Goal: Task Accomplishment & Management: Manage account settings

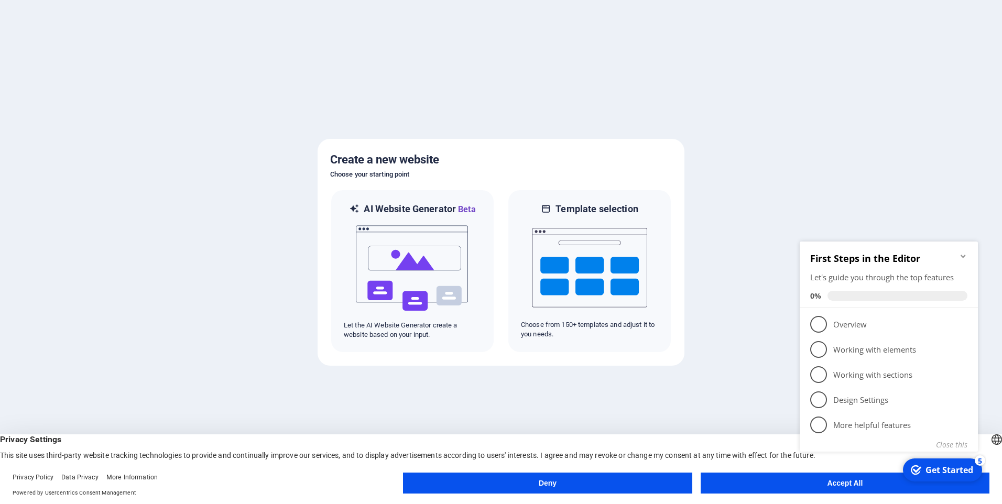
click at [768, 487] on button "Accept All" at bounding box center [845, 483] width 289 height 21
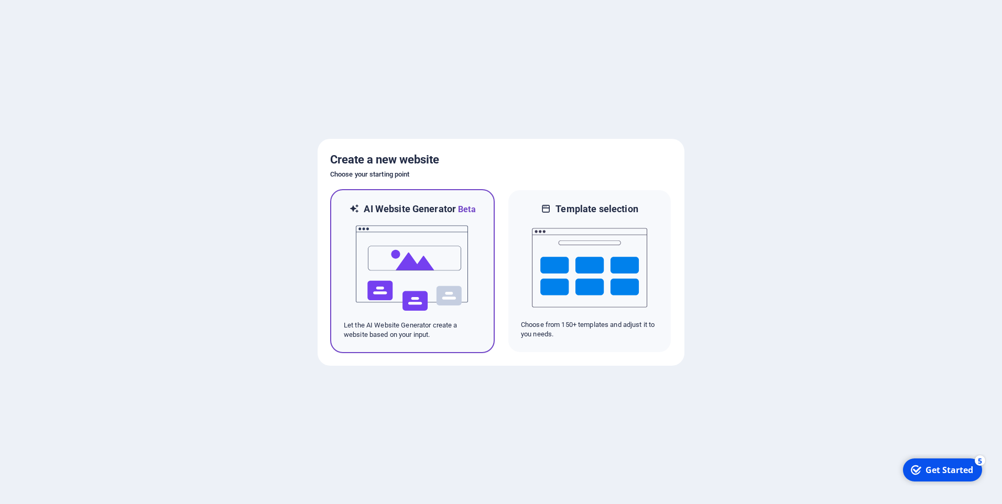
click at [407, 270] on img at bounding box center [412, 268] width 115 height 105
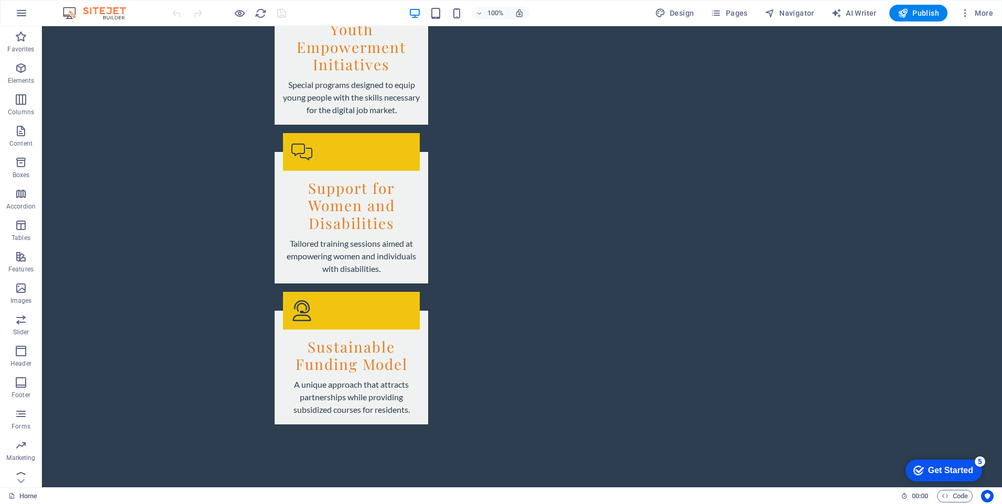
scroll to position [1834, 0]
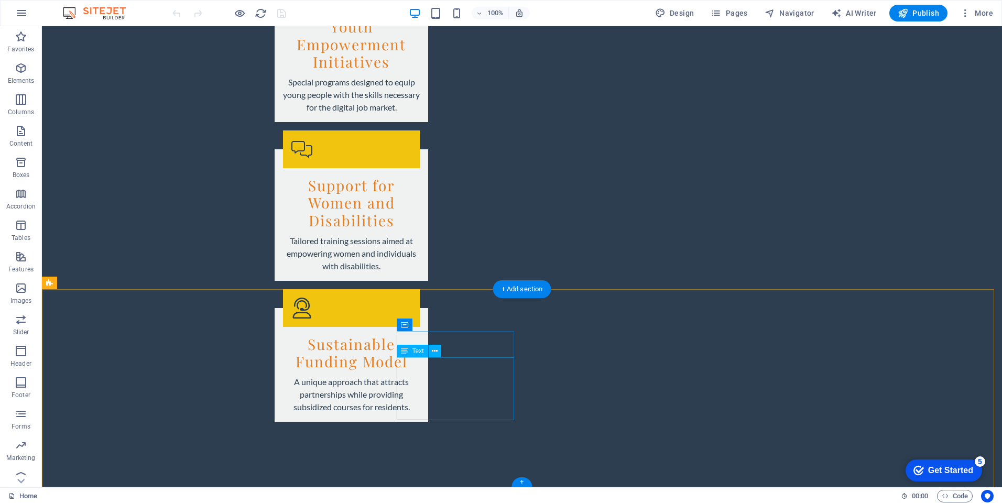
drag, startPoint x: 413, startPoint y: 365, endPoint x: 229, endPoint y: 365, distance: 184.5
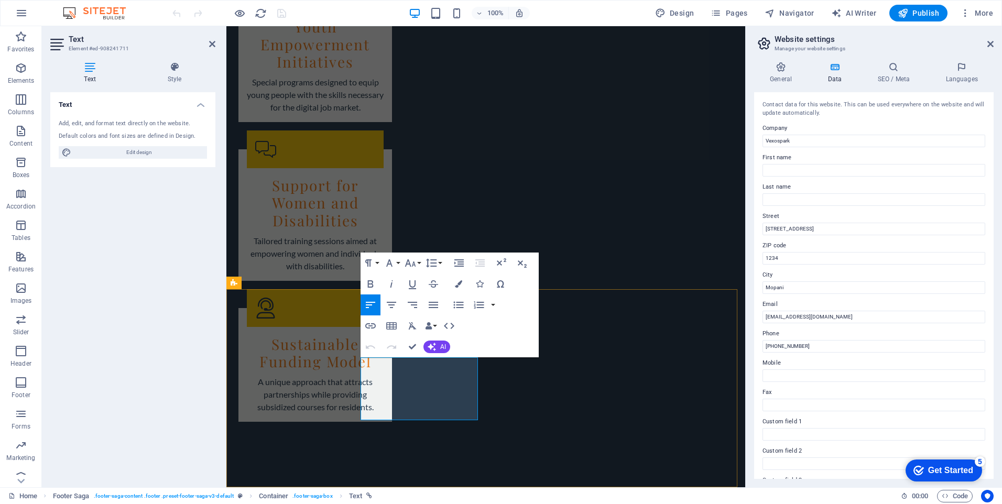
click at [776, 229] on input "123 Tech Drive" at bounding box center [874, 229] width 223 height 13
click at [813, 229] on input "123 Tech Drive" at bounding box center [874, 229] width 223 height 13
type input "1"
type input "Erf 1497,Lenyenye,Tzaneen,0857"
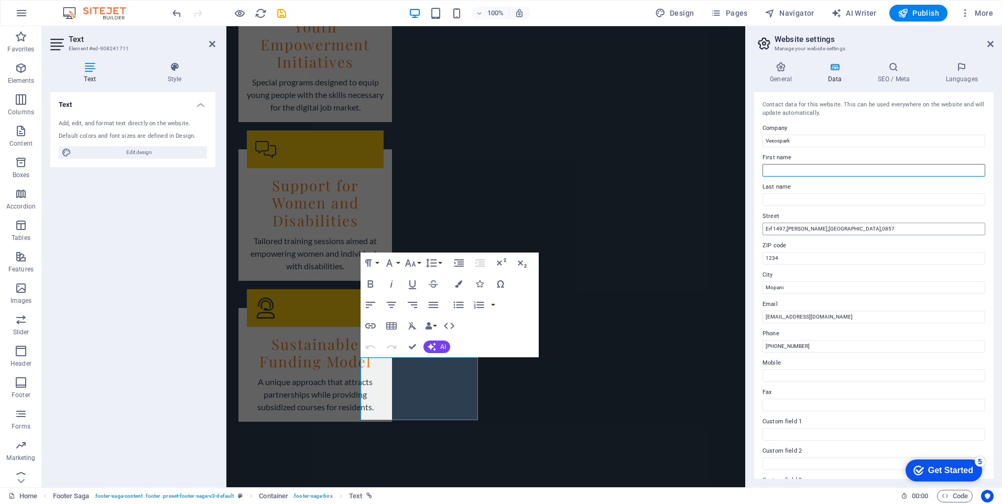
type input "William Lesetja"
click at [797, 199] on input "Makgaba" at bounding box center [874, 199] width 223 height 13
type input "M"
click at [812, 169] on input "William Lesetja" at bounding box center [874, 170] width 223 height 13
type input "W"
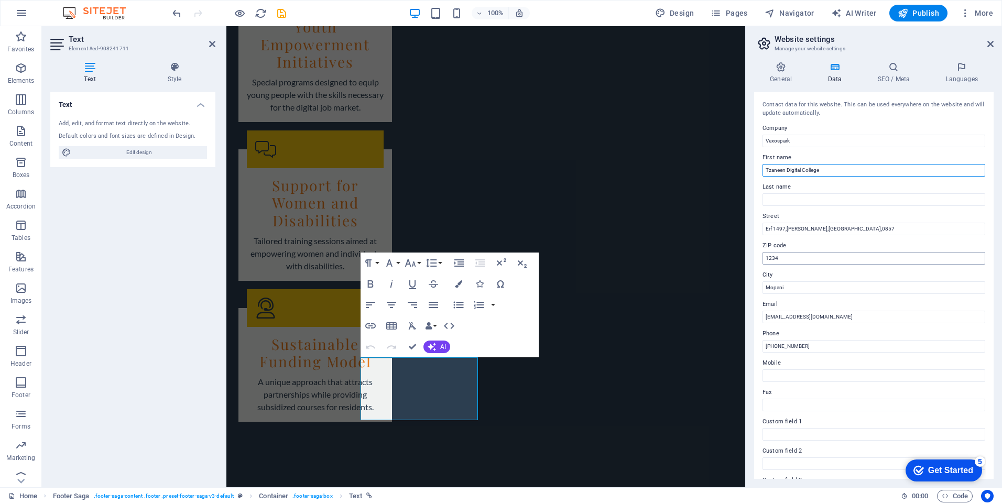
type input "Tzaneen Digital College"
click at [788, 256] on input "1234" at bounding box center [874, 258] width 223 height 13
type input "1"
type input "0857"
type input "Makgaba"
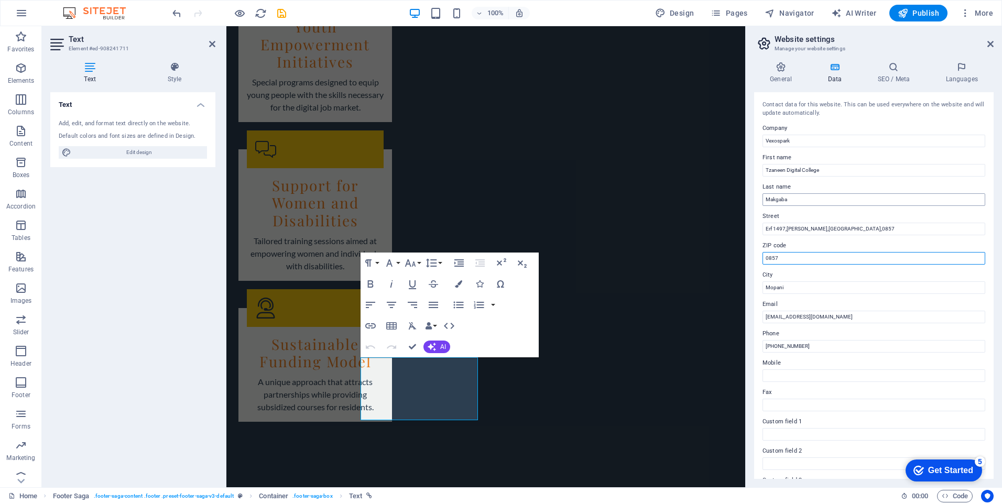
type input "0857"
click at [797, 201] on input "Makgaba" at bounding box center [874, 199] width 223 height 13
type input "M"
click at [794, 288] on input "Mopani" at bounding box center [874, 288] width 223 height 13
type input "M"
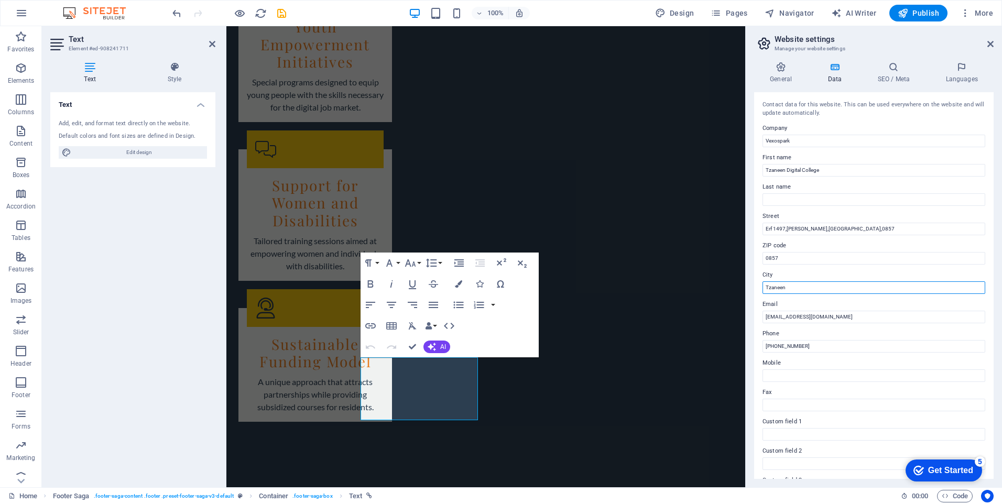
type input "Tzaneen"
click at [755, 328] on div "Contact data for this website. This can be used everywhere on the website and w…" at bounding box center [874, 285] width 240 height 387
click at [822, 318] on input "info@vexospark.org" at bounding box center [874, 317] width 223 height 13
type input "info@vexospark.co.za"
click at [749, 354] on div "General Data SEO / Meta Languages Website name vexospark.co.za Logo Drag files …" at bounding box center [874, 270] width 256 height 434
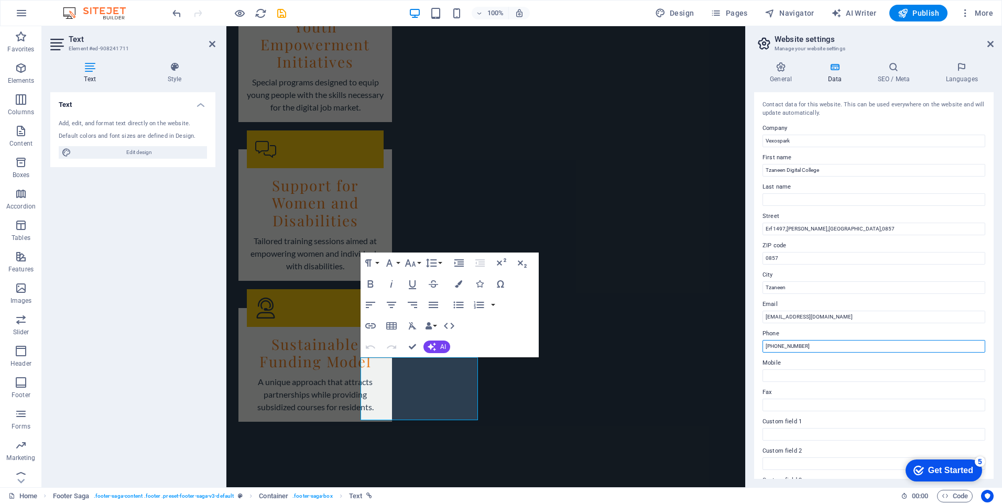
click at [827, 346] on input "+27 12 345 6789" at bounding box center [874, 346] width 223 height 13
type input "+"
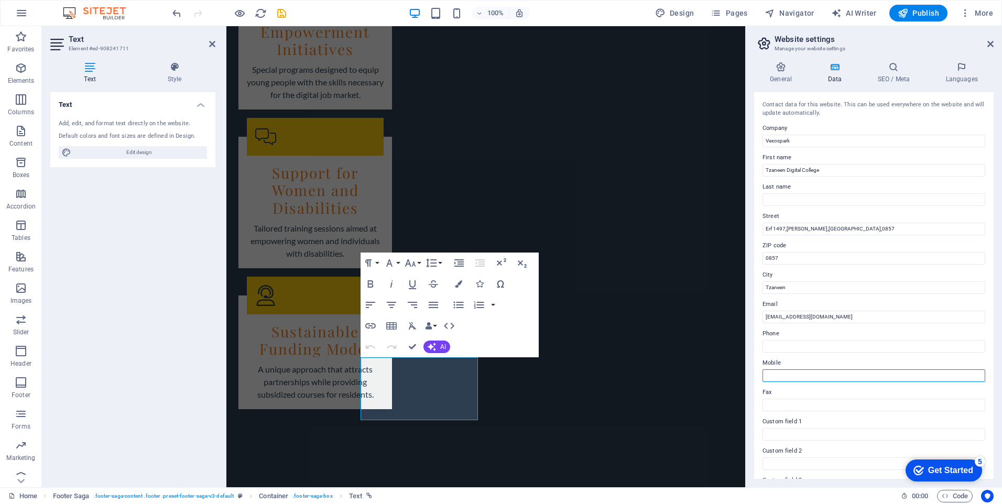
click at [790, 376] on input "Mobile" at bounding box center [874, 376] width 223 height 13
type input "0797805467"
click at [753, 396] on div "General Data SEO / Meta Languages Website name vexospark.co.za Logo Drag files …" at bounding box center [874, 270] width 256 height 434
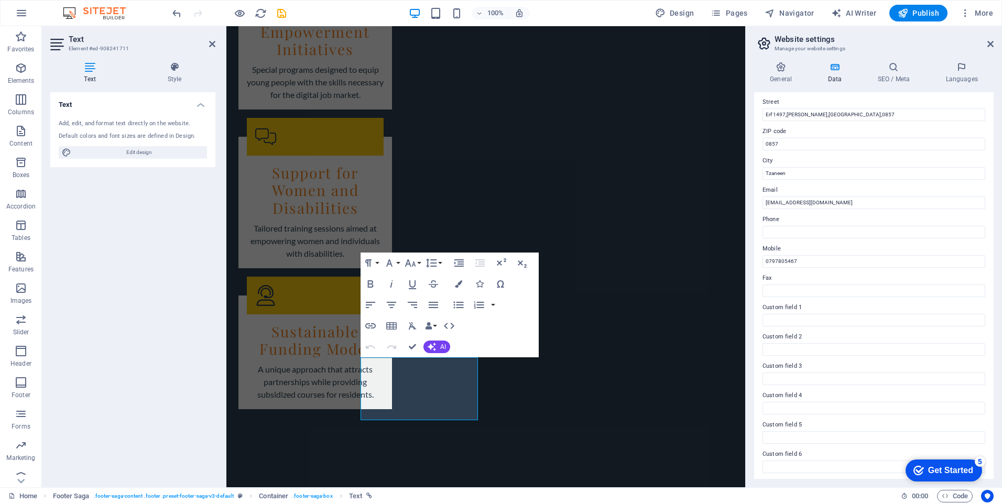
scroll to position [117, 0]
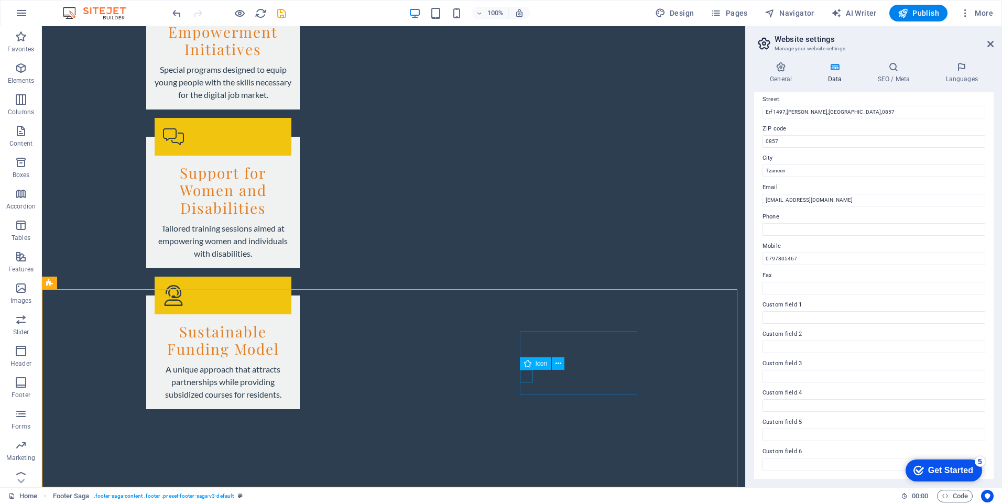
click at [543, 361] on span "Icon" at bounding box center [542, 364] width 12 height 6
select select "xMidYMid"
select select "px"
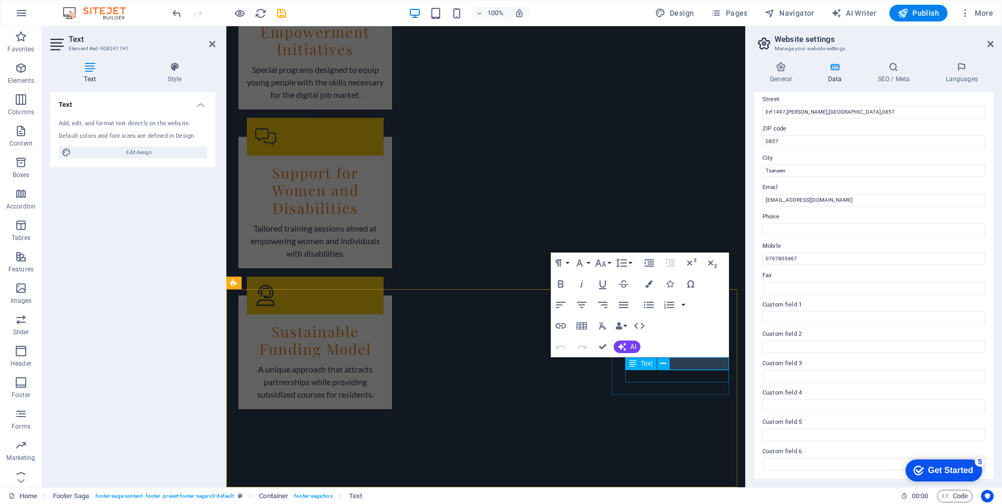
click at [672, 362] on div "Text" at bounding box center [650, 364] width 51 height 13
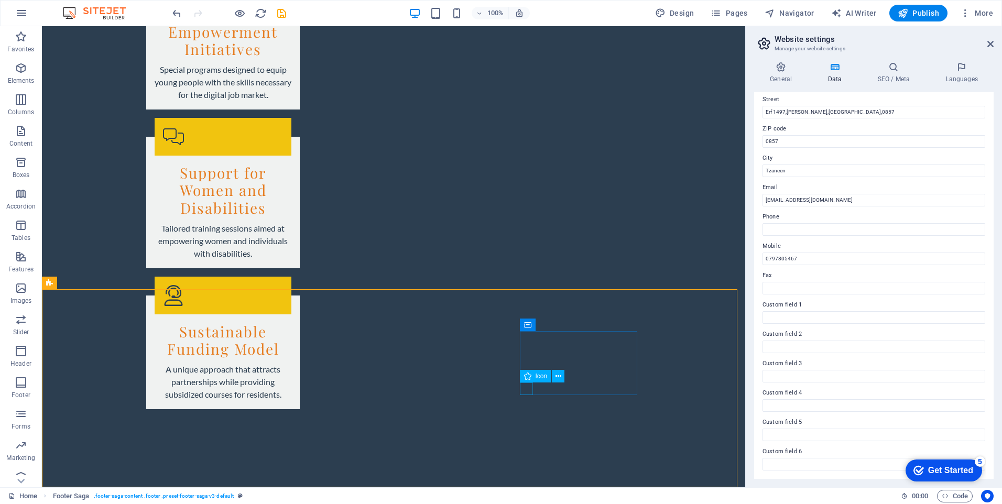
click at [537, 380] on span "Icon" at bounding box center [542, 376] width 12 height 6
click at [558, 379] on icon at bounding box center [559, 376] width 6 height 11
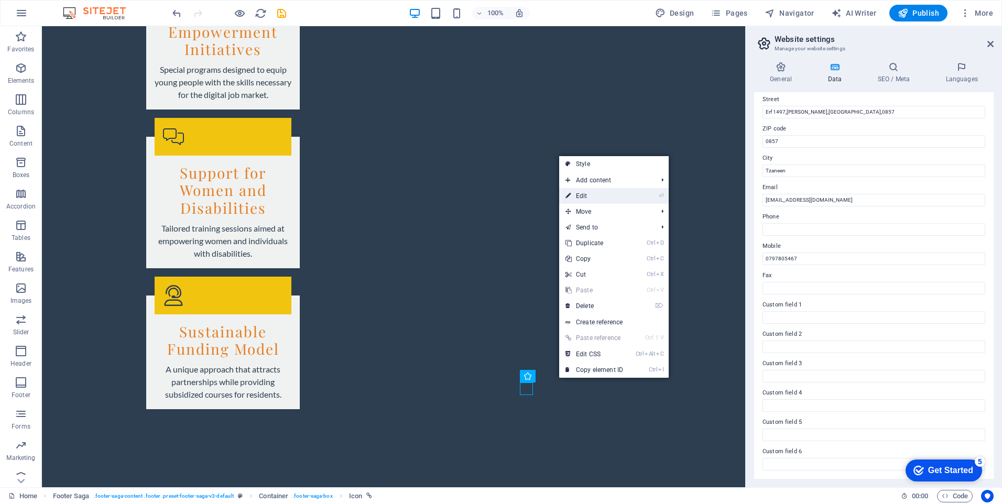
click at [588, 195] on link "⏎ Edit" at bounding box center [594, 196] width 70 height 16
select select "xMidYMid"
select select "px"
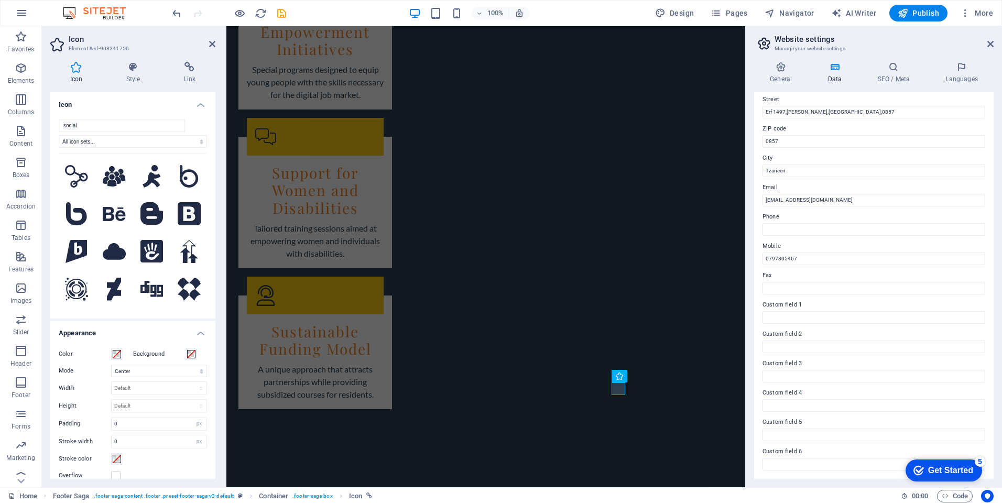
click at [205, 161] on div "social All icon sets... IcoFont Ionicons FontAwesome Brands FontAwesome Duotone…" at bounding box center [132, 215] width 165 height 208
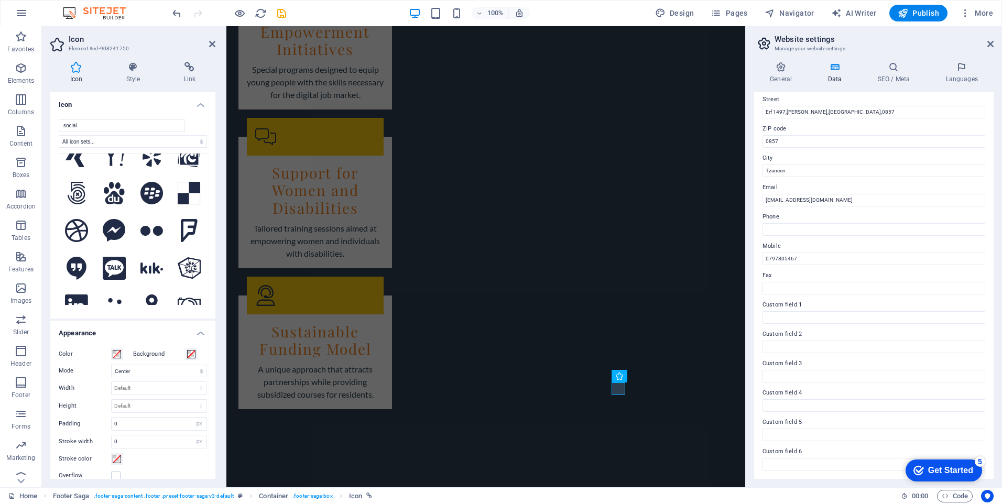
scroll to position [748, 0]
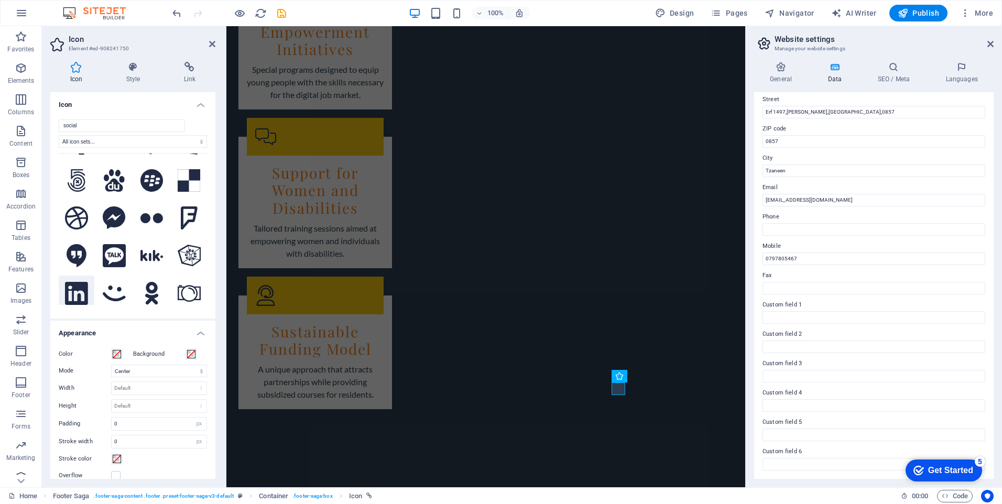
click at [77, 282] on icon at bounding box center [76, 293] width 23 height 23
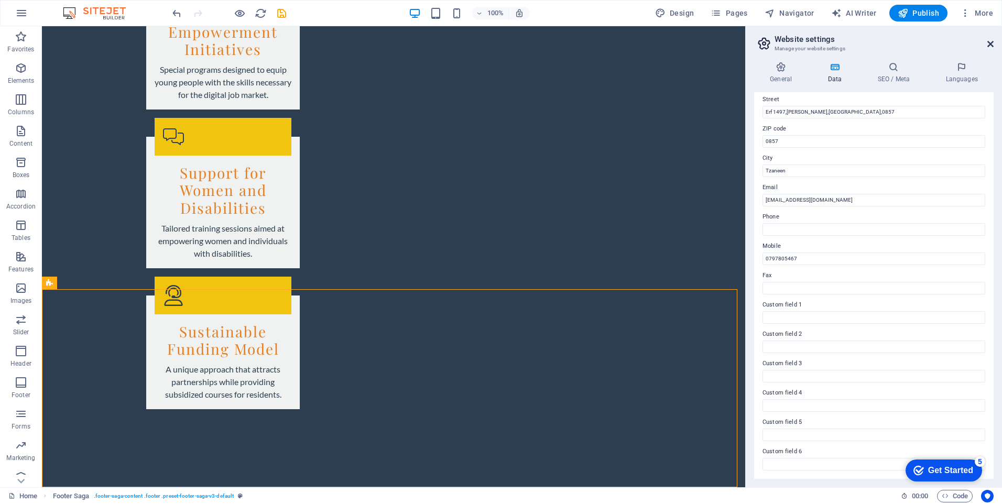
click at [993, 41] on icon at bounding box center [991, 44] width 6 height 8
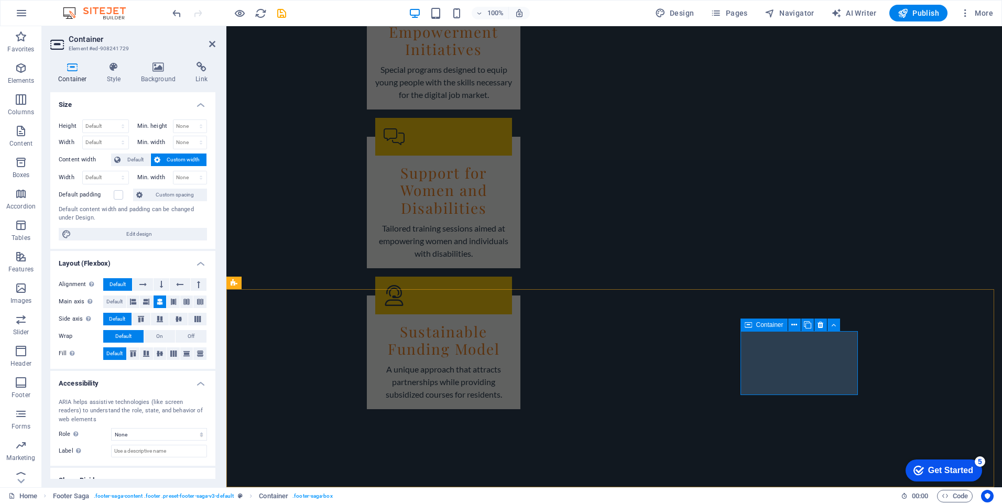
click at [213, 42] on icon at bounding box center [212, 44] width 6 height 8
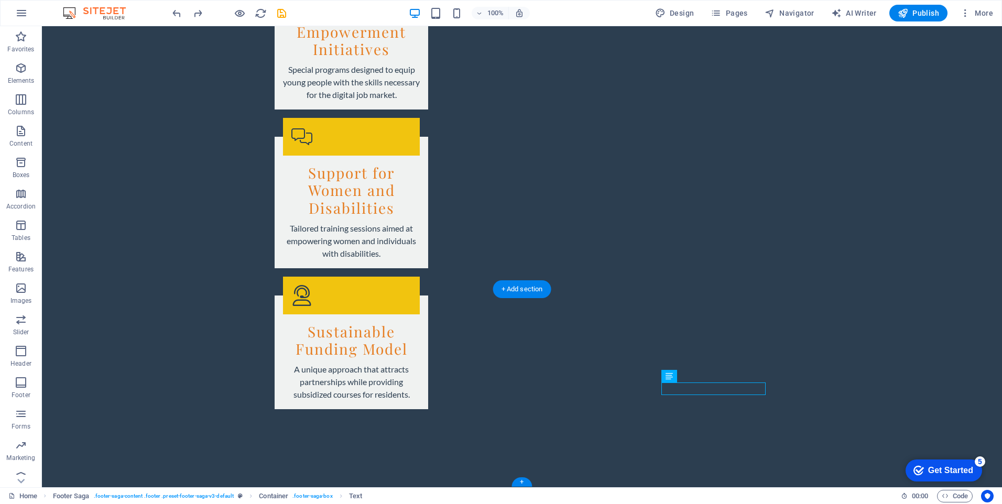
drag, startPoint x: 578, startPoint y: 392, endPoint x: 695, endPoint y: 389, distance: 117.5
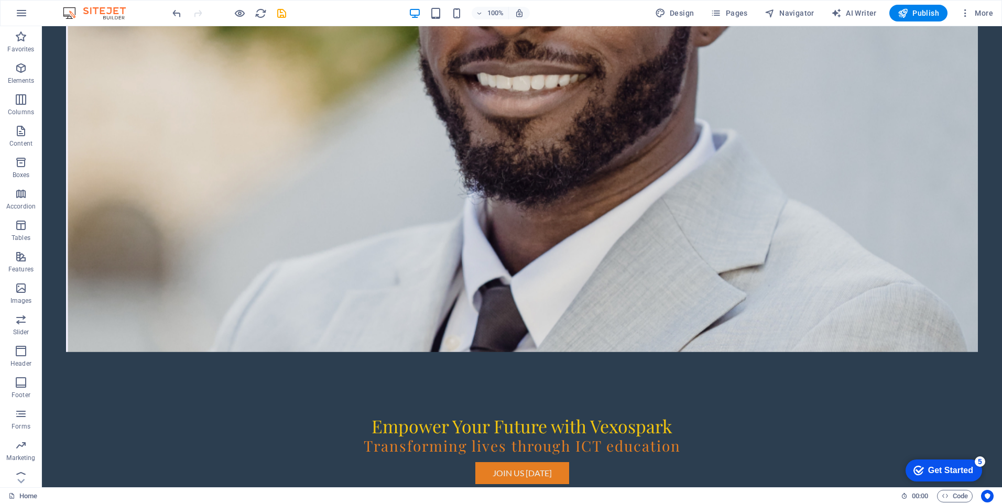
scroll to position [0, 0]
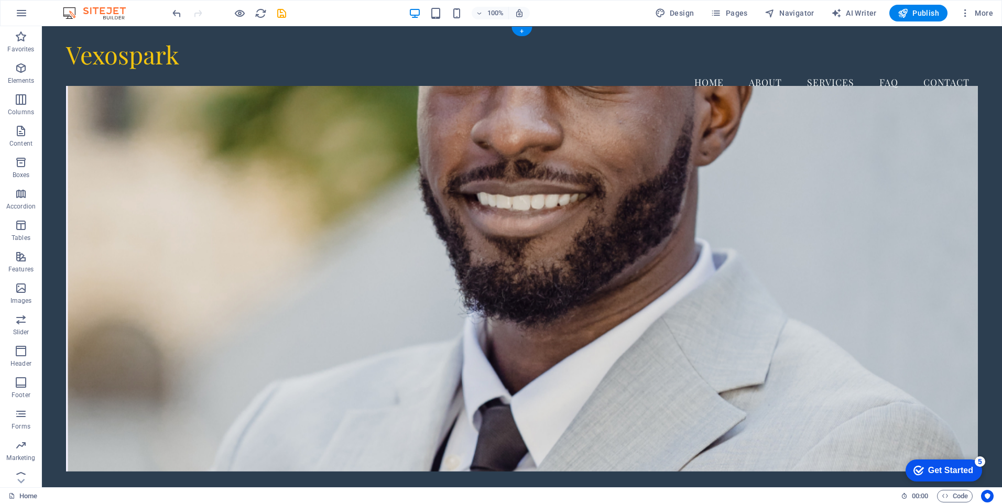
click at [801, 186] on figure at bounding box center [522, 279] width 912 height 386
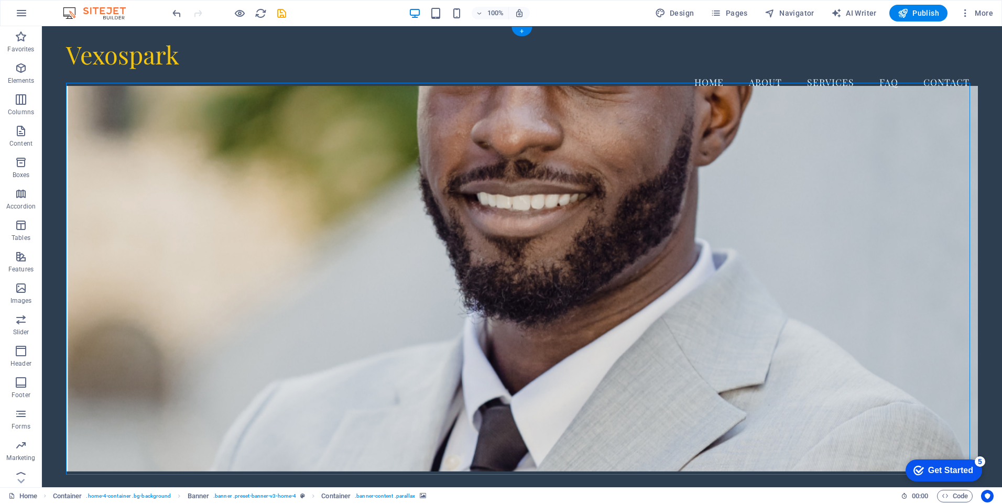
click at [801, 186] on figure at bounding box center [522, 279] width 912 height 386
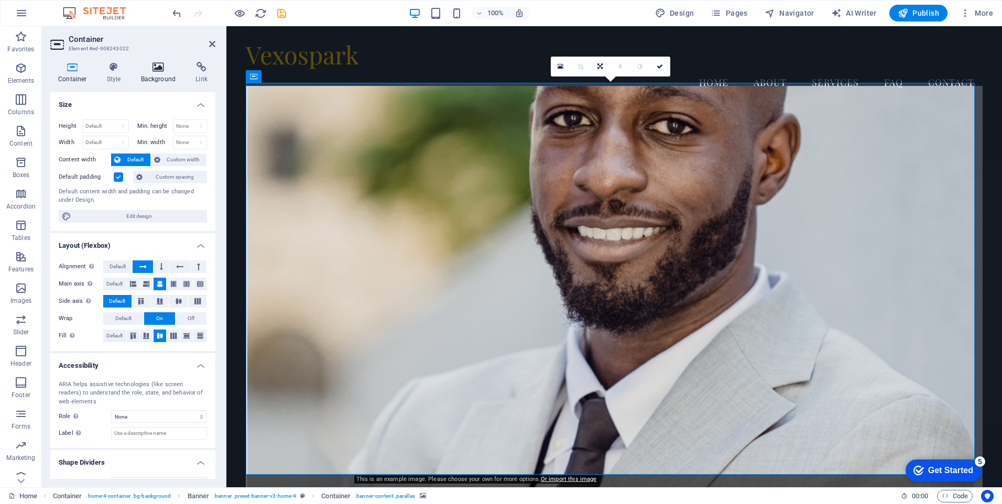
click at [158, 68] on icon at bounding box center [158, 67] width 51 height 10
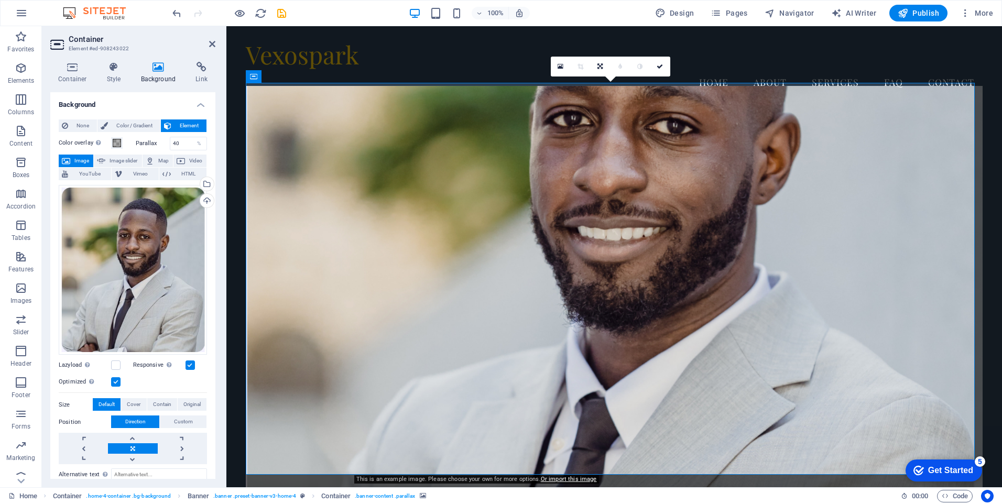
click at [83, 158] on span "Image" at bounding box center [81, 161] width 17 height 13
click at [139, 213] on div "Drag files here, click to choose files or select files from Files or our free s…" at bounding box center [133, 270] width 148 height 170
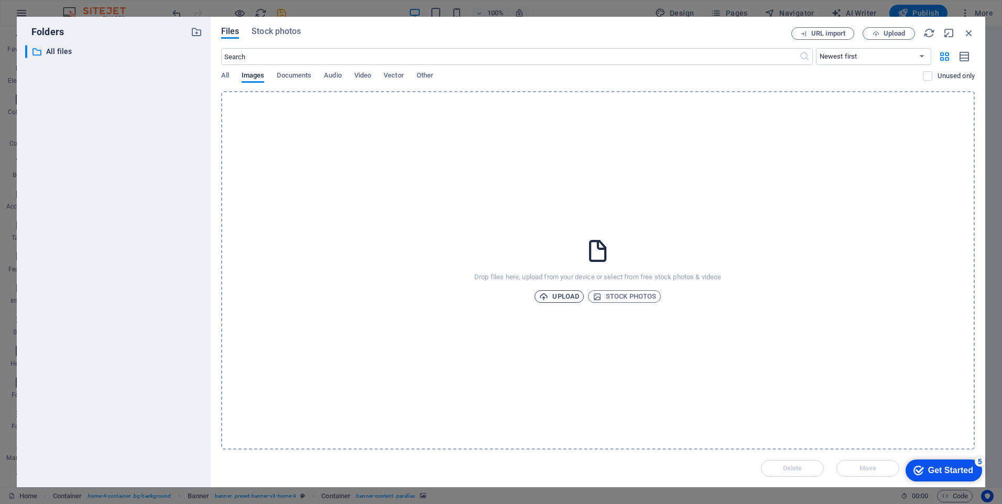
click at [561, 296] on span "Upload" at bounding box center [559, 296] width 40 height 13
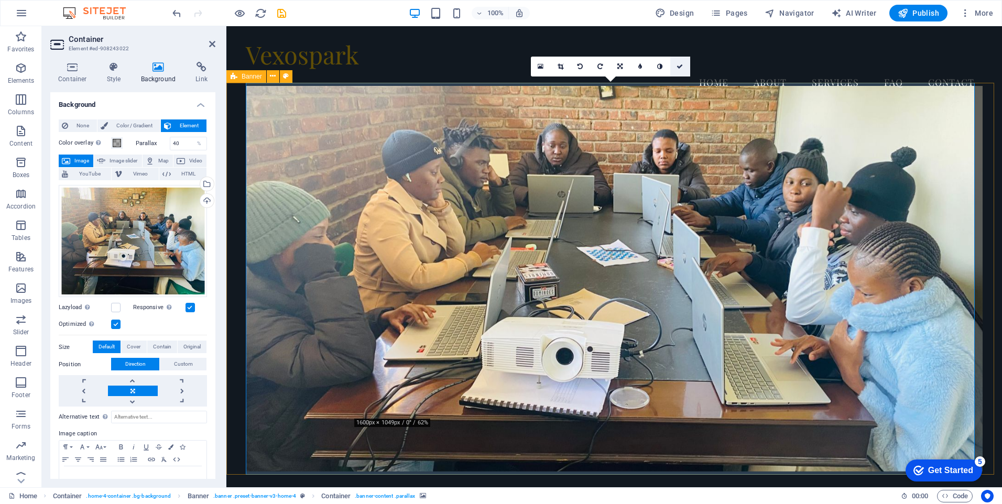
click at [679, 66] on icon at bounding box center [680, 66] width 6 height 6
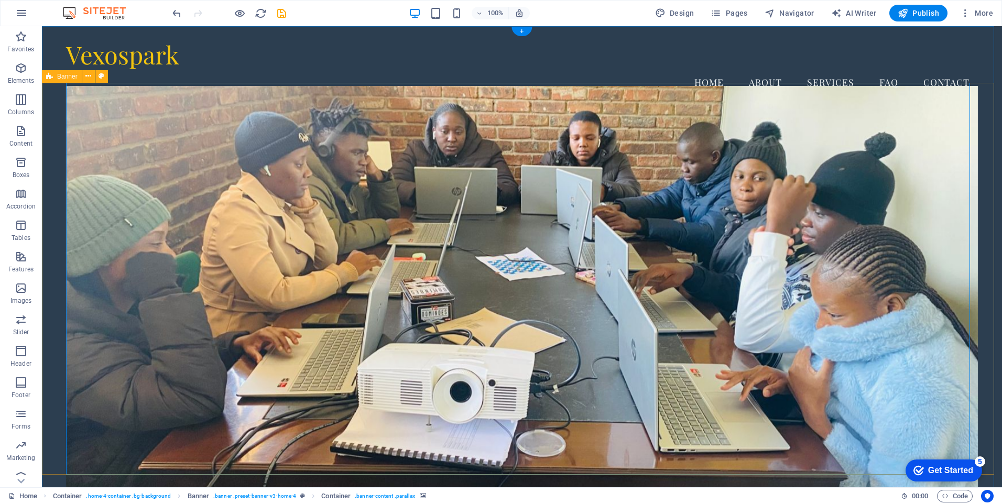
click at [992, 204] on div "Empower Your Future with Vexospark Transforming lives through ICT education Joi…" at bounding box center [522, 395] width 960 height 572
drag, startPoint x: 992, startPoint y: 204, endPoint x: 608, endPoint y: 46, distance: 415.8
click at [992, 204] on div "Empower Your Future with Vexospark Transforming lives through ICT education Joi…" at bounding box center [522, 395] width 960 height 572
select select "vh"
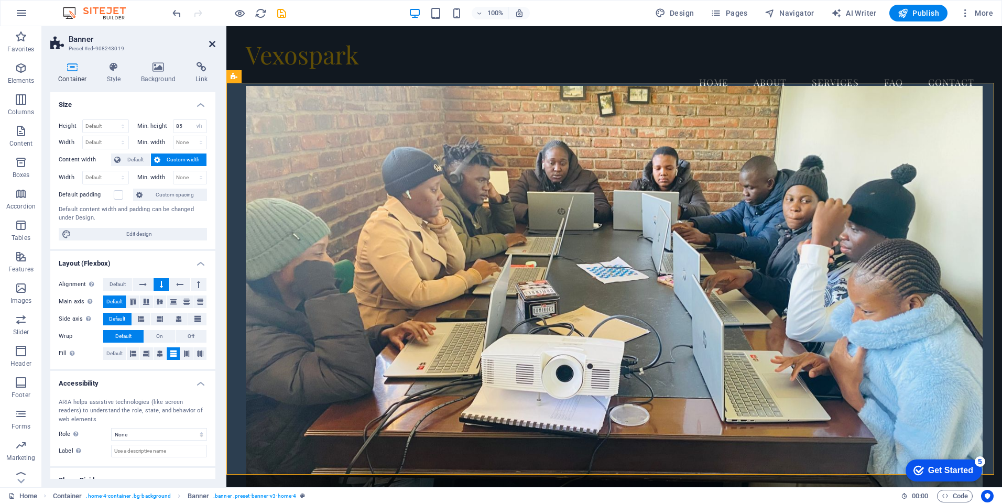
click at [214, 44] on icon at bounding box center [212, 44] width 6 height 8
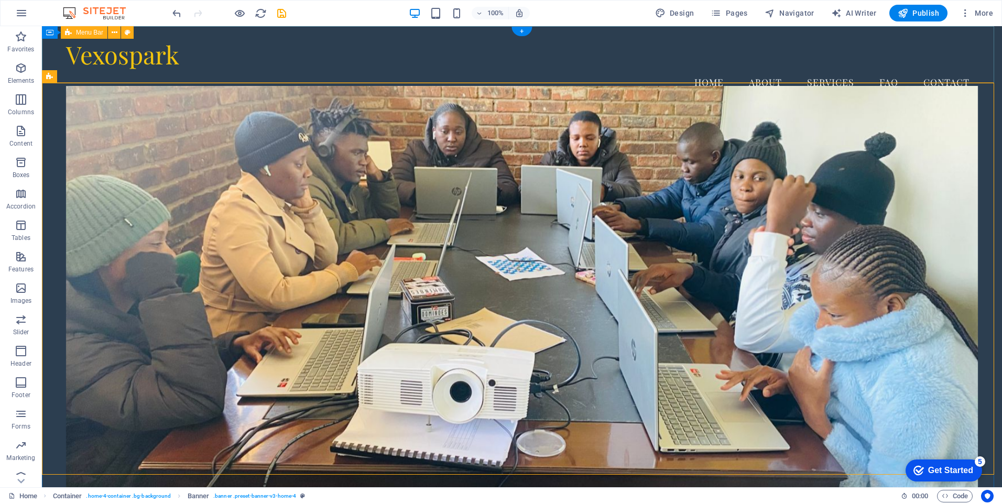
click at [287, 36] on div "Vexospark Menu Home About Services FAQ Contact" at bounding box center [522, 67] width 960 height 82
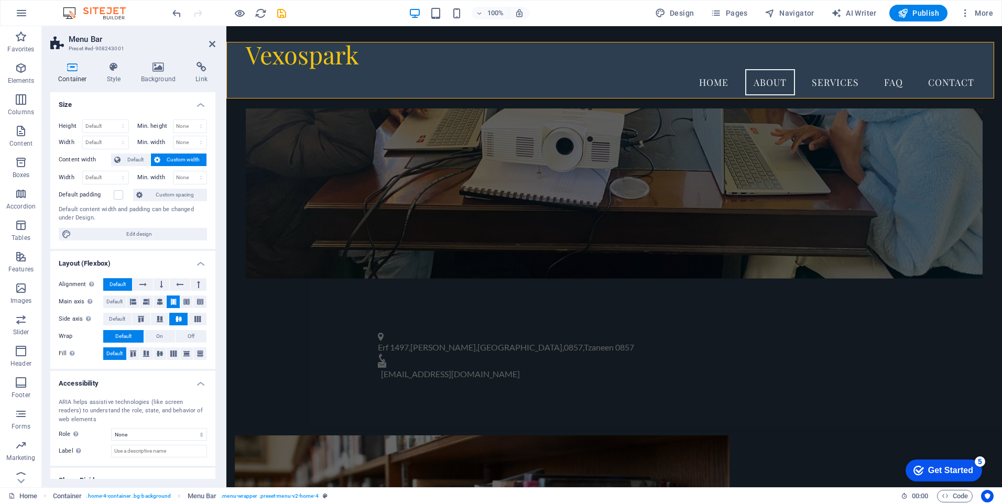
scroll to position [333, 0]
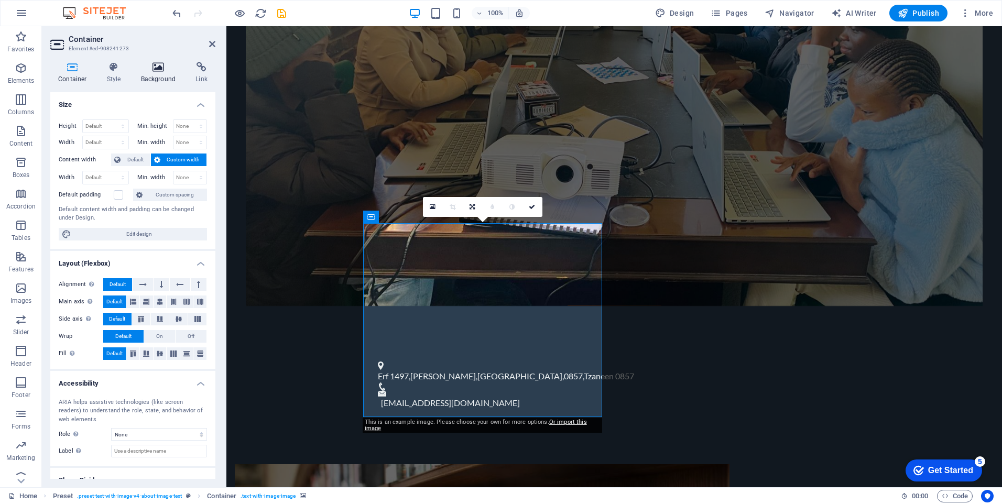
click at [157, 69] on icon at bounding box center [158, 67] width 51 height 10
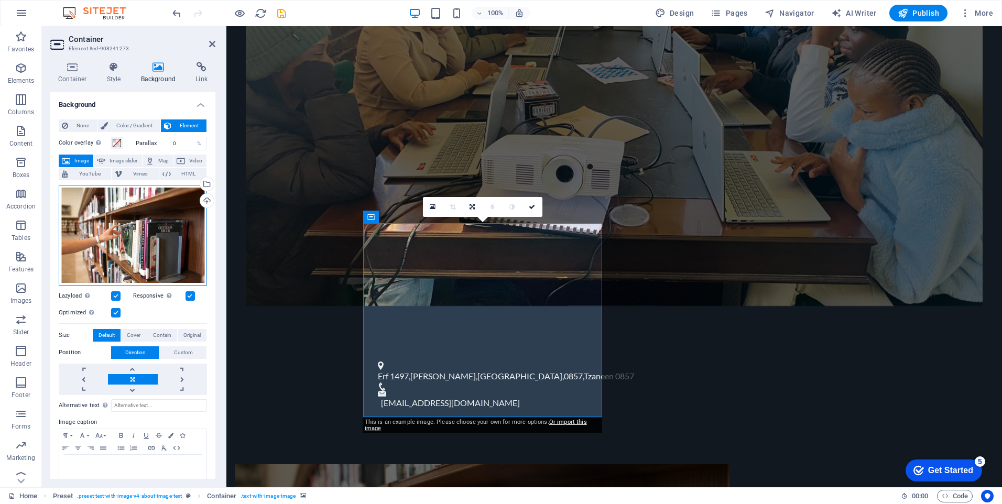
click at [103, 218] on div "Drag files here, click to choose files or select files from Files or our free s…" at bounding box center [133, 235] width 148 height 101
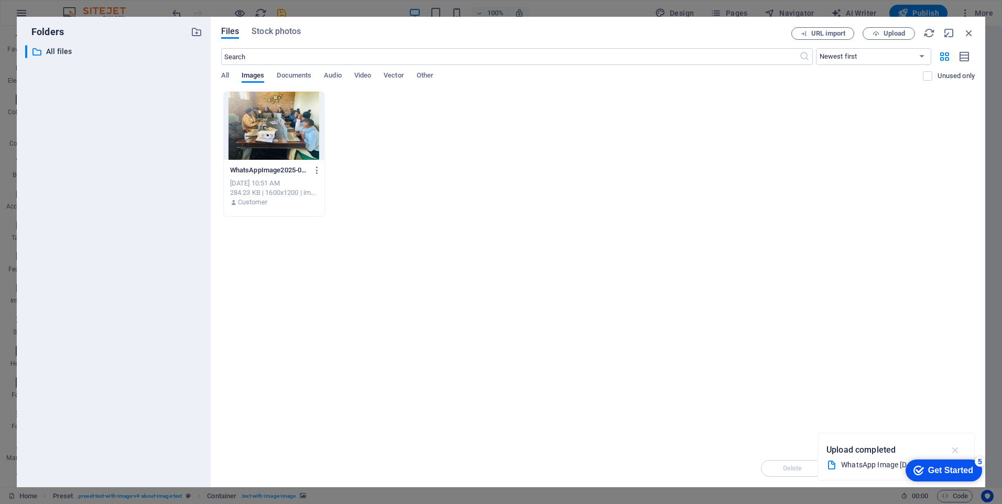
click at [955, 450] on icon "button" at bounding box center [956, 451] width 12 height 12
click at [892, 33] on span "Upload" at bounding box center [894, 33] width 21 height 6
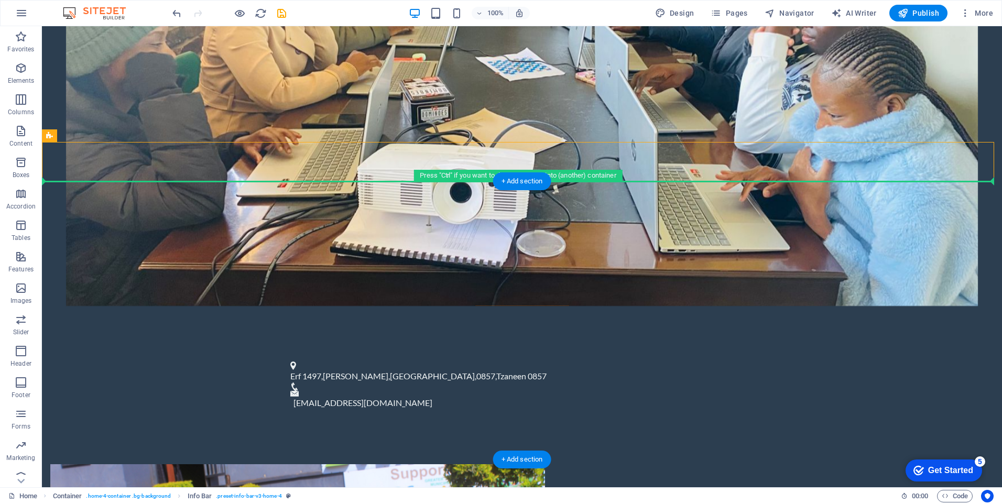
drag, startPoint x: 806, startPoint y: 157, endPoint x: 985, endPoint y: 197, distance: 182.8
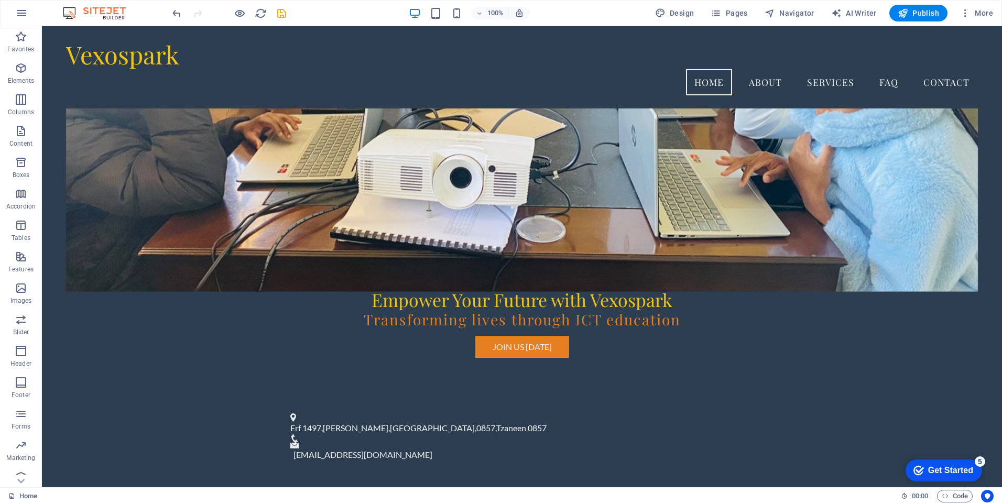
scroll to position [0, 0]
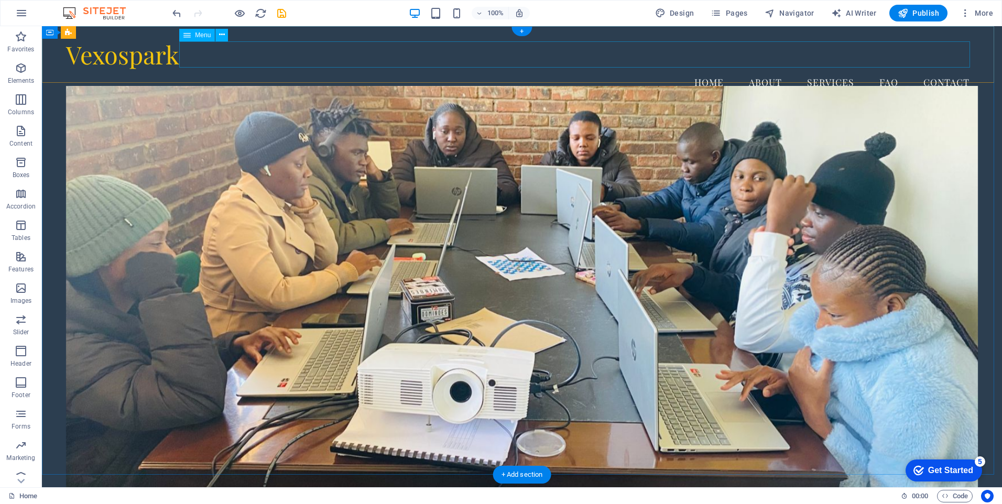
click at [762, 69] on nav "Home About Services FAQ Contact" at bounding box center [522, 82] width 912 height 26
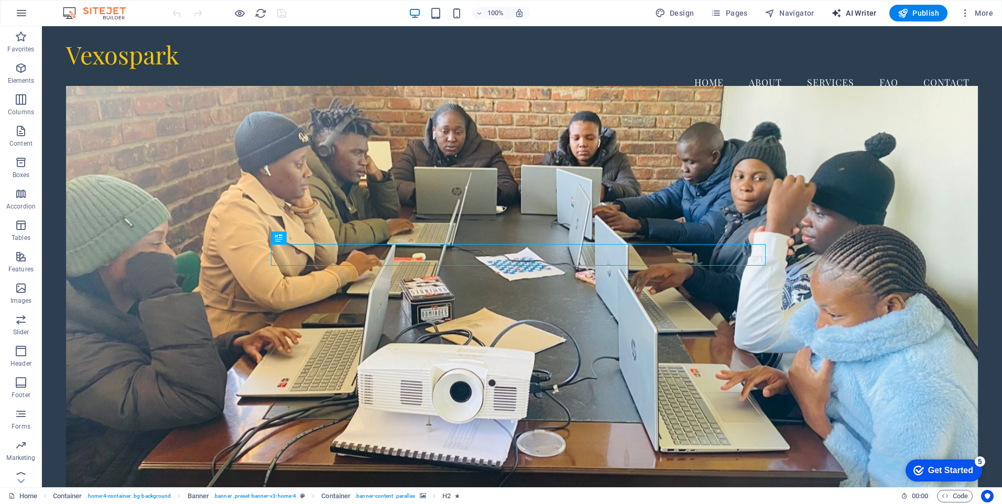
select select "English"
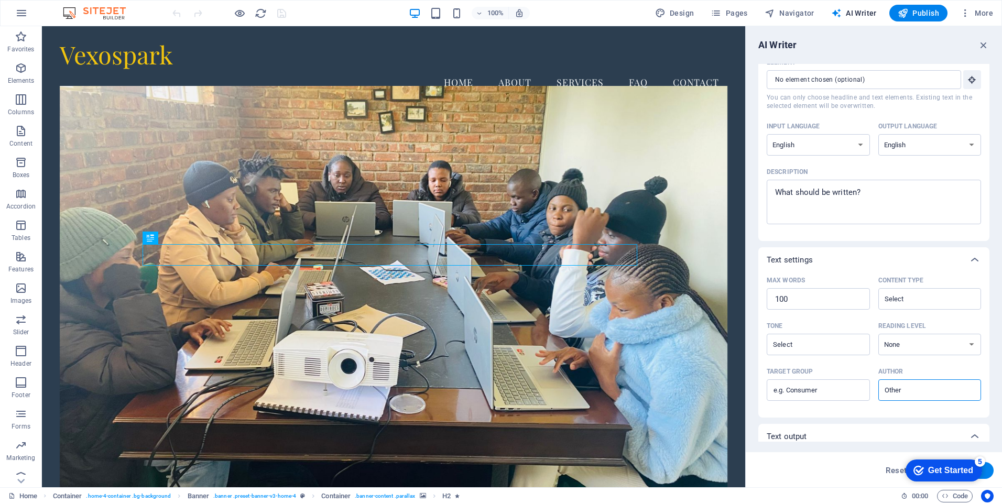
scroll to position [102, 0]
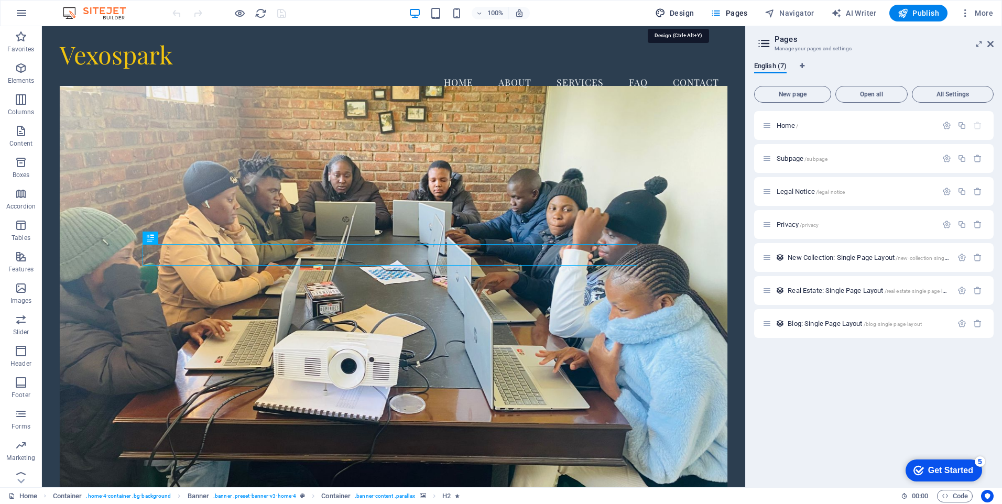
select select "px"
select select "200"
select select "px"
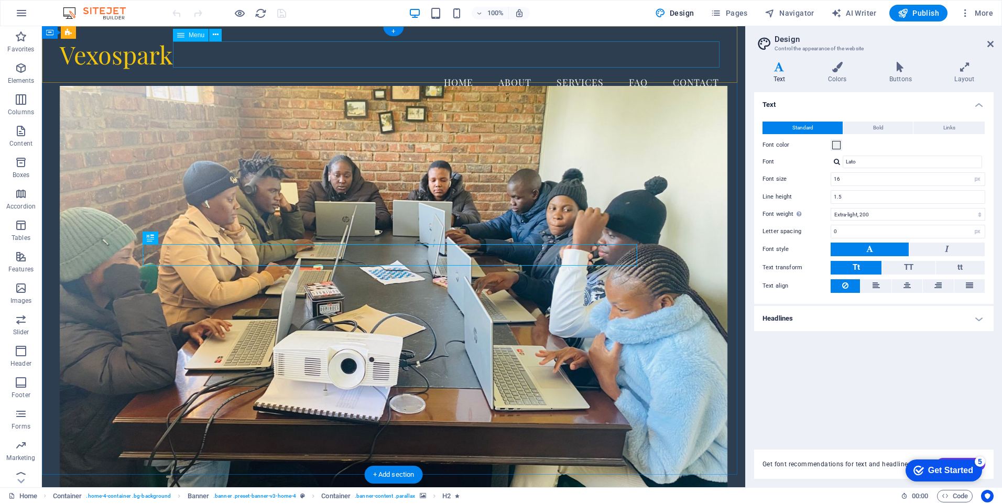
click at [572, 69] on nav "Home About Services FAQ Contact" at bounding box center [394, 82] width 668 height 26
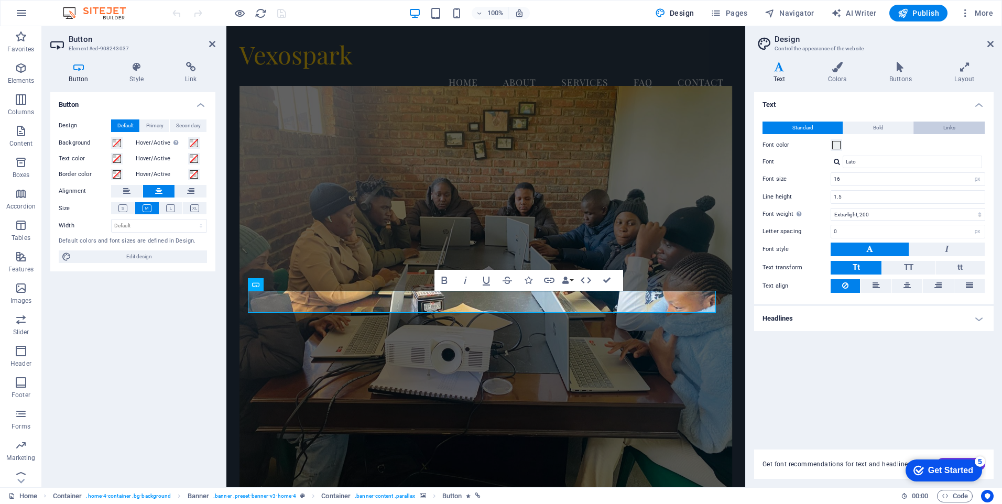
click at [950, 129] on span "Links" at bounding box center [950, 128] width 12 height 13
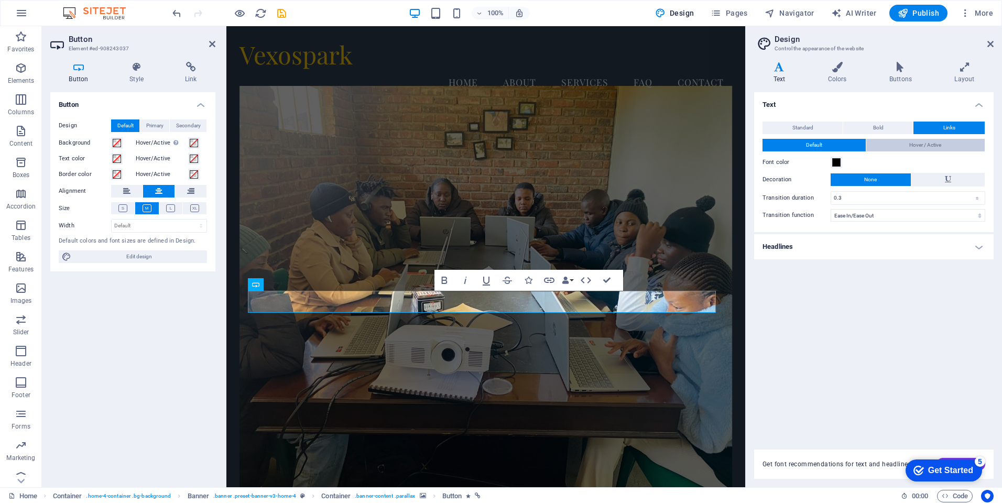
click at [936, 150] on span "Hover / Active" at bounding box center [926, 145] width 32 height 13
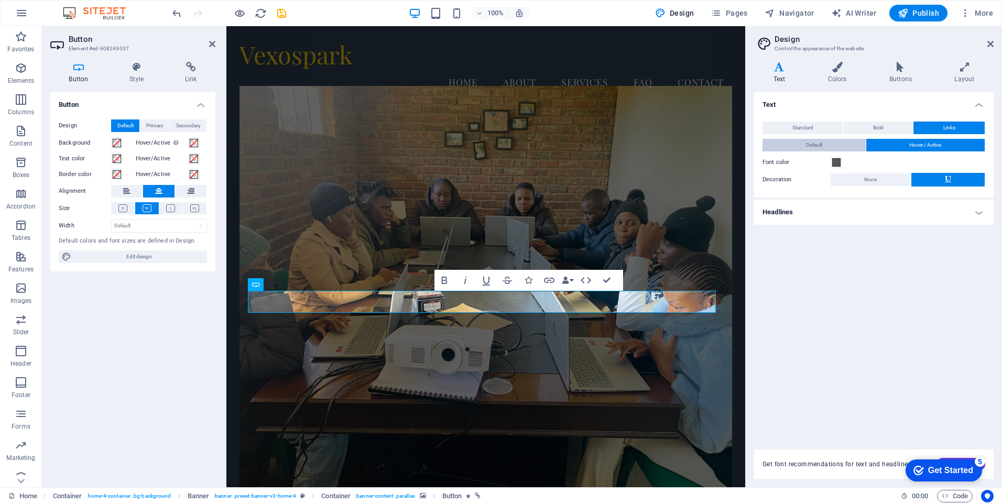
click at [826, 143] on button "Default" at bounding box center [814, 145] width 103 height 13
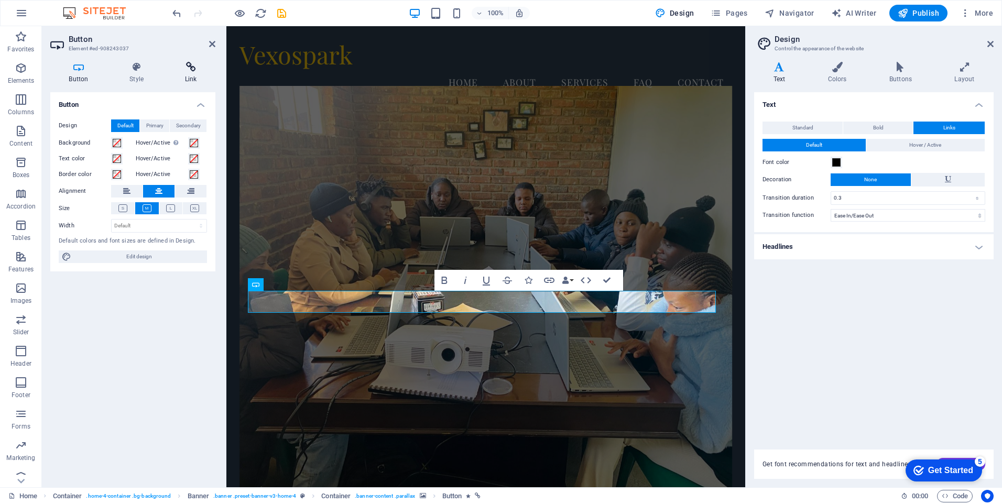
click at [191, 72] on h4 "Link" at bounding box center [190, 73] width 49 height 22
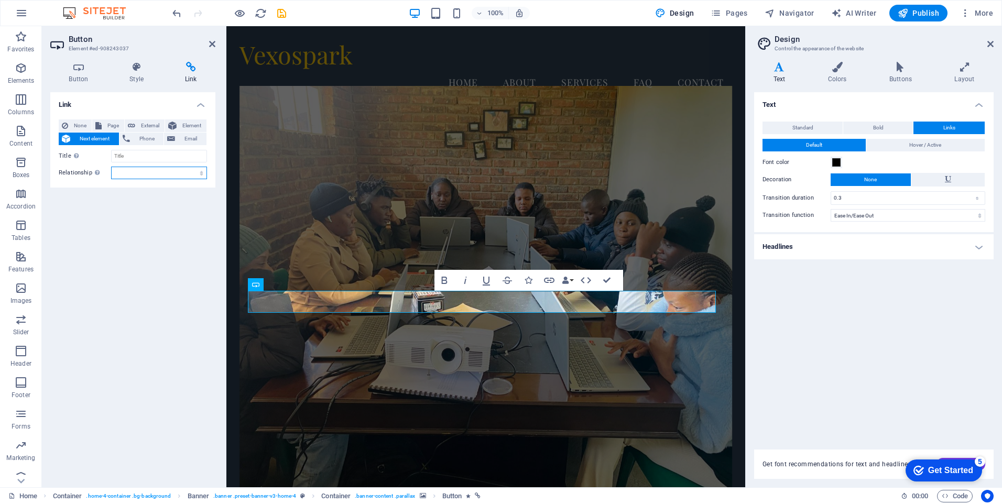
click at [129, 175] on select "alternate author bookmark external help license next nofollow noreferrer noopen…" at bounding box center [159, 173] width 96 height 13
select select "English"
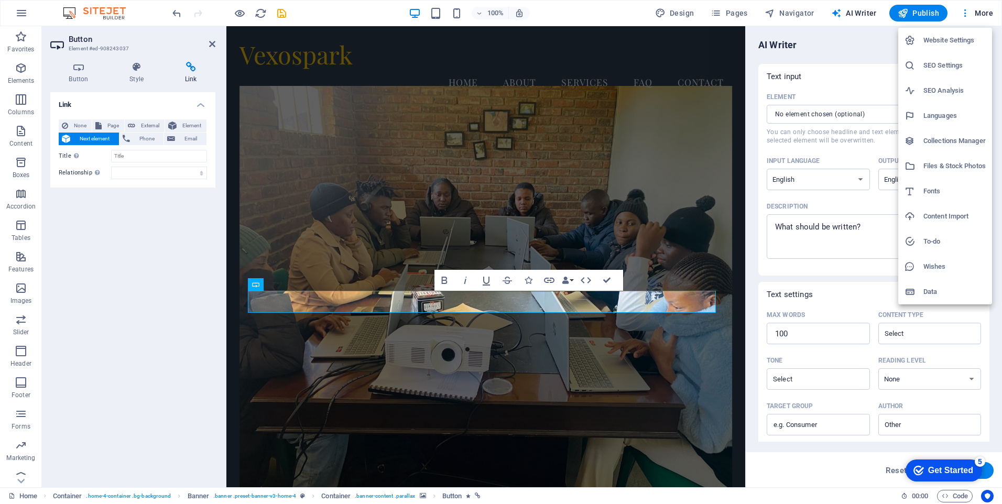
click at [944, 44] on h6 "Website Settings" at bounding box center [955, 40] width 62 height 13
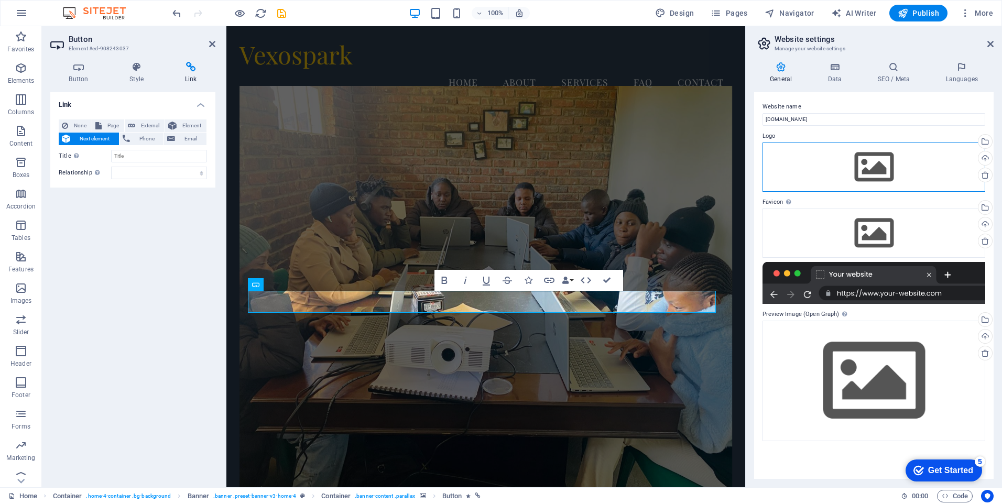
click at [867, 162] on div "Drag files here, click to choose files or select files from Files or our free s…" at bounding box center [874, 167] width 223 height 49
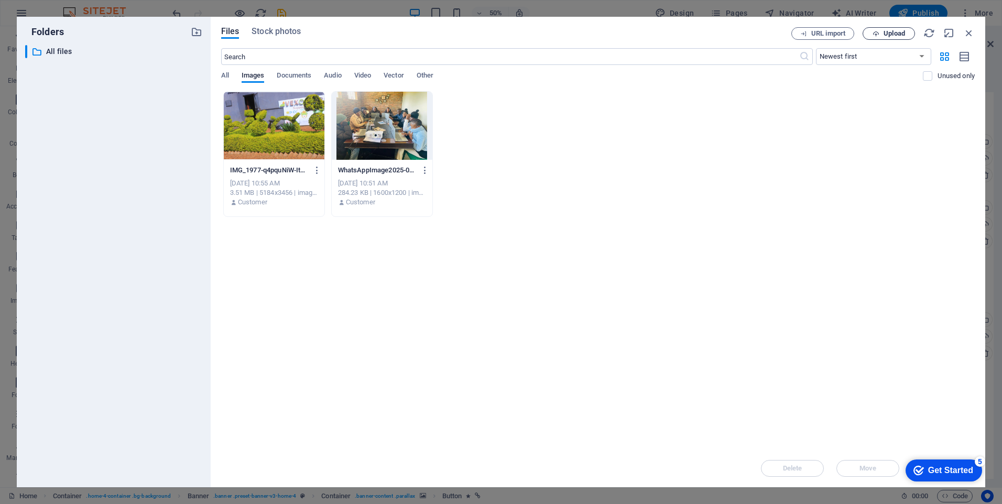
click at [891, 33] on span "Upload" at bounding box center [894, 33] width 21 height 6
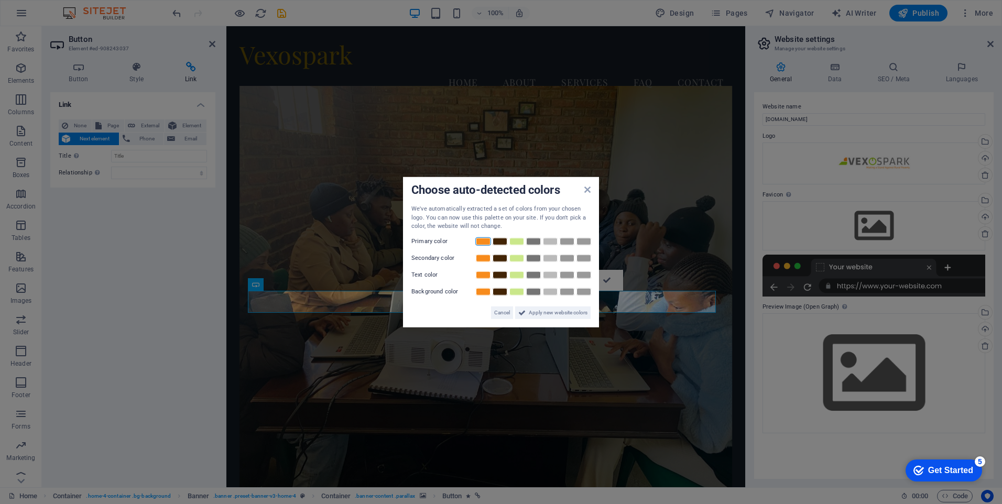
click at [487, 243] on link at bounding box center [484, 241] width 16 height 8
click at [516, 261] on link at bounding box center [517, 258] width 16 height 8
click at [500, 275] on link at bounding box center [500, 275] width 16 height 8
click at [536, 314] on span "Apply new website colors" at bounding box center [558, 312] width 59 height 13
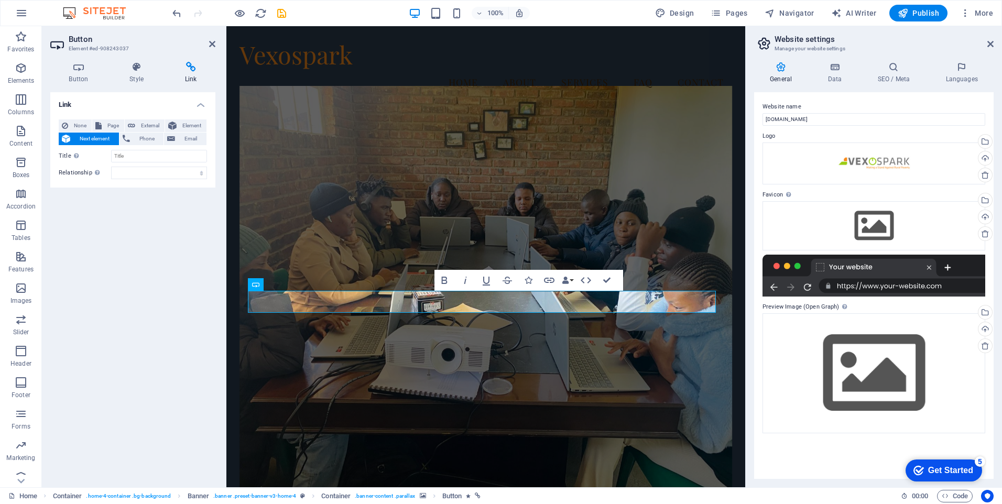
click at [547, 352] on figure at bounding box center [486, 296] width 493 height 420
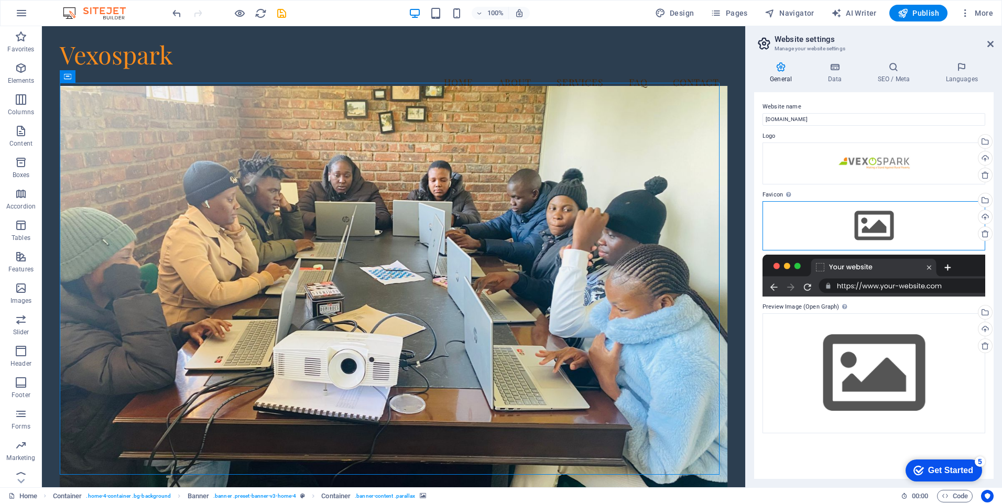
click at [874, 228] on div "Drag files here, click to choose files or select files from Files or our free s…" at bounding box center [874, 225] width 223 height 49
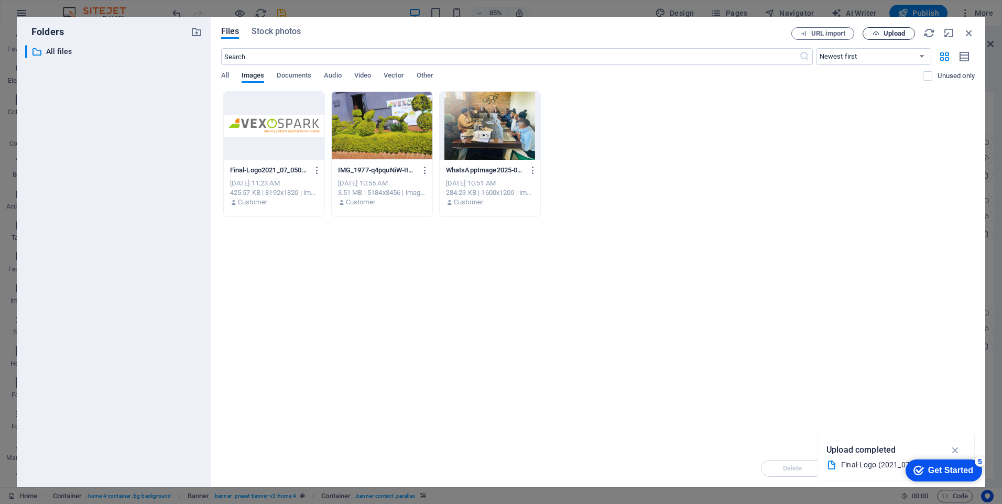
click at [884, 33] on span "Upload" at bounding box center [894, 33] width 21 height 6
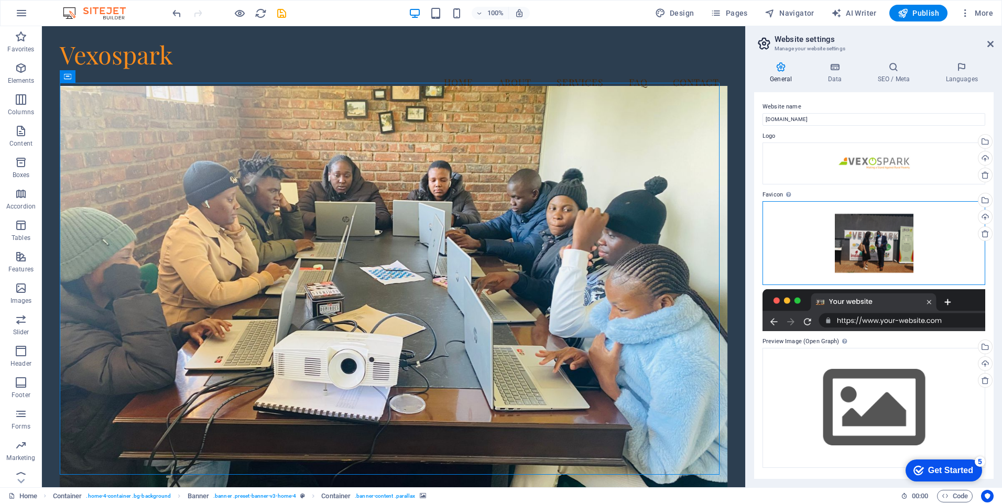
click at [796, 257] on div "Drag files here, click to choose files or select files from Files or our free s…" at bounding box center [874, 243] width 223 height 84
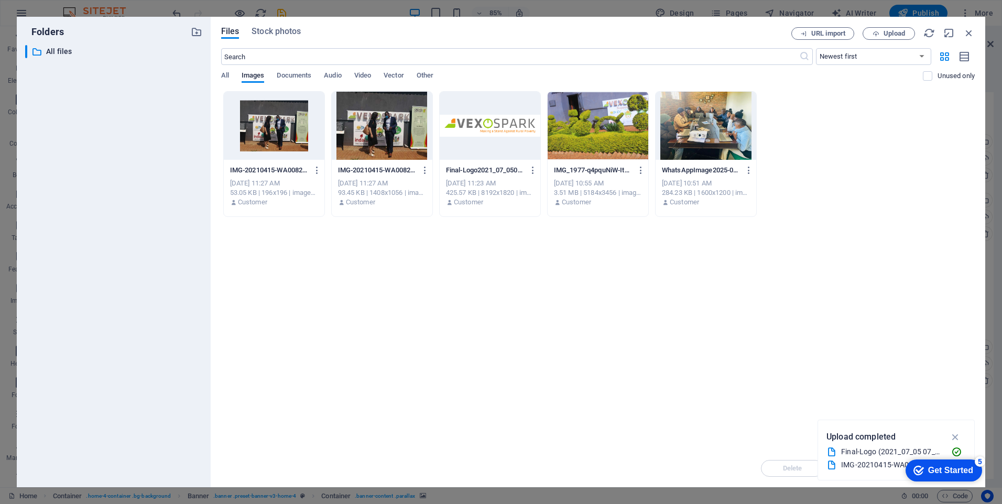
click at [364, 128] on div at bounding box center [382, 126] width 101 height 68
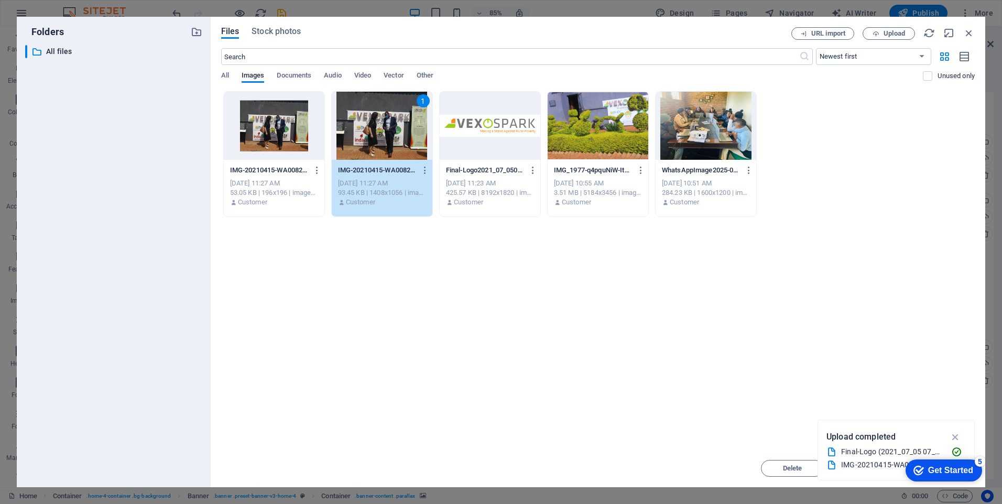
click at [364, 128] on div "1" at bounding box center [382, 126] width 101 height 68
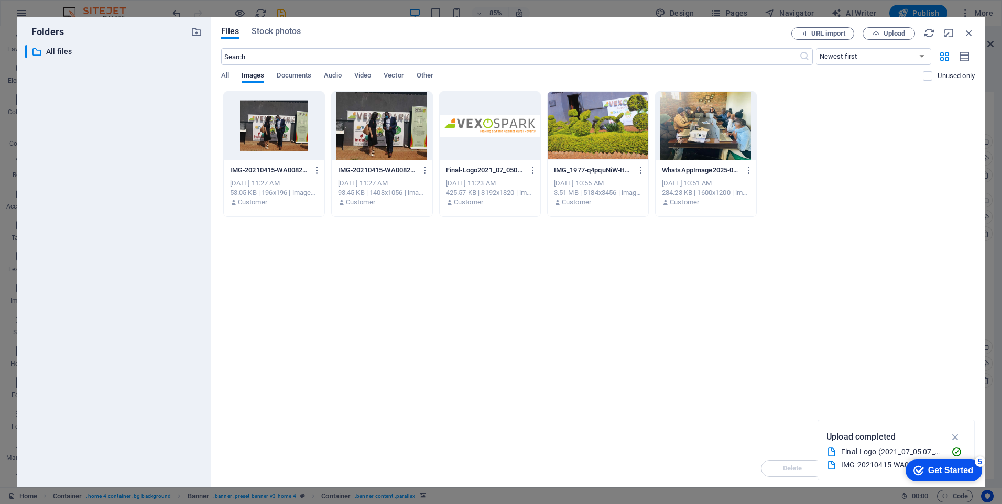
click at [364, 128] on div at bounding box center [382, 126] width 101 height 68
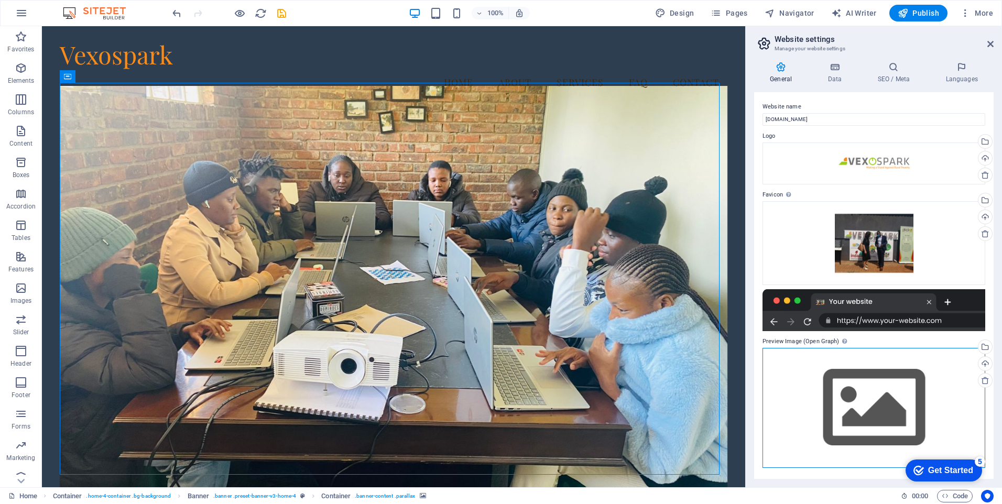
click at [829, 410] on div "Drag files here, click to choose files or select files from Files or our free s…" at bounding box center [874, 408] width 223 height 120
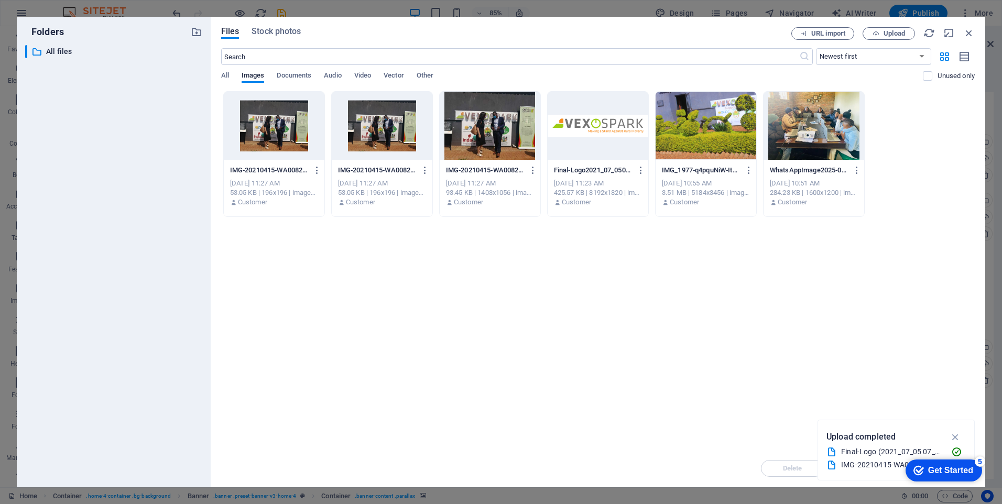
click at [288, 137] on div at bounding box center [274, 126] width 101 height 68
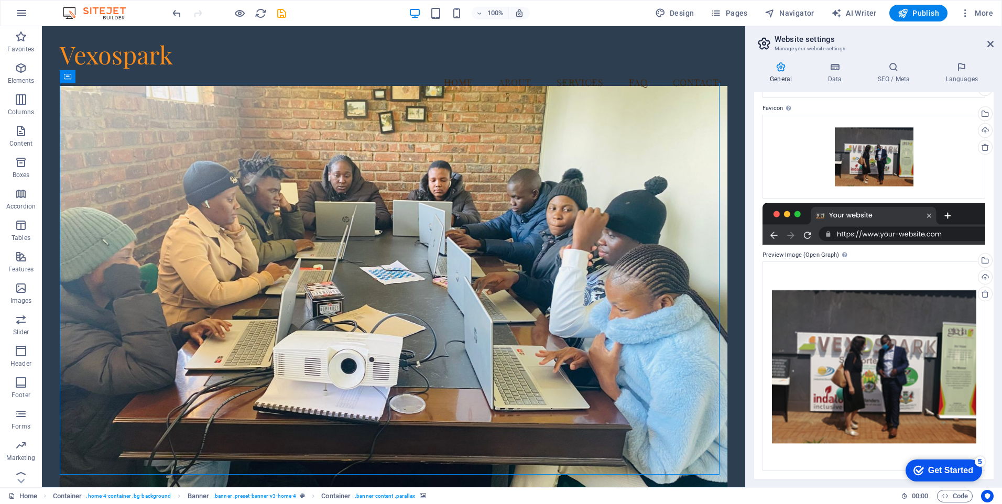
scroll to position [87, 0]
click at [831, 67] on icon at bounding box center [835, 67] width 46 height 10
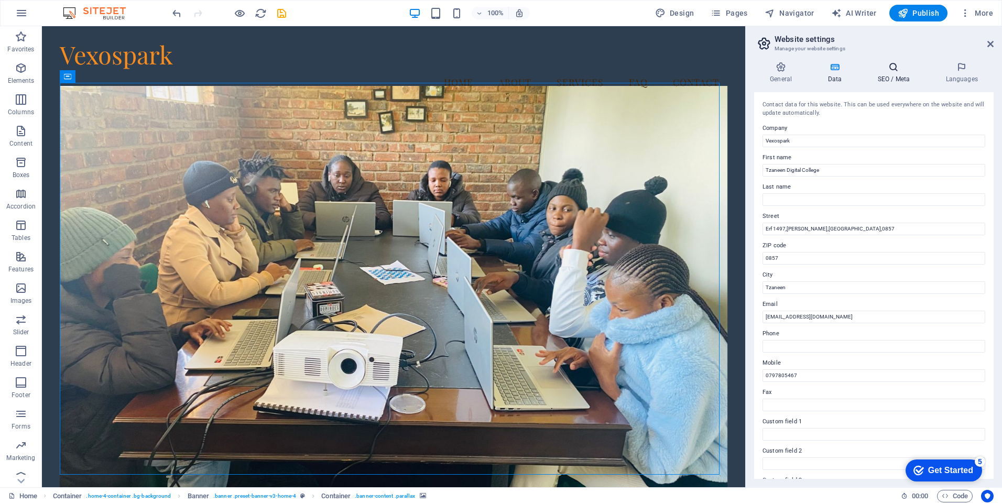
click at [894, 75] on h4 "SEO / Meta" at bounding box center [896, 73] width 68 height 22
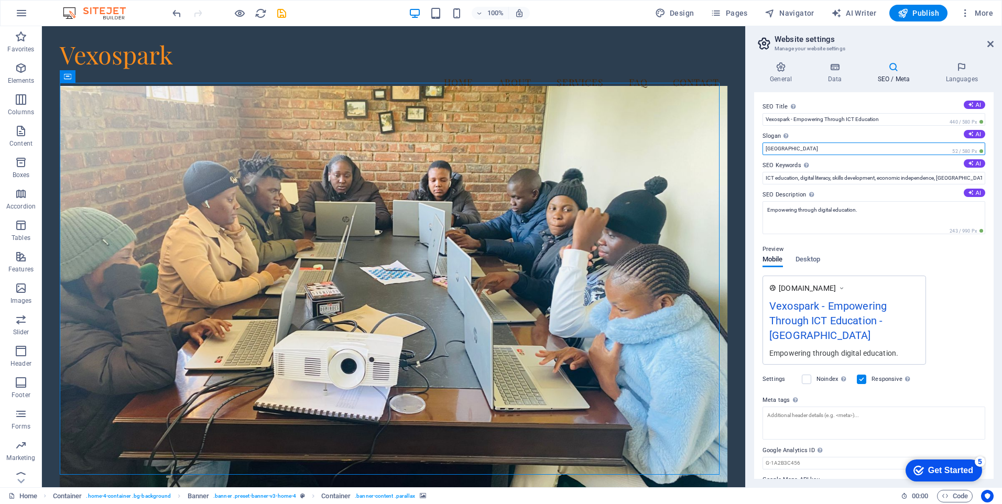
click at [797, 149] on input "Berlin" at bounding box center [874, 149] width 223 height 13
type input "B"
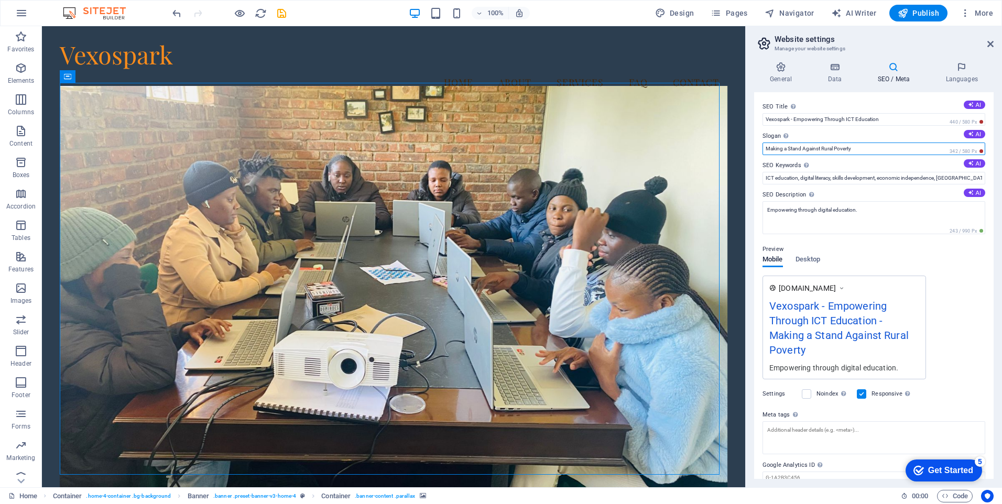
type input "Making a Stand Against Rural Poverty"
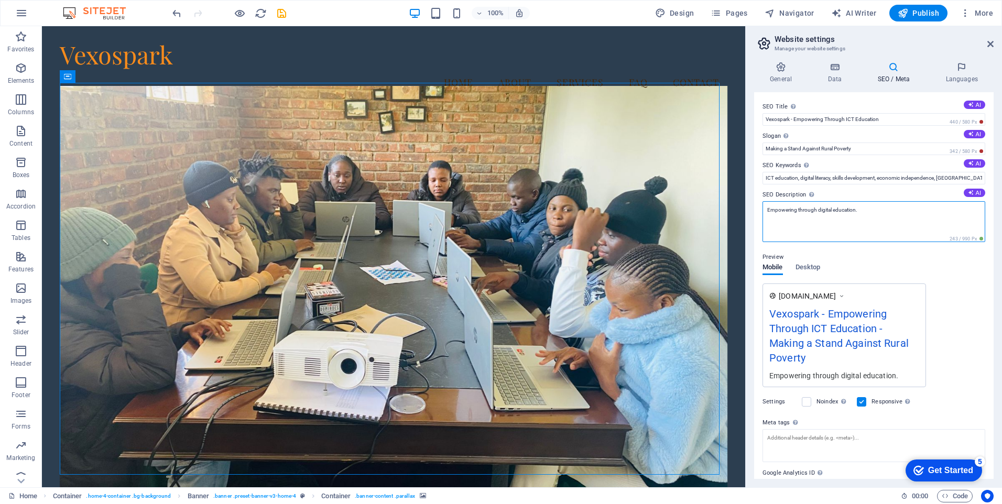
click at [780, 209] on textarea "Empowering through digital education." at bounding box center [874, 221] width 223 height 41
paste textarea "Vexospark is dedicated to breaking the cycle of poverty in rural South African …"
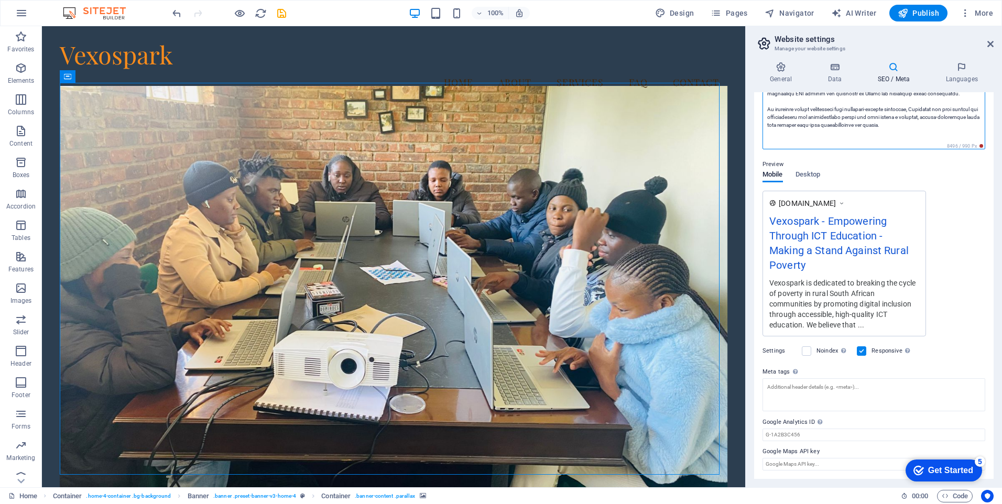
scroll to position [218, 0]
type textarea "Vexospark is dedicated to breaking the cycle of poverty in rural South African …"
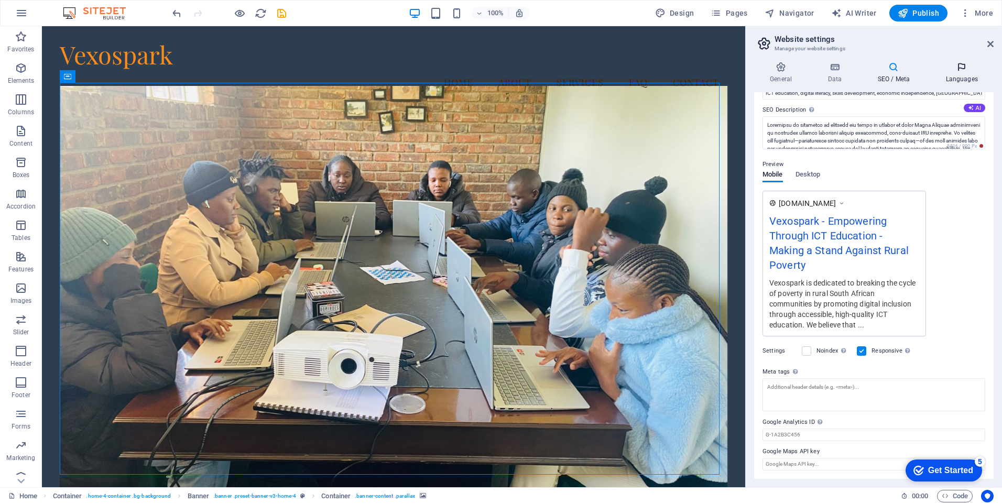
click at [963, 72] on icon at bounding box center [962, 67] width 64 height 10
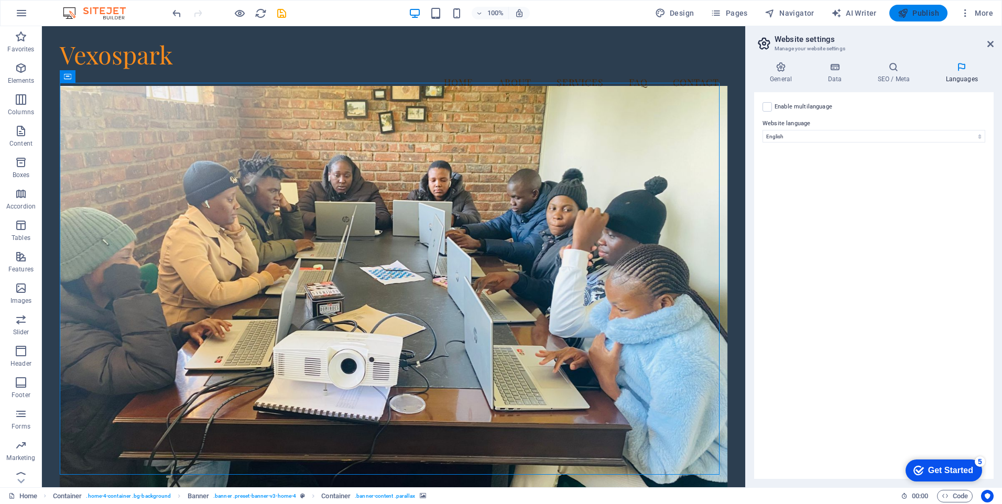
click at [923, 13] on span "Publish" at bounding box center [918, 13] width 41 height 10
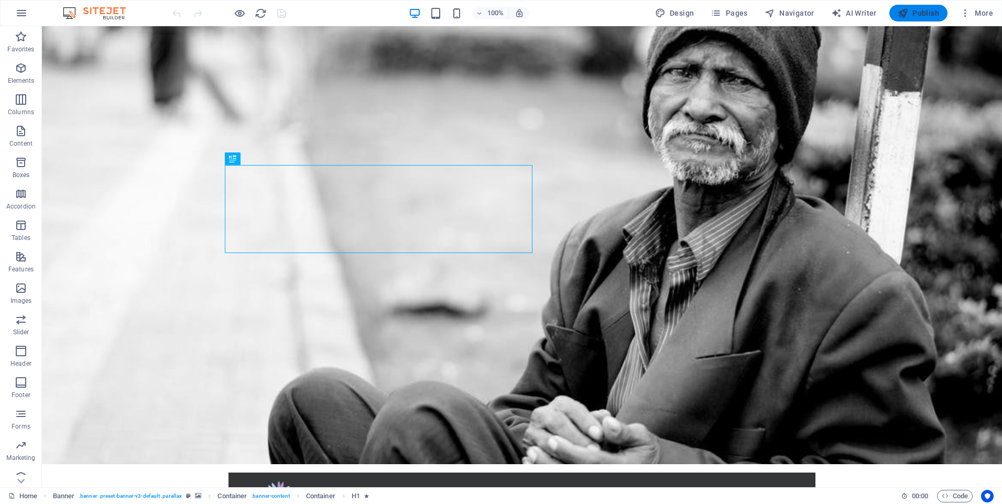
click at [917, 16] on span "Publish" at bounding box center [918, 13] width 41 height 10
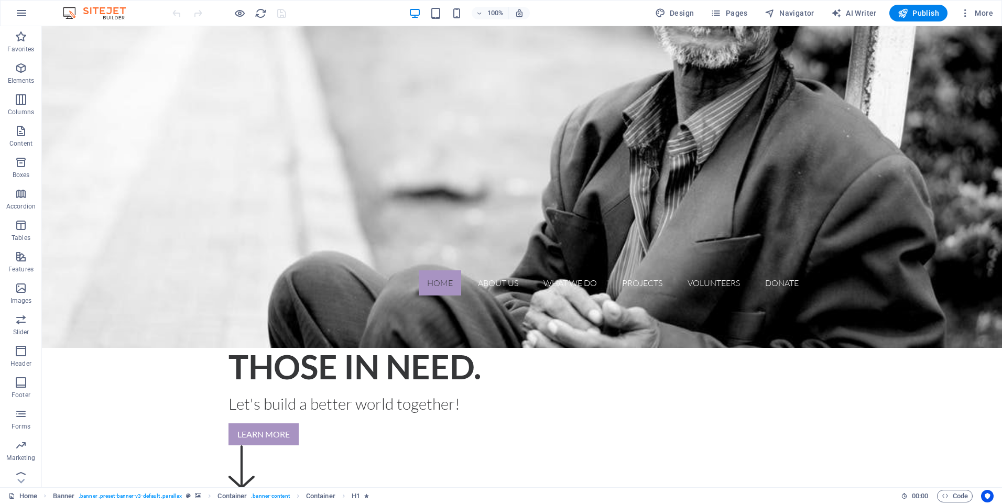
scroll to position [253, 0]
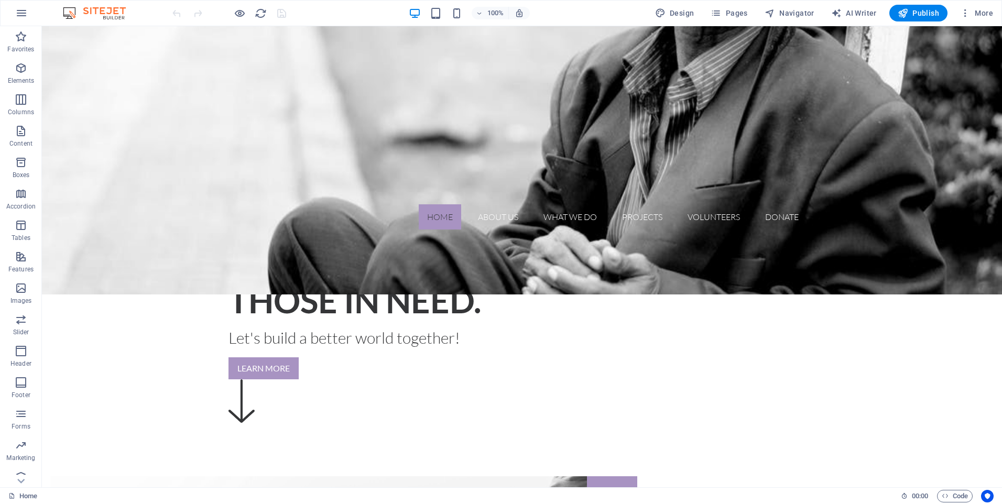
scroll to position [314, 0]
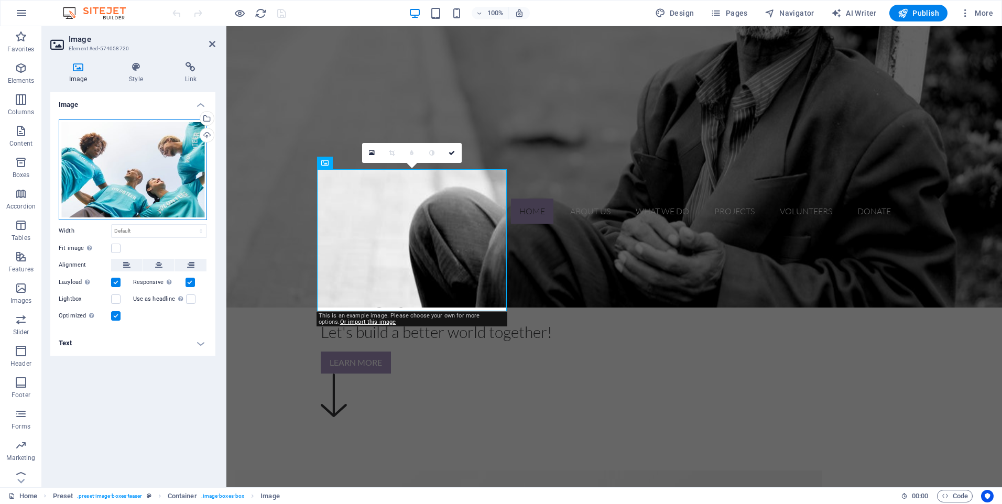
click at [136, 157] on div "Drag files here, click to choose files or select files from Files or our free s…" at bounding box center [133, 170] width 148 height 101
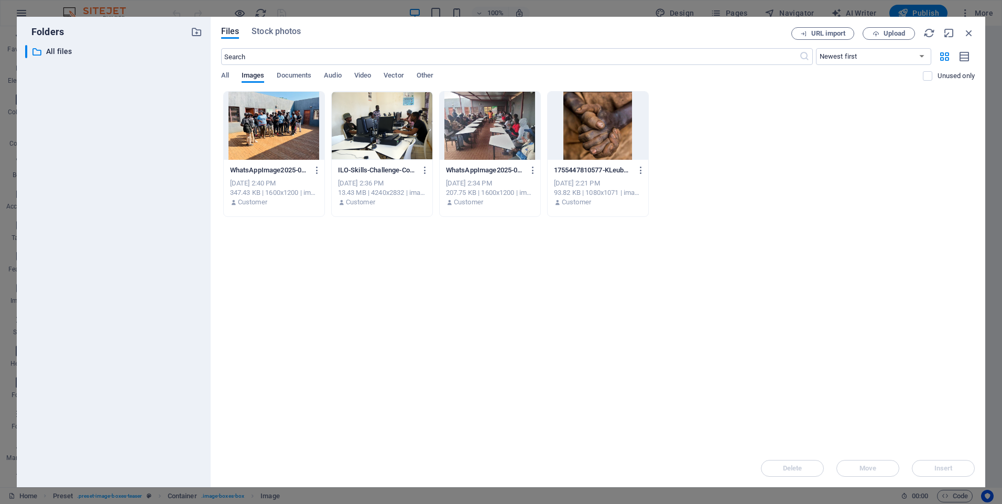
click at [604, 135] on div at bounding box center [598, 126] width 101 height 68
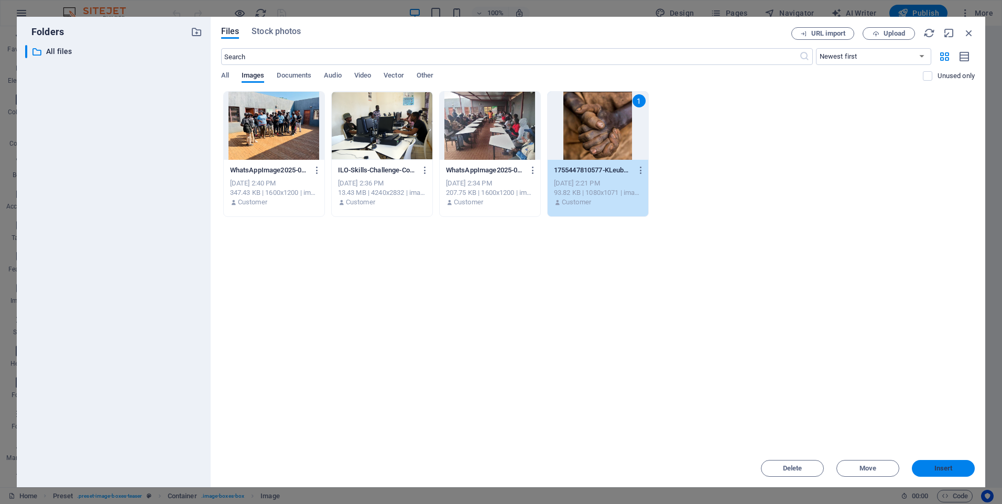
click at [932, 469] on span "Insert" at bounding box center [943, 469] width 55 height 6
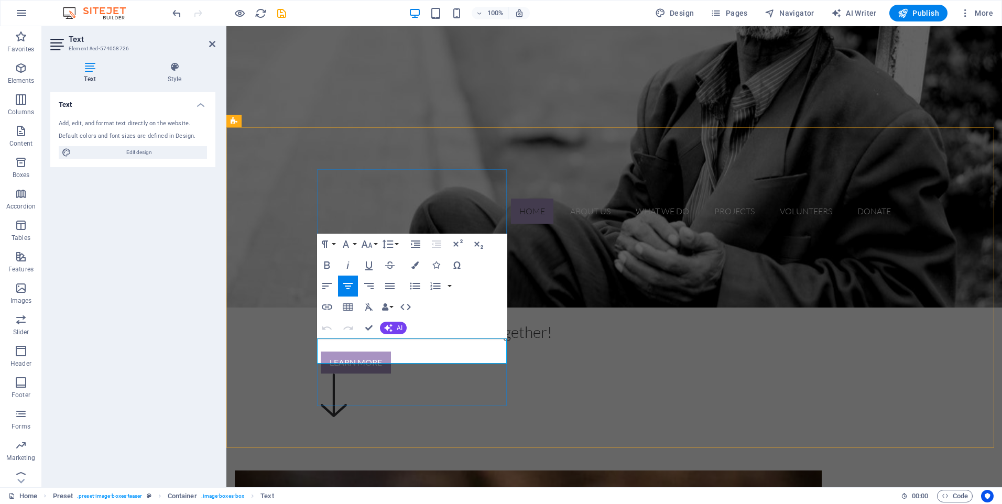
drag, startPoint x: 474, startPoint y: 355, endPoint x: 339, endPoint y: 348, distance: 135.5
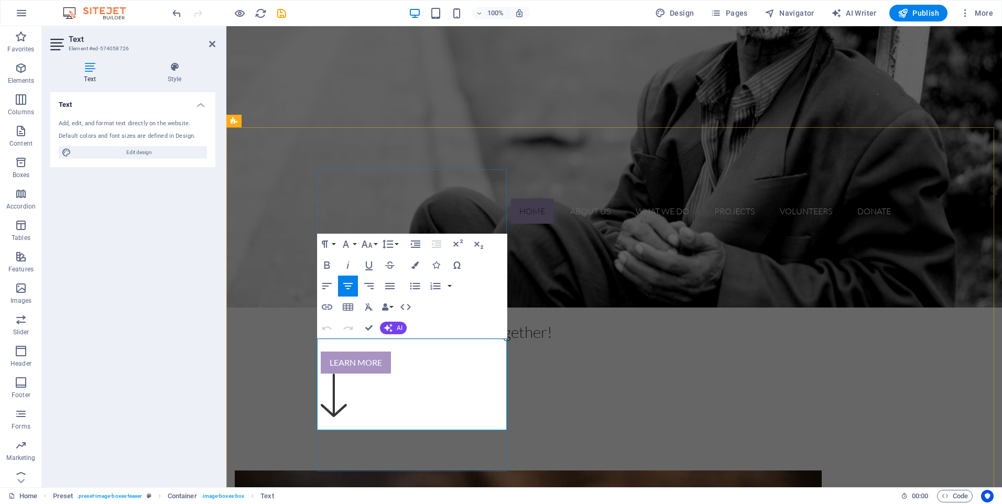
drag, startPoint x: 438, startPoint y: 423, endPoint x: 322, endPoint y: 342, distance: 141.2
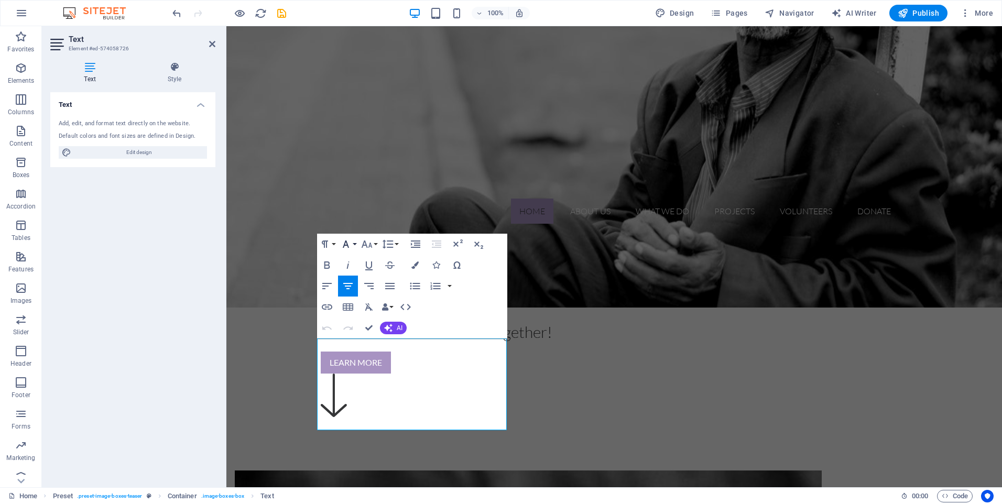
click at [353, 245] on button "Font Family" at bounding box center [348, 244] width 20 height 21
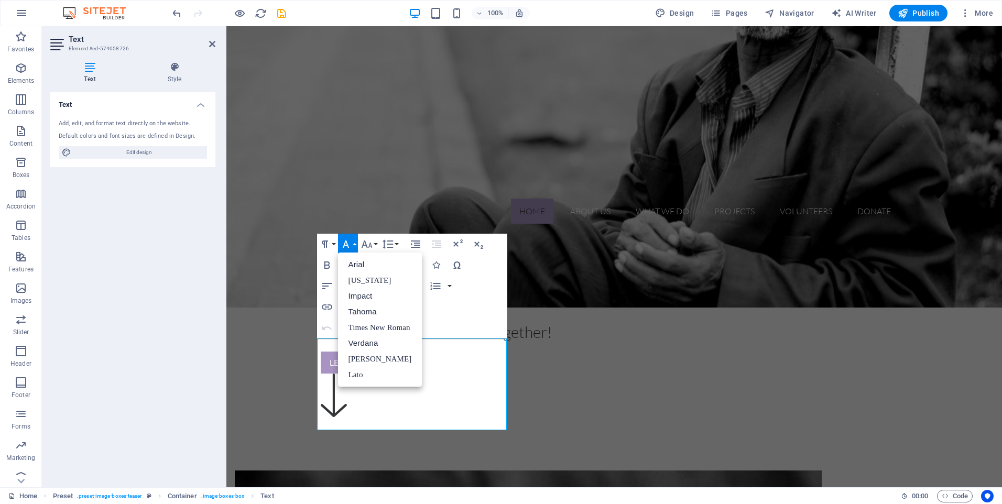
click at [353, 245] on button "Font Family" at bounding box center [348, 244] width 20 height 21
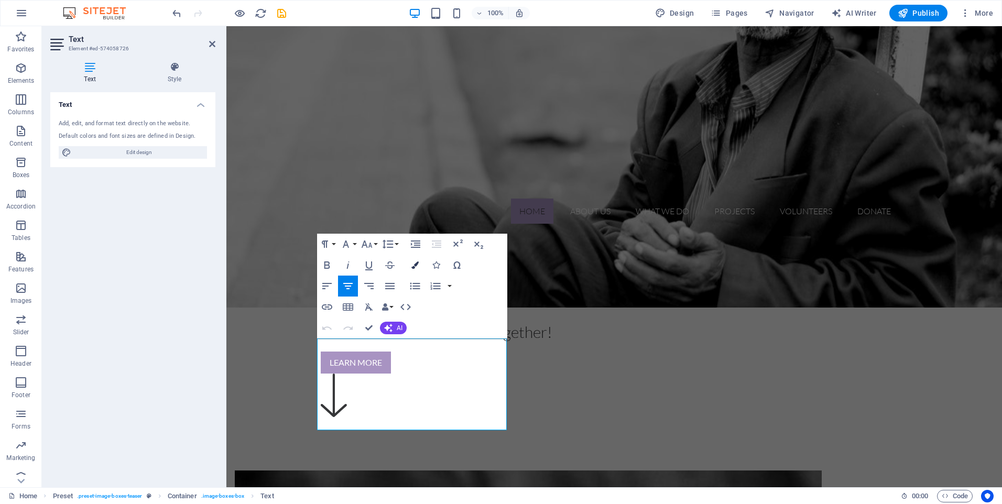
click at [418, 267] on icon "button" at bounding box center [415, 265] width 7 height 7
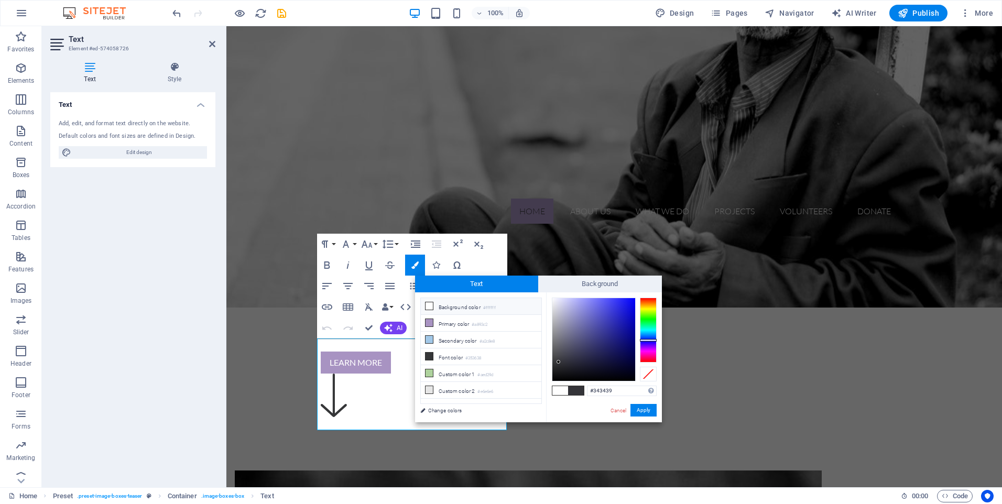
click at [448, 308] on li "Background color #ffffff" at bounding box center [481, 306] width 121 height 17
type input "#ffffff"
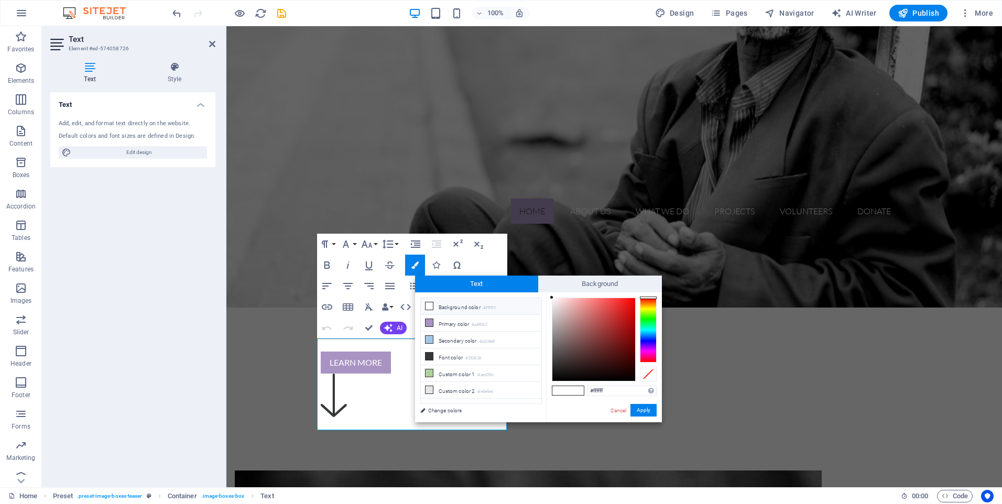
click at [428, 306] on icon at bounding box center [429, 305] width 7 height 7
click at [619, 410] on link "Cancel" at bounding box center [619, 411] width 18 height 8
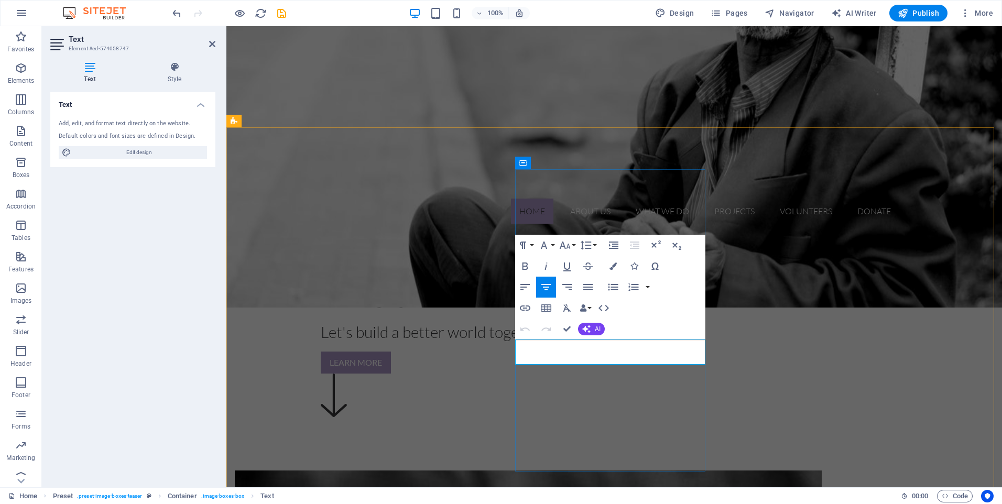
drag, startPoint x: 672, startPoint y: 359, endPoint x: 532, endPoint y: 349, distance: 139.8
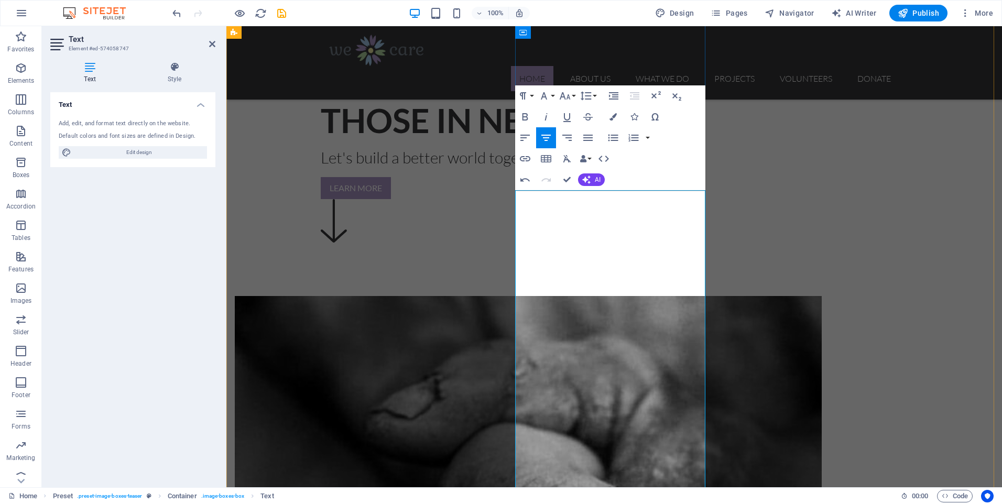
scroll to position [477, 0]
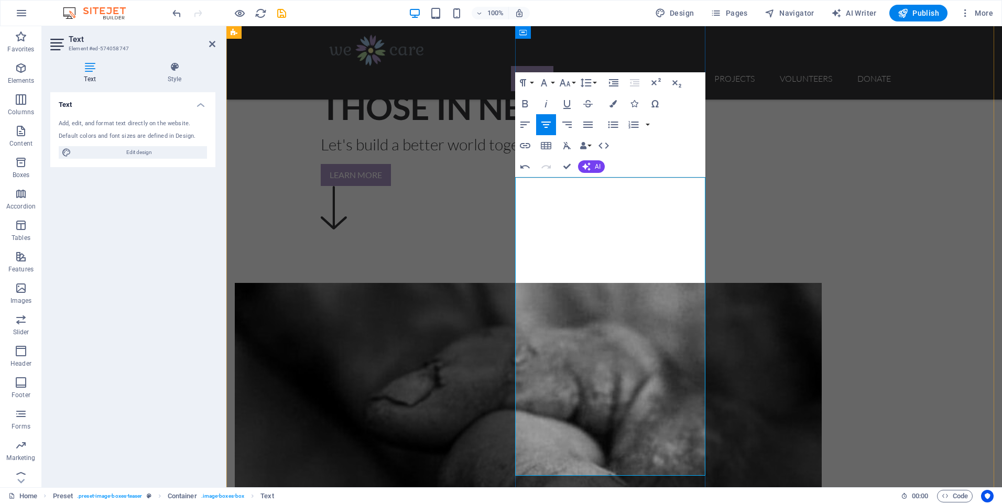
drag, startPoint x: 581, startPoint y: 432, endPoint x: 524, endPoint y: 428, distance: 57.3
drag, startPoint x: 578, startPoint y: 380, endPoint x: 526, endPoint y: 379, distance: 52.4
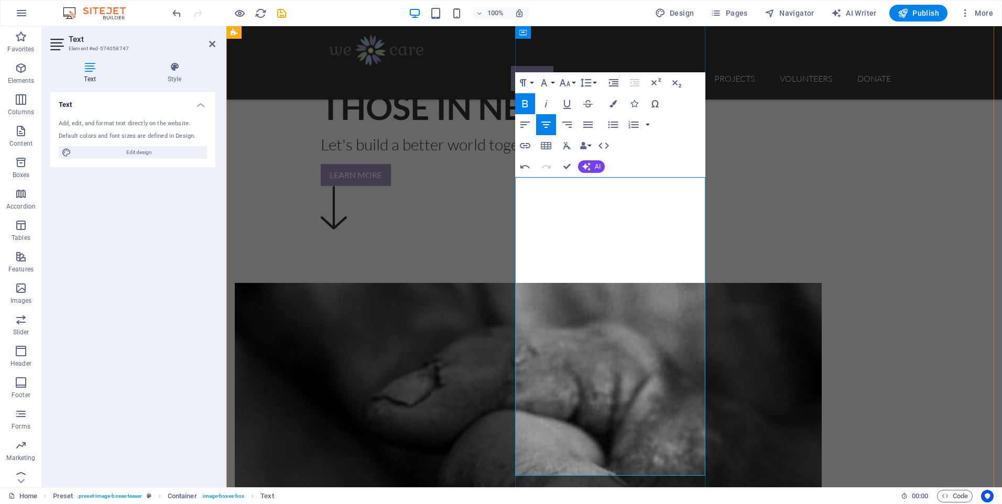
drag, startPoint x: 624, startPoint y: 302, endPoint x: 525, endPoint y: 306, distance: 99.2
drag, startPoint x: 617, startPoint y: 248, endPoint x: 527, endPoint y: 247, distance: 89.7
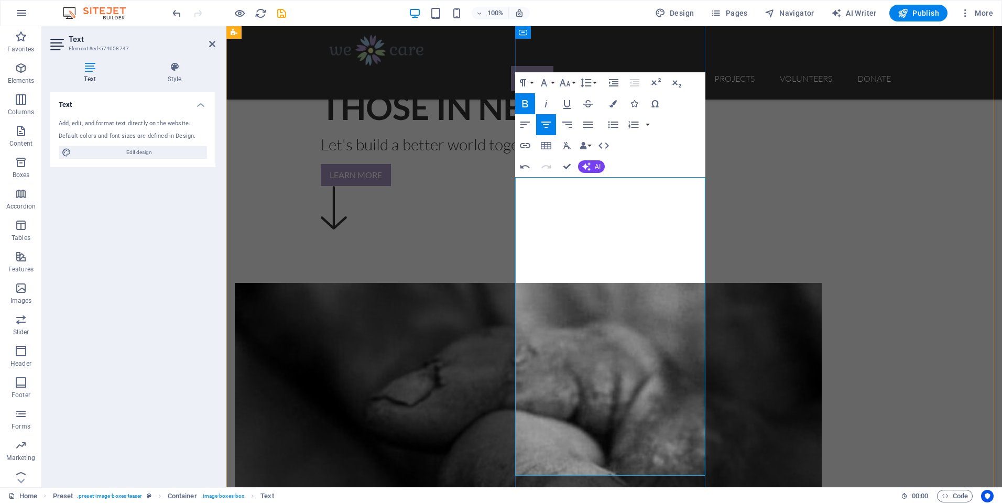
drag, startPoint x: 605, startPoint y: 184, endPoint x: 521, endPoint y: 178, distance: 84.1
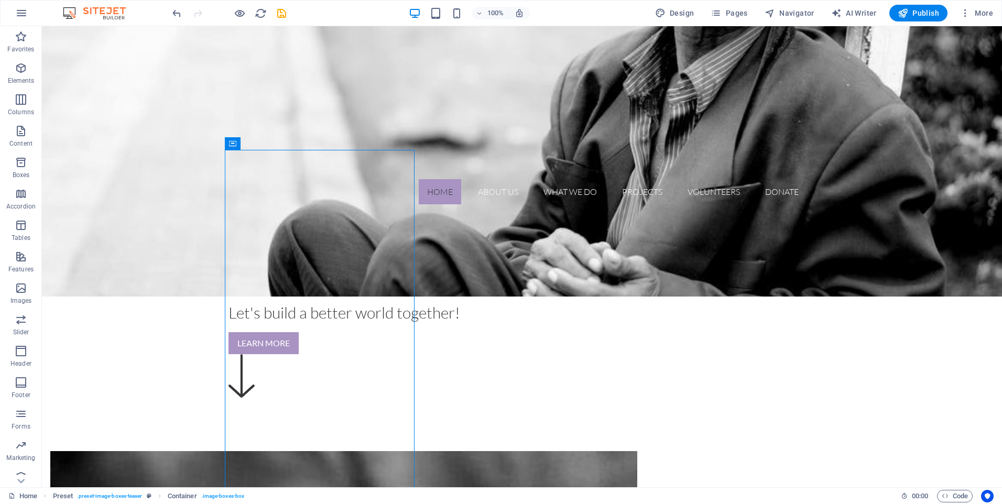
scroll to position [331, 0]
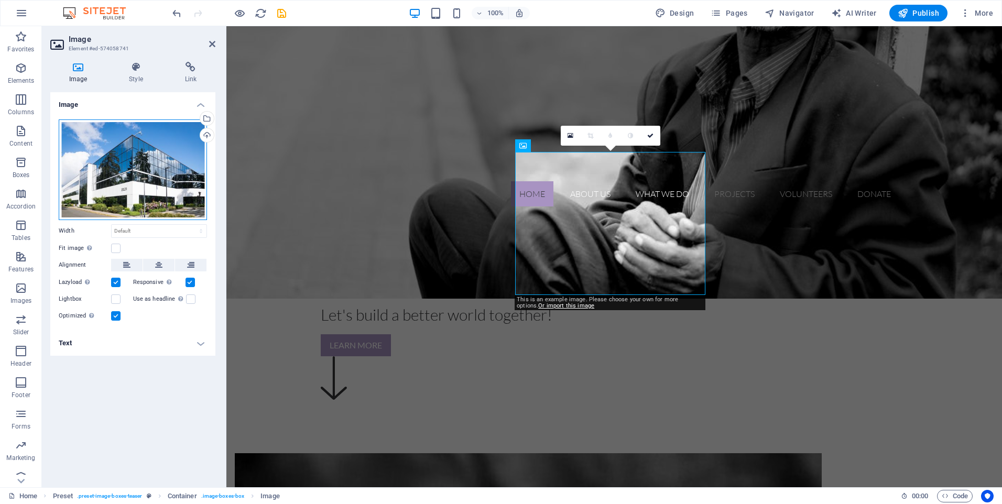
click at [124, 157] on div "Drag files here, click to choose files or select files from Files or our free s…" at bounding box center [133, 170] width 148 height 101
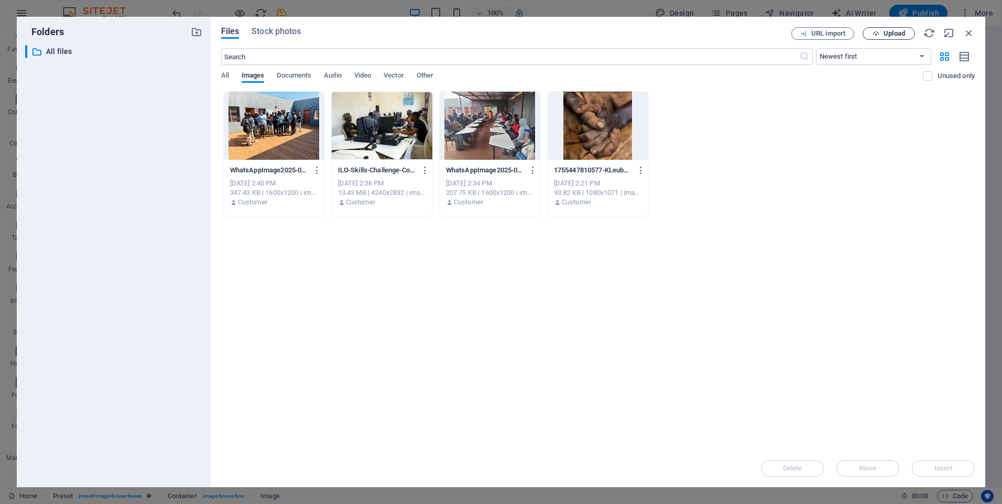
click at [888, 35] on span "Upload" at bounding box center [894, 33] width 21 height 6
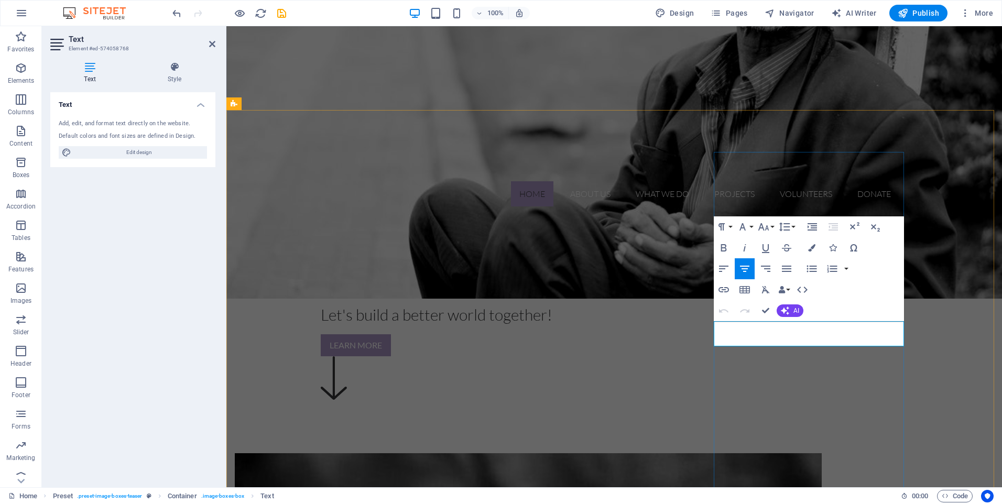
drag, startPoint x: 872, startPoint y: 341, endPoint x: 739, endPoint y: 331, distance: 133.1
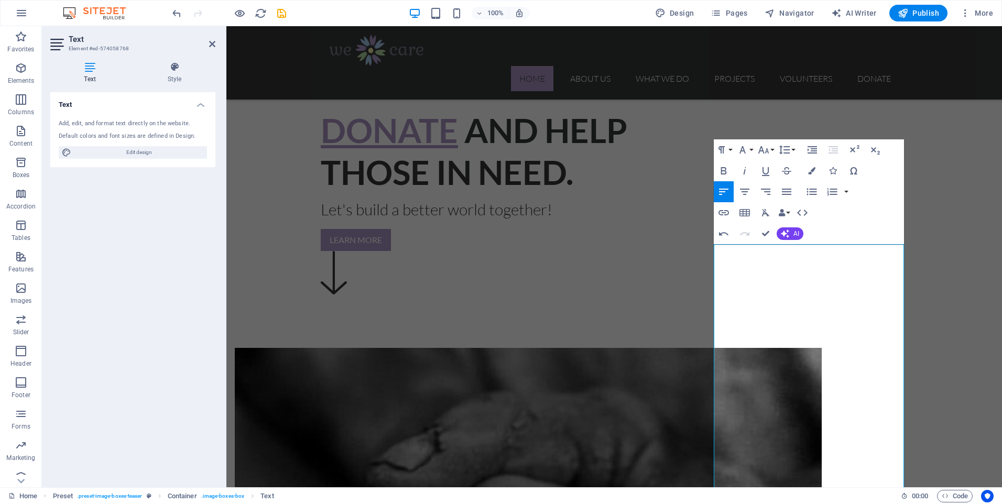
scroll to position [408, 0]
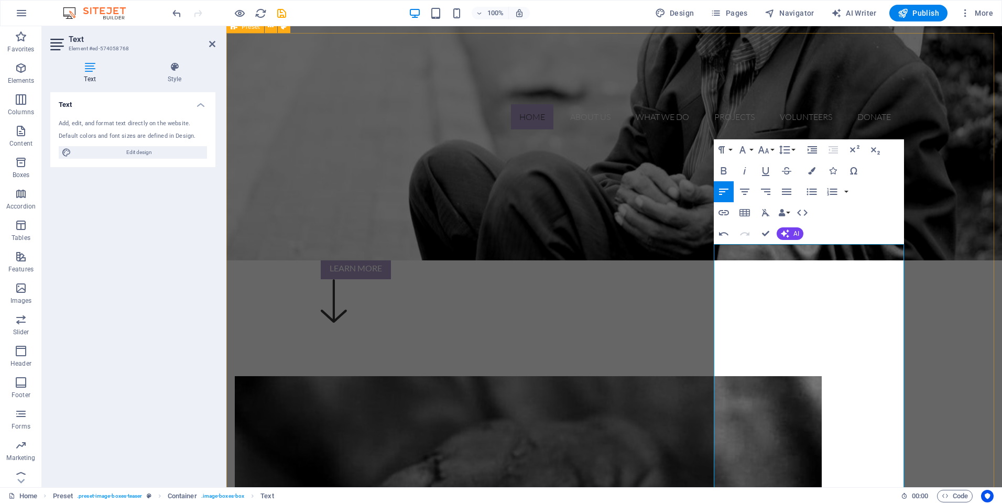
drag, startPoint x: 810, startPoint y: 390, endPoint x: 711, endPoint y: 385, distance: 99.2
drag, startPoint x: 774, startPoint y: 254, endPoint x: 722, endPoint y: 255, distance: 51.9
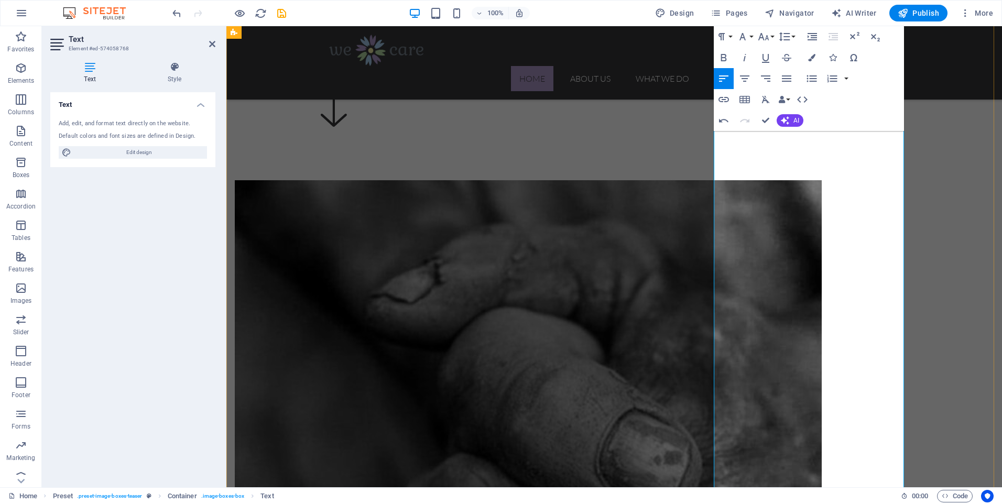
scroll to position [592, 0]
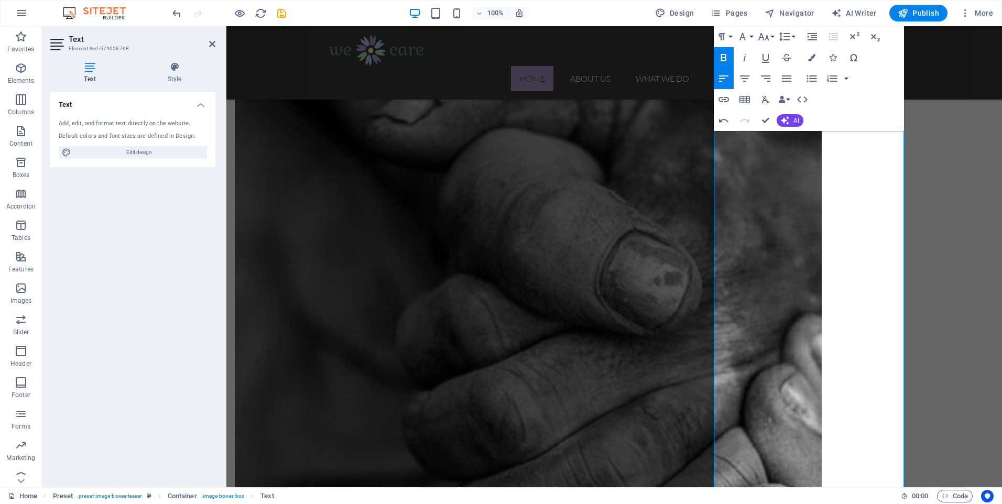
scroll to position [797, 0]
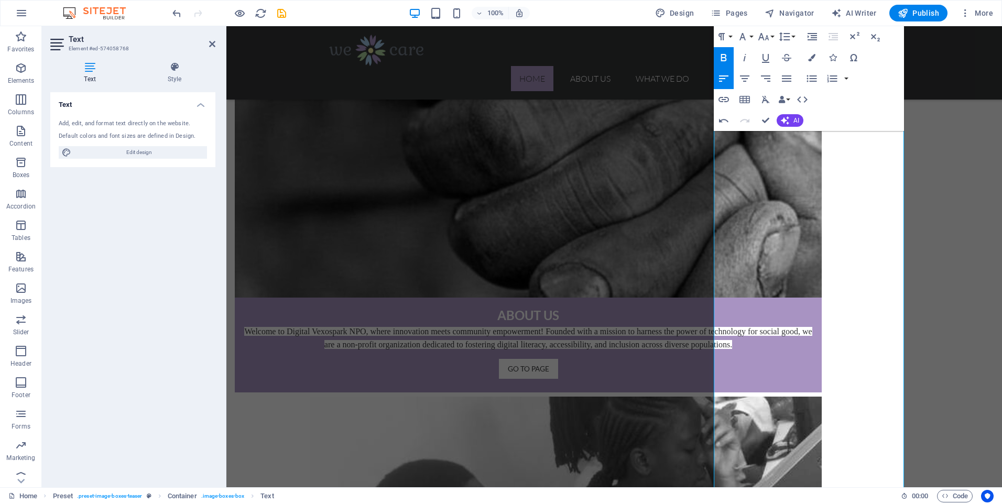
scroll to position [1045, 0]
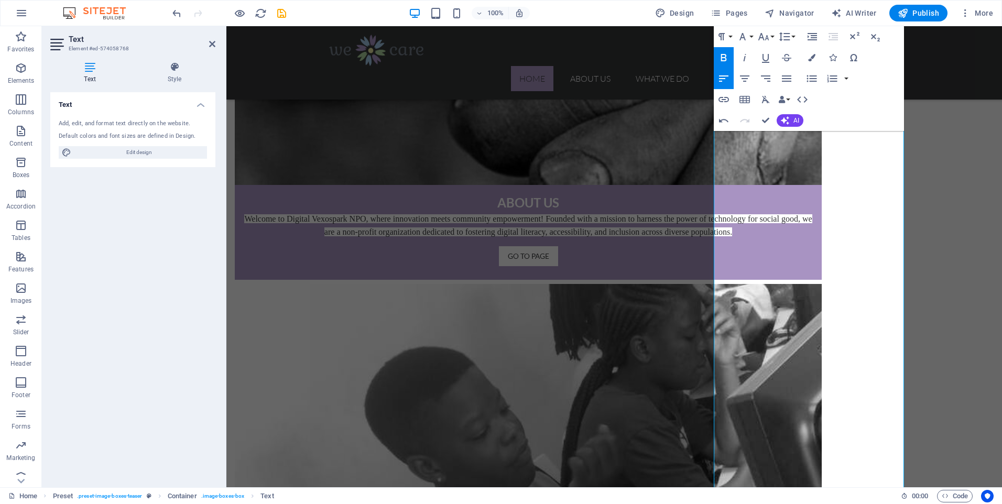
scroll to position [1302, 0]
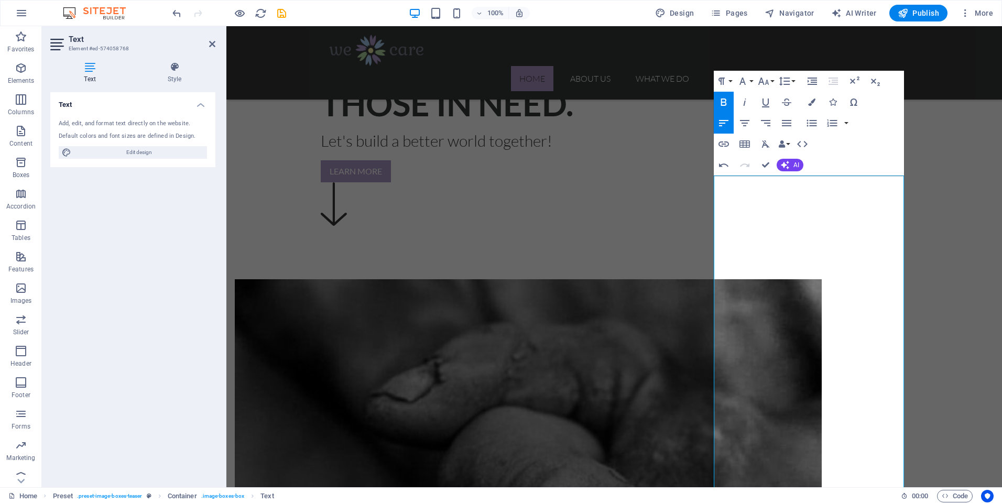
scroll to position [477, 0]
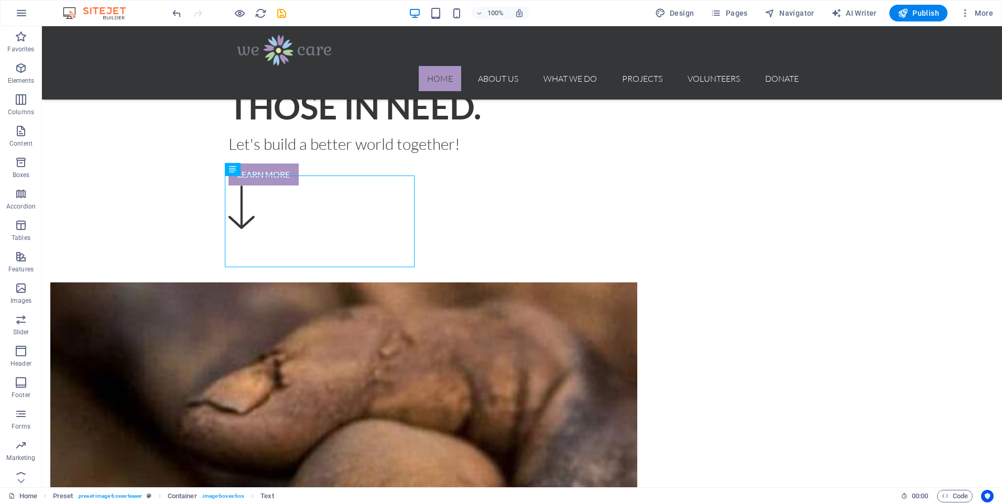
drag, startPoint x: 250, startPoint y: 257, endPoint x: 410, endPoint y: 261, distance: 160.5
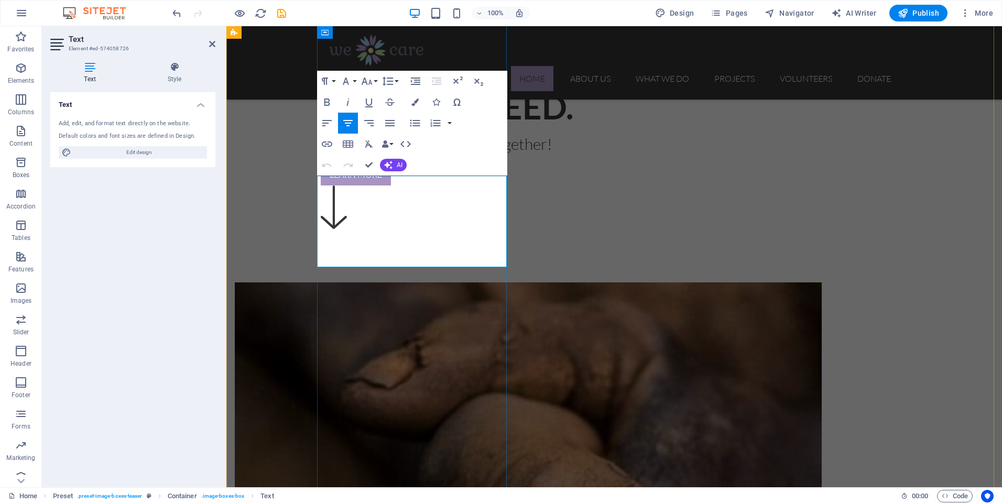
drag, startPoint x: 546, startPoint y: 257, endPoint x: 361, endPoint y: 257, distance: 184.5
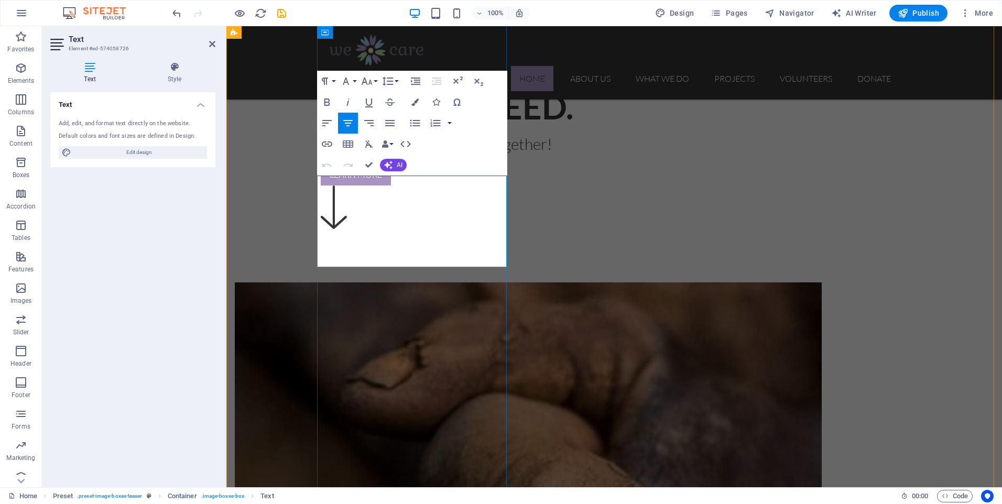
drag, startPoint x: 439, startPoint y: 259, endPoint x: 336, endPoint y: 186, distance: 127.1
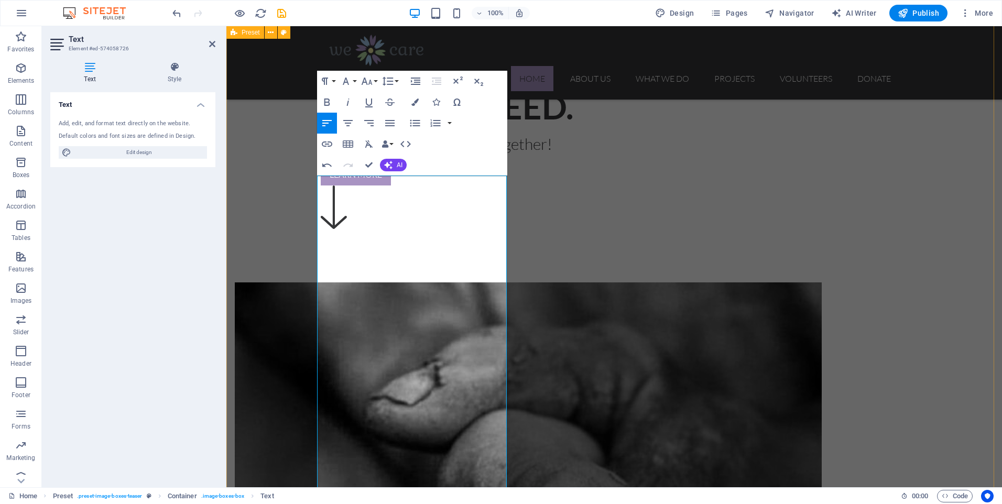
scroll to position [29092, 2]
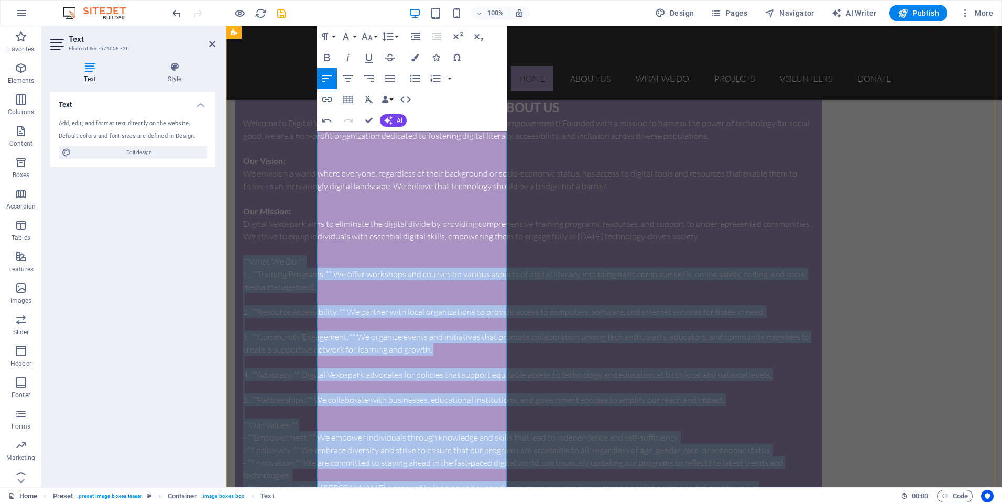
scroll to position [1297, 0]
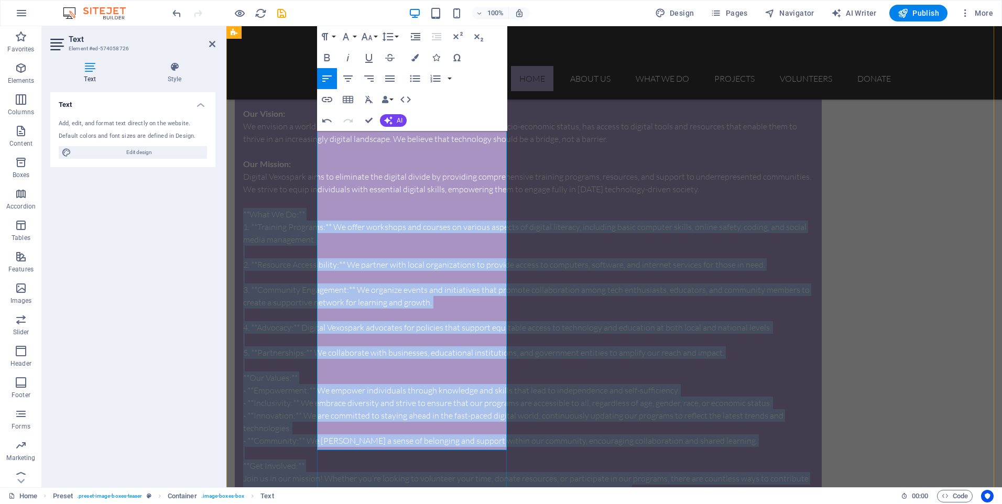
drag, startPoint x: 326, startPoint y: 181, endPoint x: 422, endPoint y: 377, distance: 218.3
click at [422, 377] on div "Welcome to Digital Vexospark NPO, where innovation meets community empowerment!…" at bounding box center [528, 334] width 570 height 528
copy div "**What We Do:** 1. **Training Programs:** We offer workshops and courses on var…"
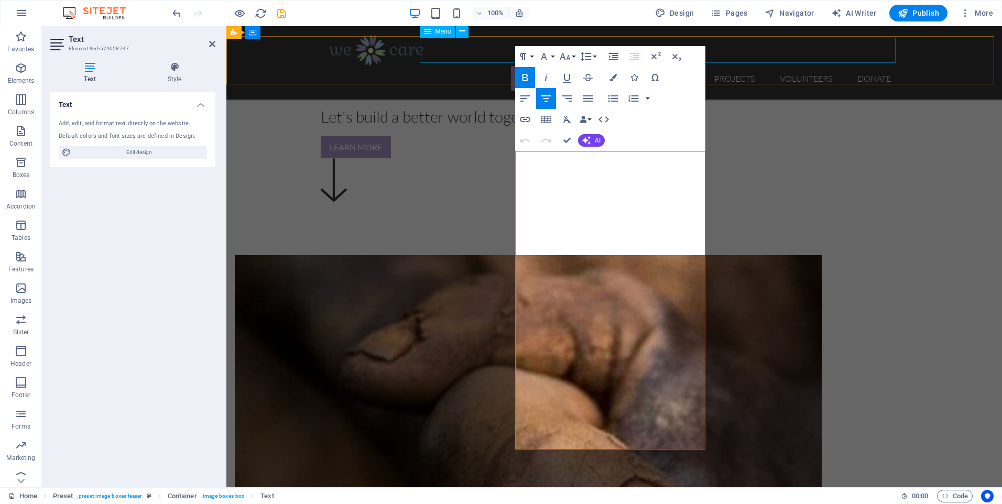
scroll to position [503, 0]
drag, startPoint x: 661, startPoint y: 341, endPoint x: 518, endPoint y: 160, distance: 230.7
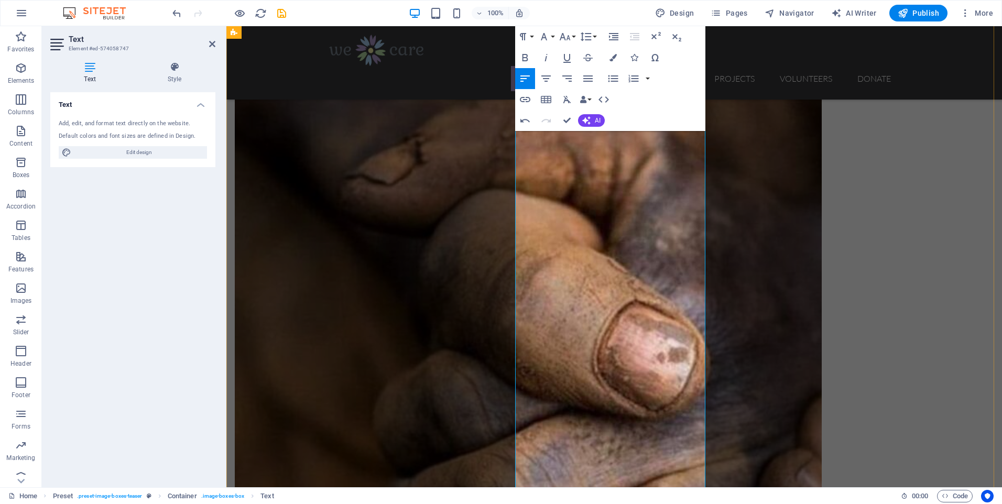
scroll to position [719, 0]
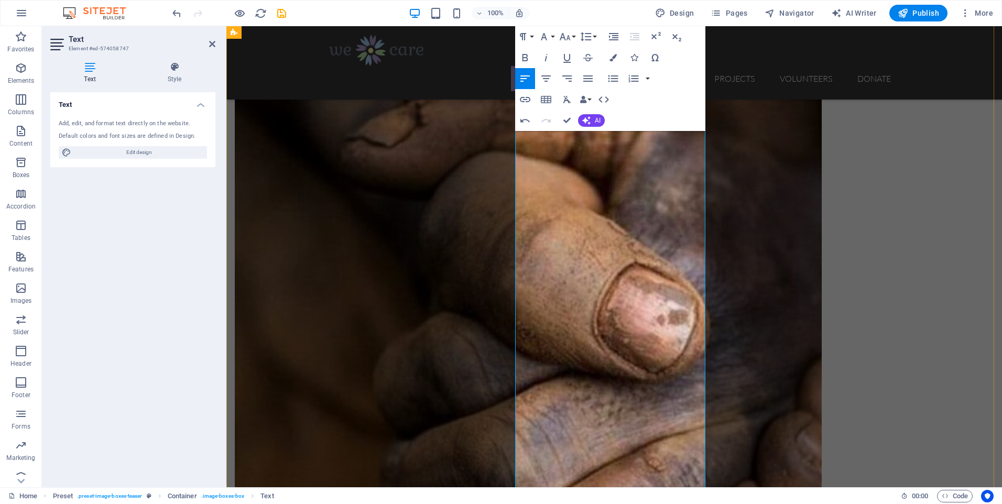
drag, startPoint x: 574, startPoint y: 446, endPoint x: 521, endPoint y: 449, distance: 52.5
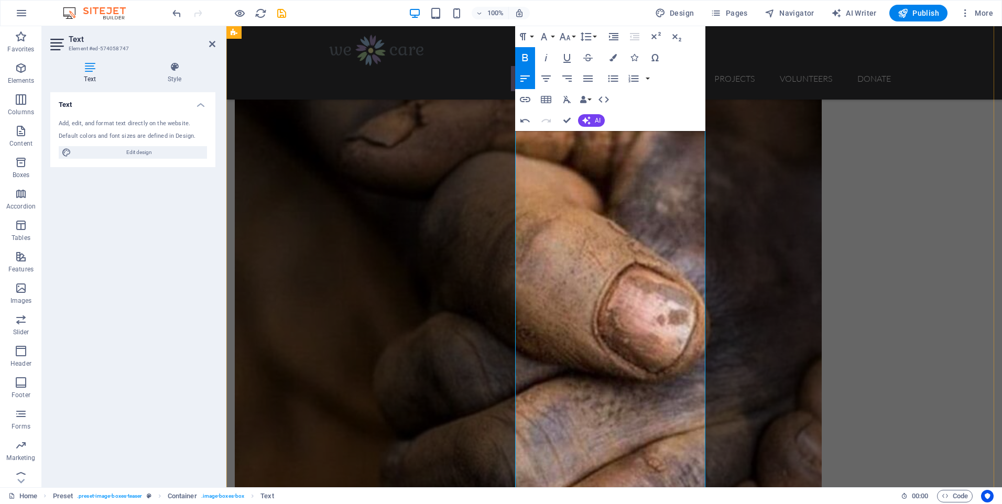
drag, startPoint x: 570, startPoint y: 396, endPoint x: 518, endPoint y: 396, distance: 51.4
drag, startPoint x: 568, startPoint y: 342, endPoint x: 522, endPoint y: 344, distance: 46.2
drag, startPoint x: 566, startPoint y: 296, endPoint x: 523, endPoint y: 299, distance: 43.7
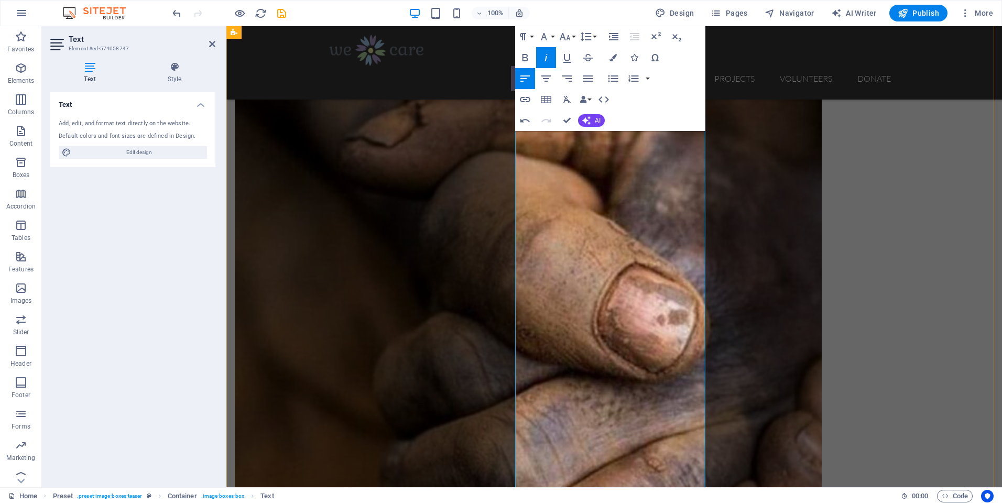
drag, startPoint x: 581, startPoint y: 258, endPoint x: 524, endPoint y: 256, distance: 56.7
drag, startPoint x: 571, startPoint y: 244, endPoint x: 523, endPoint y: 244, distance: 48.2
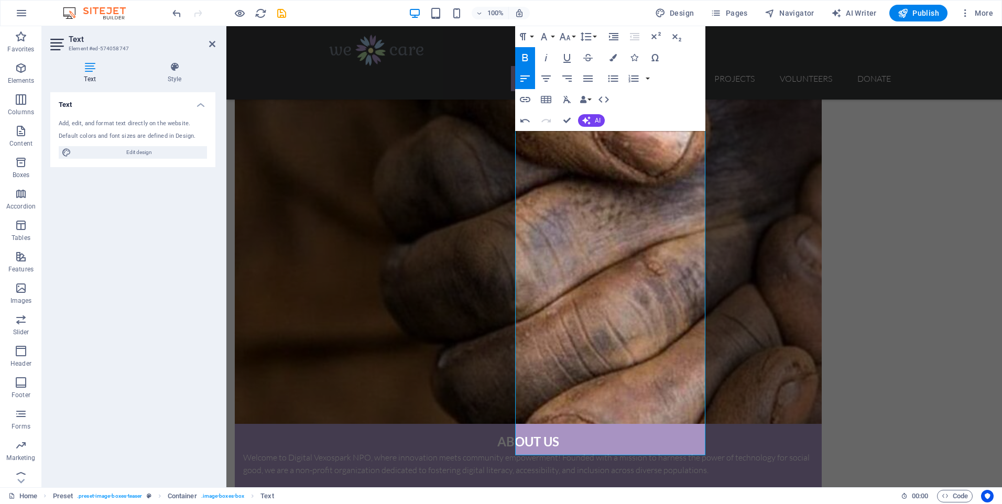
scroll to position [954, 0]
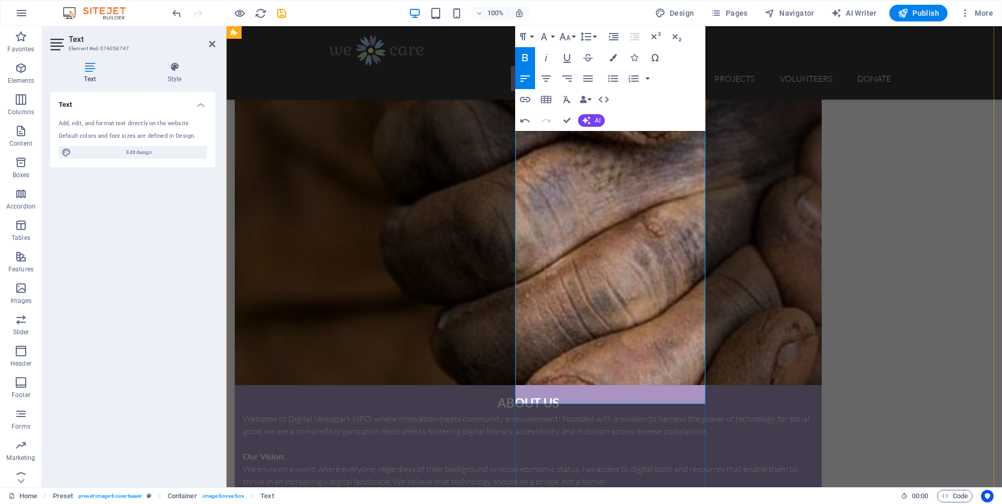
drag, startPoint x: 566, startPoint y: 314, endPoint x: 516, endPoint y: 310, distance: 49.9
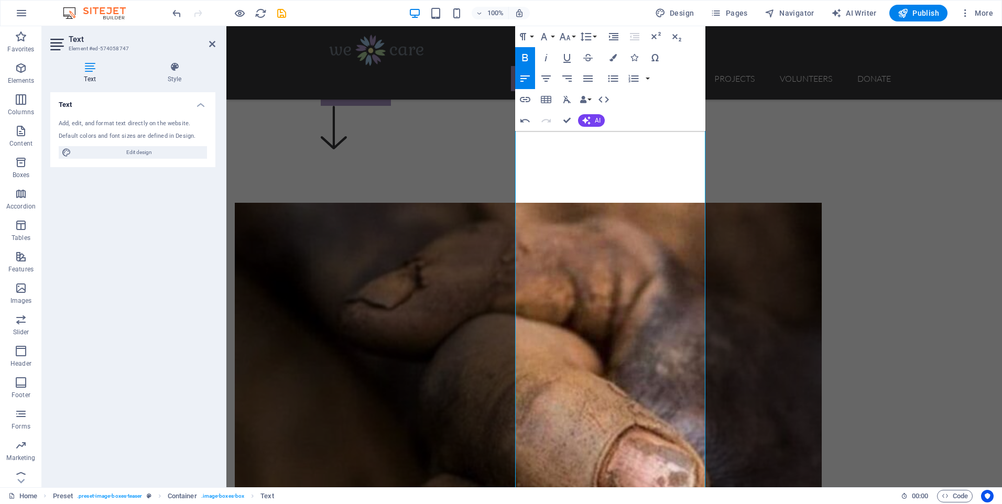
scroll to position [544, 0]
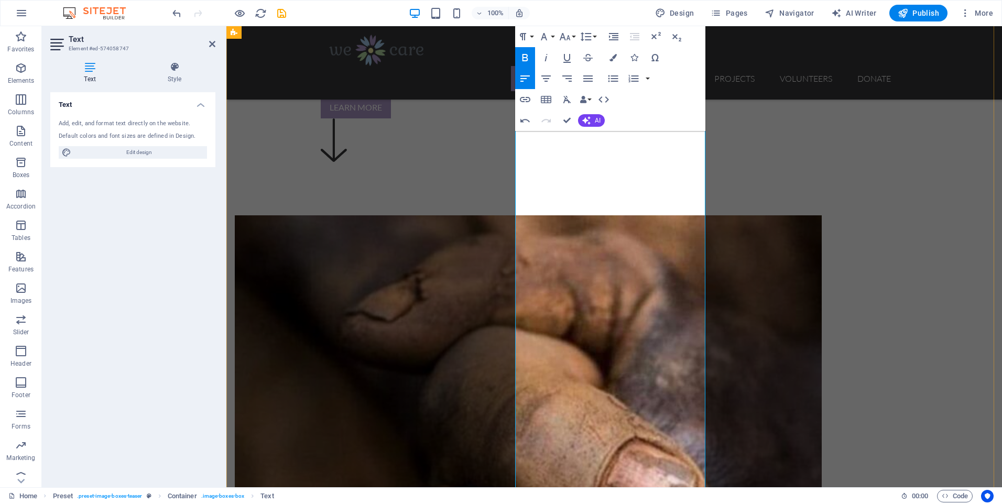
drag, startPoint x: 579, startPoint y: 370, endPoint x: 523, endPoint y: 370, distance: 56.1
drag, startPoint x: 569, startPoint y: 305, endPoint x: 514, endPoint y: 301, distance: 55.1
drag, startPoint x: 623, startPoint y: 230, endPoint x: 513, endPoint y: 232, distance: 109.6
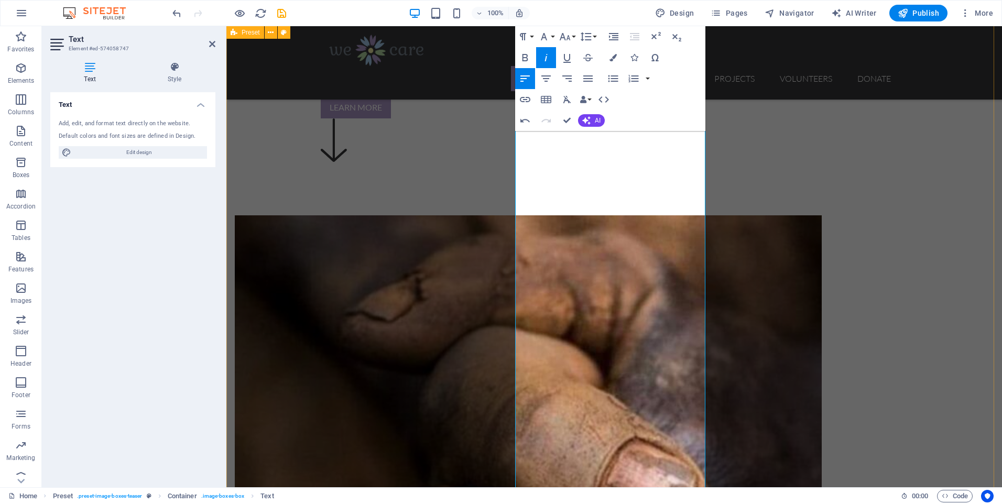
drag, startPoint x: 613, startPoint y: 180, endPoint x: 523, endPoint y: 179, distance: 90.2
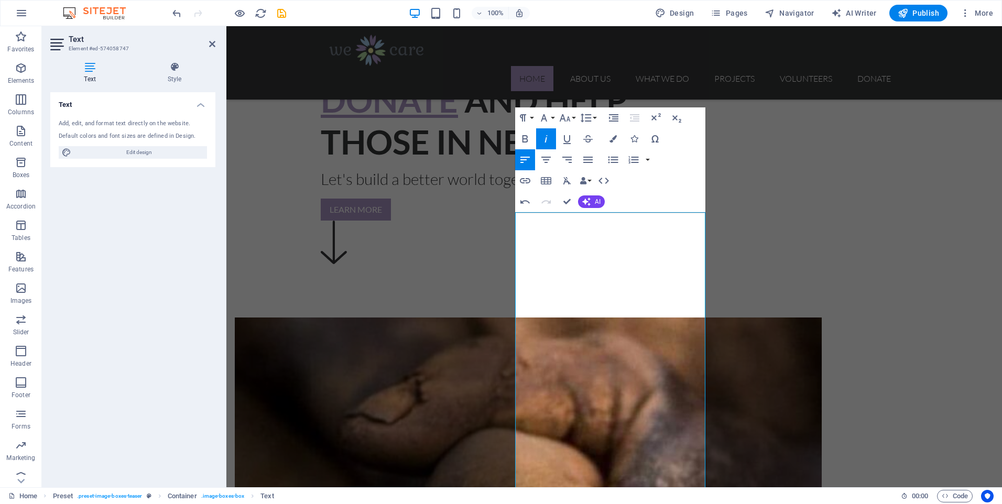
scroll to position [435, 0]
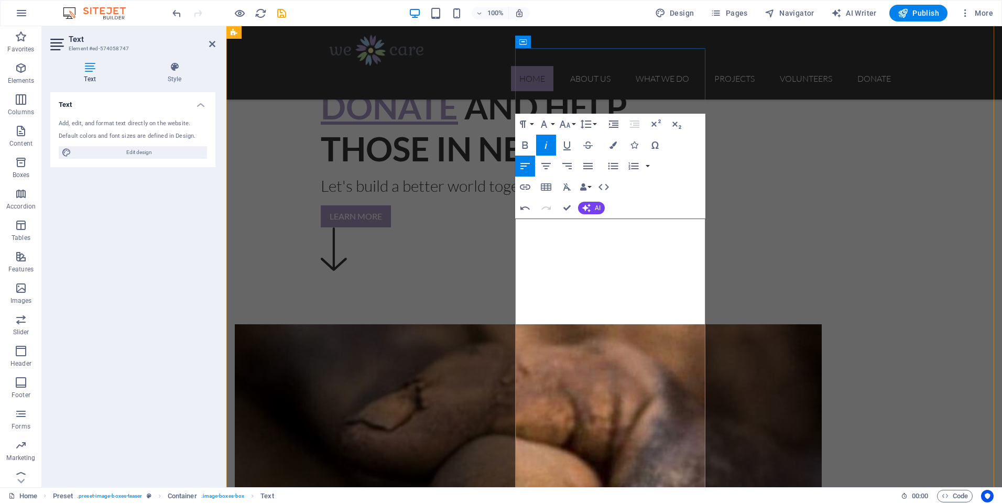
drag, startPoint x: 598, startPoint y: 228, endPoint x: 520, endPoint y: 226, distance: 77.6
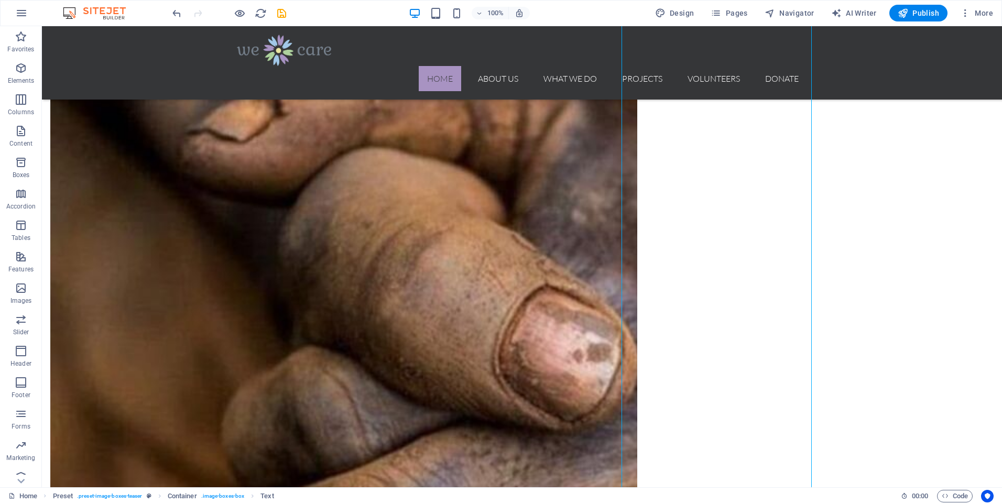
scroll to position [755, 0]
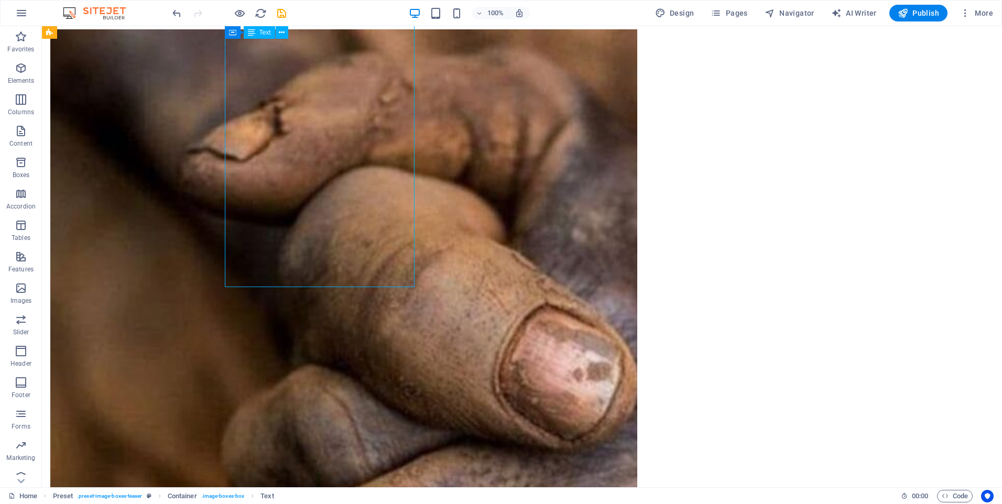
scroll to position [396, 0]
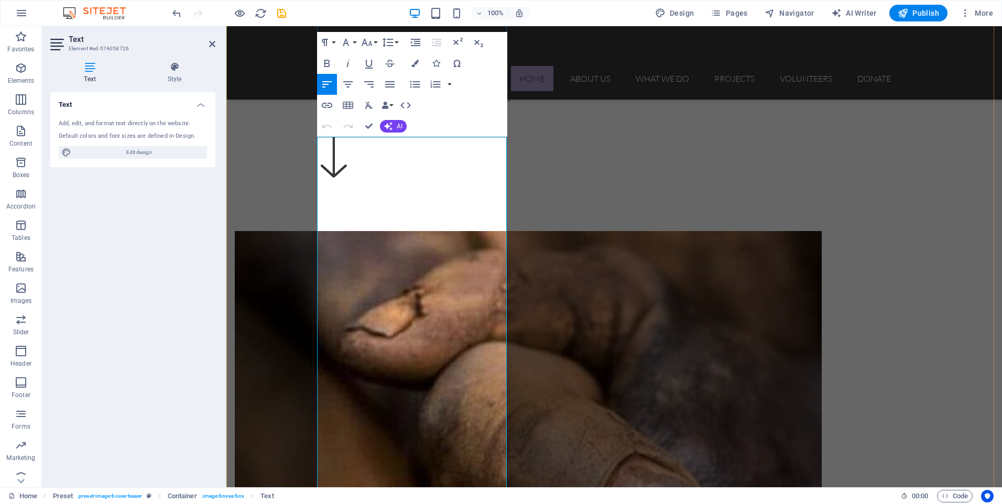
scroll to position [554, 0]
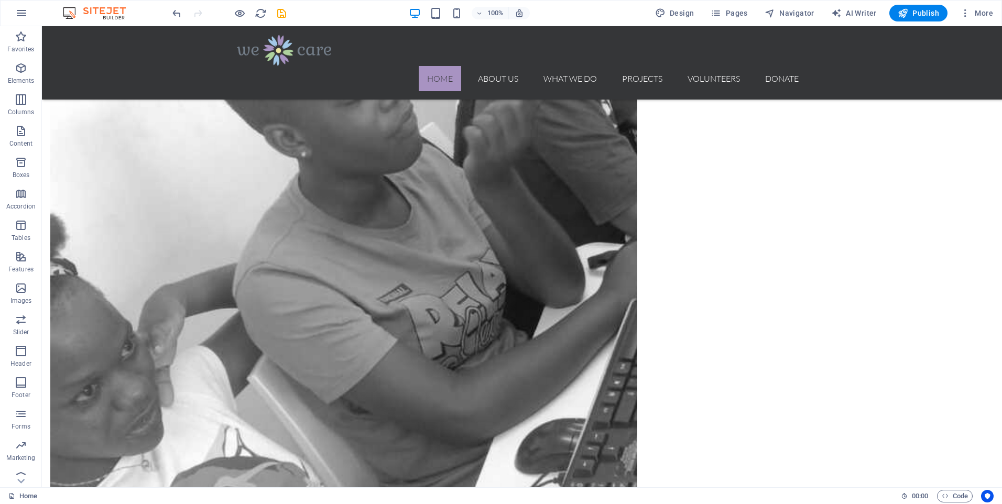
scroll to position [1815, 0]
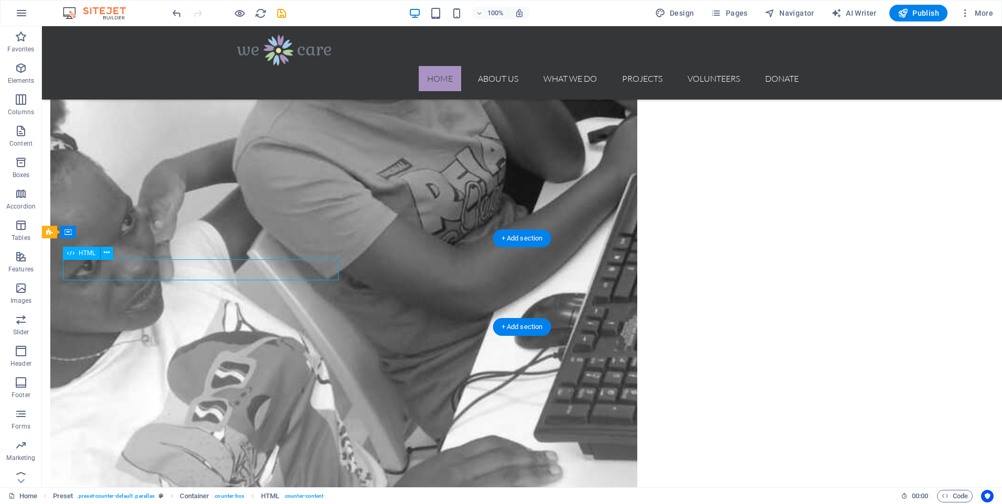
click at [209, 268] on div "Drag here to replace the existing content. Press “Ctrl” if you want to create a…" at bounding box center [522, 256] width 960 height 461
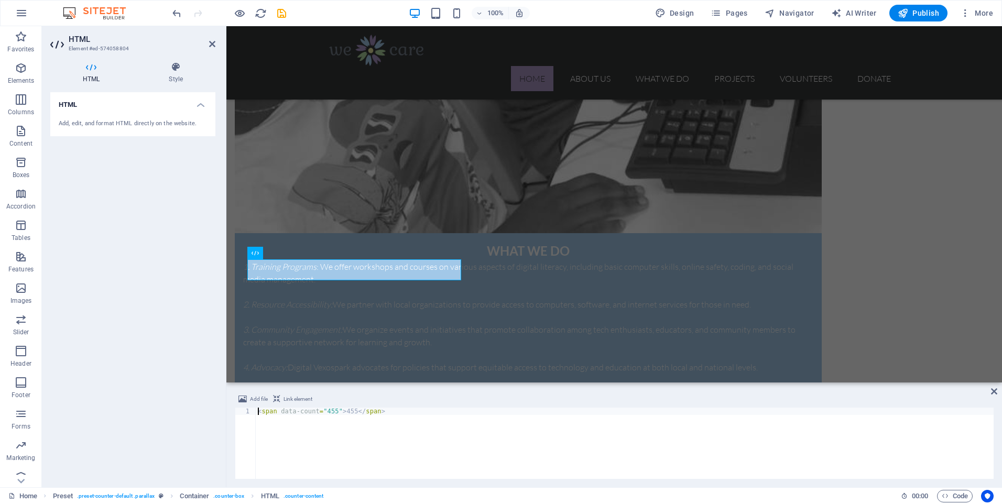
scroll to position [1721, 0]
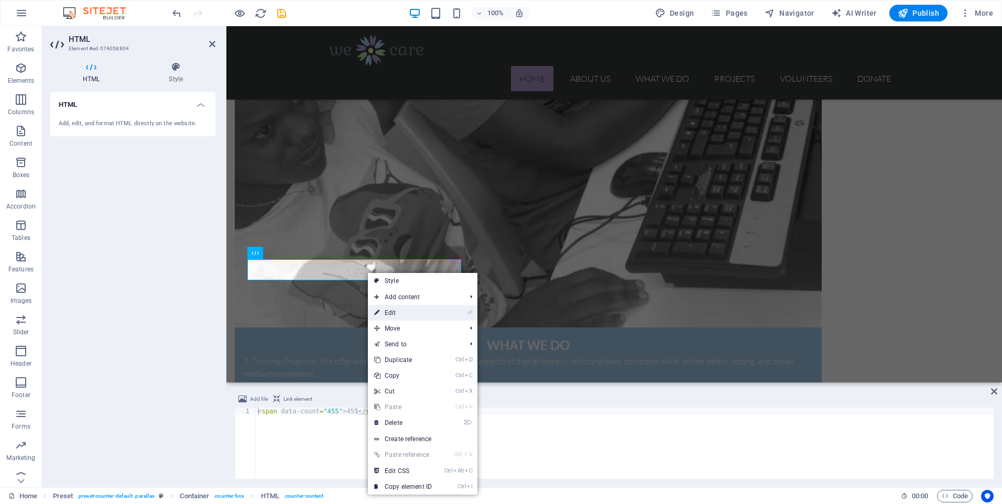
click at [392, 314] on link "⏎ Edit" at bounding box center [403, 313] width 70 height 16
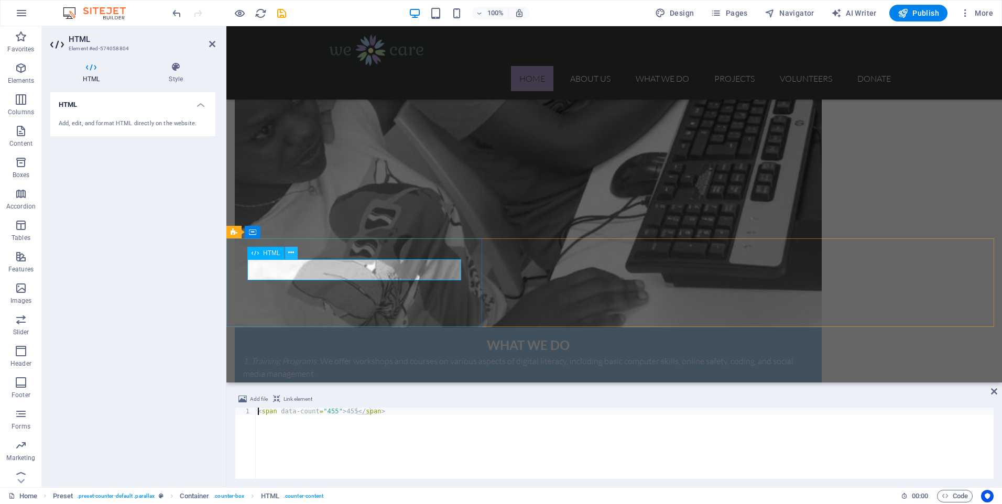
click at [294, 253] on icon at bounding box center [291, 252] width 6 height 11
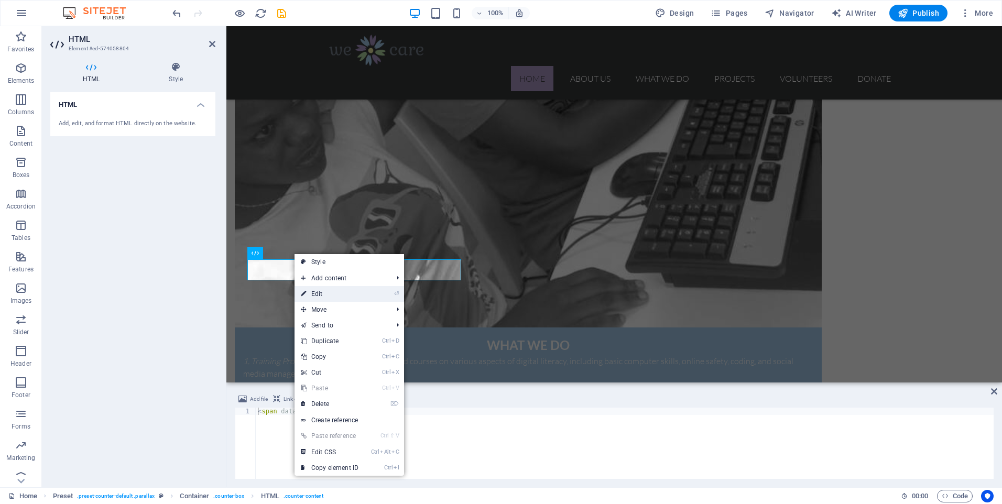
click at [318, 288] on link "⏎ Edit" at bounding box center [330, 294] width 70 height 16
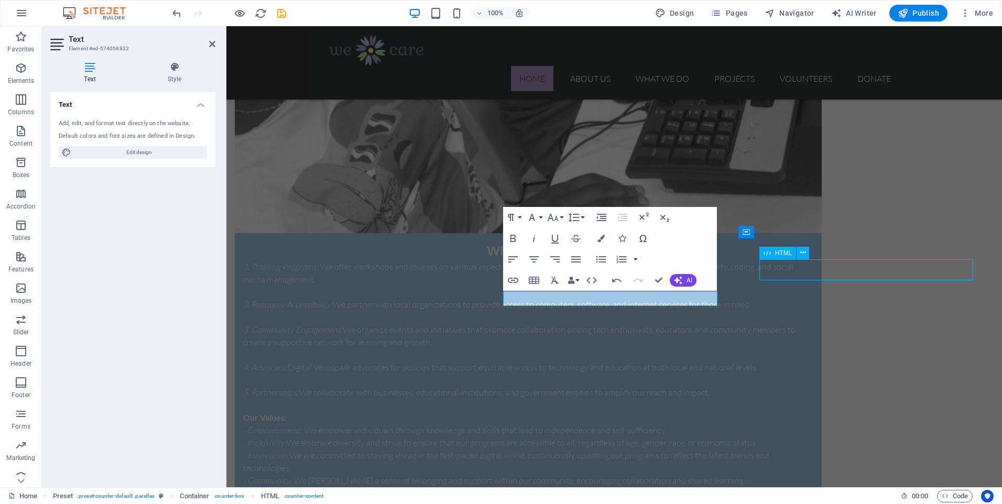
scroll to position [1721, 0]
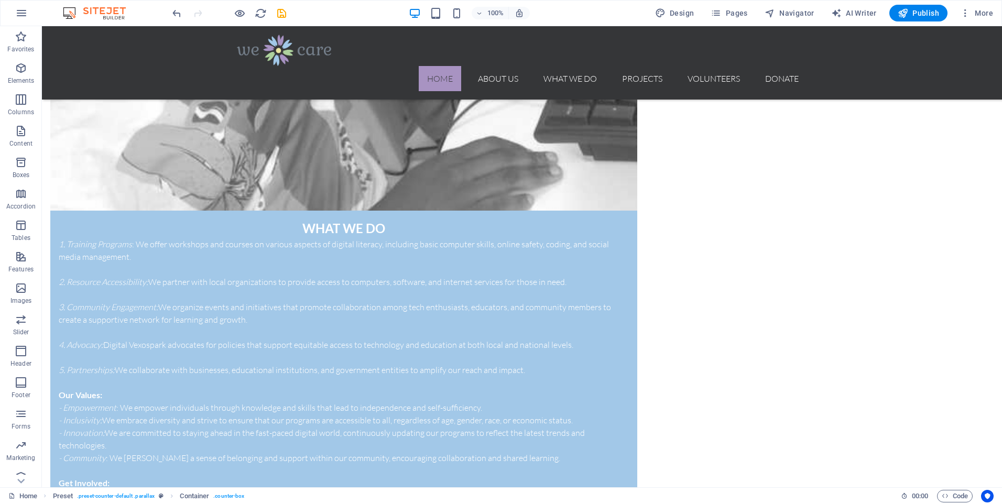
scroll to position [2224, 0]
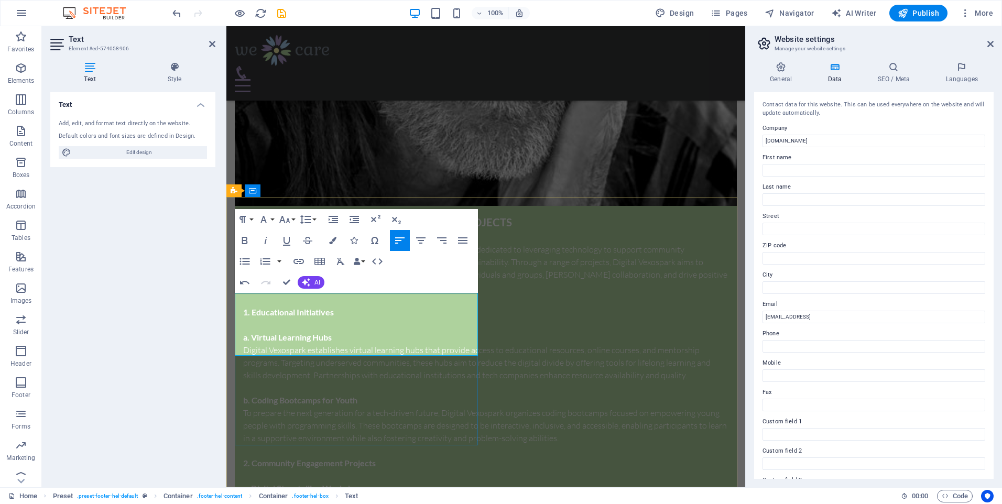
drag, startPoint x: 323, startPoint y: 351, endPoint x: 420, endPoint y: 363, distance: 97.7
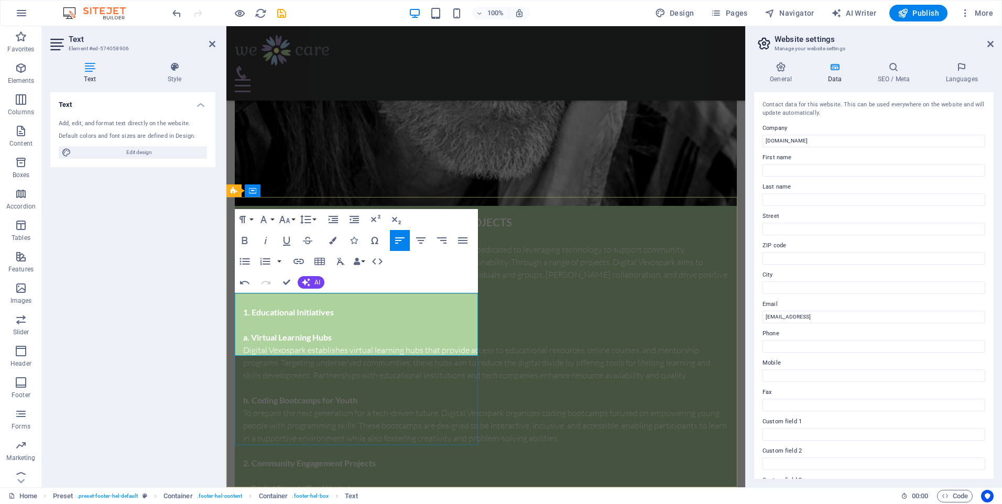
click at [773, 228] on input "Street" at bounding box center [874, 229] width 223 height 13
type input "Erf 1497,Lenyenye,Tzaneen,0857"
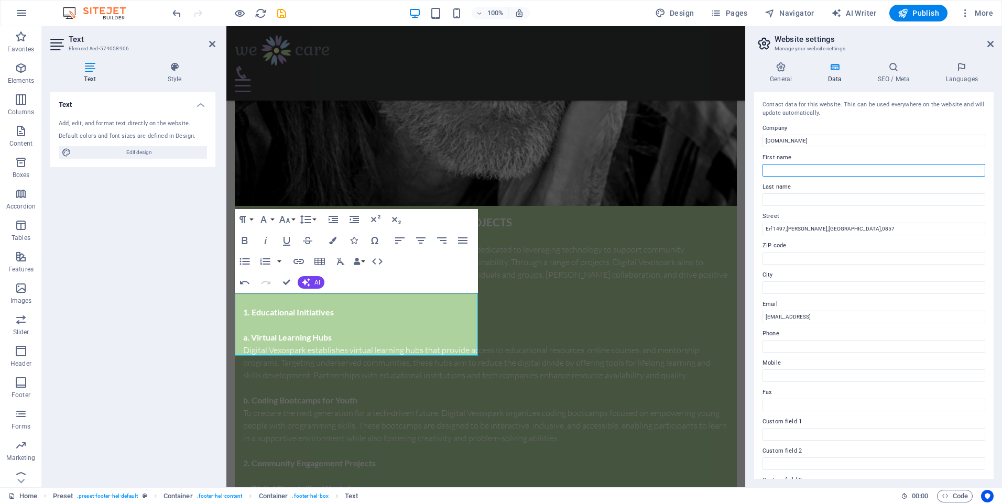
type input "William Lesetja"
type input "Makgaba"
type input "0857"
type input "Tzaneen"
type input "0797805467"
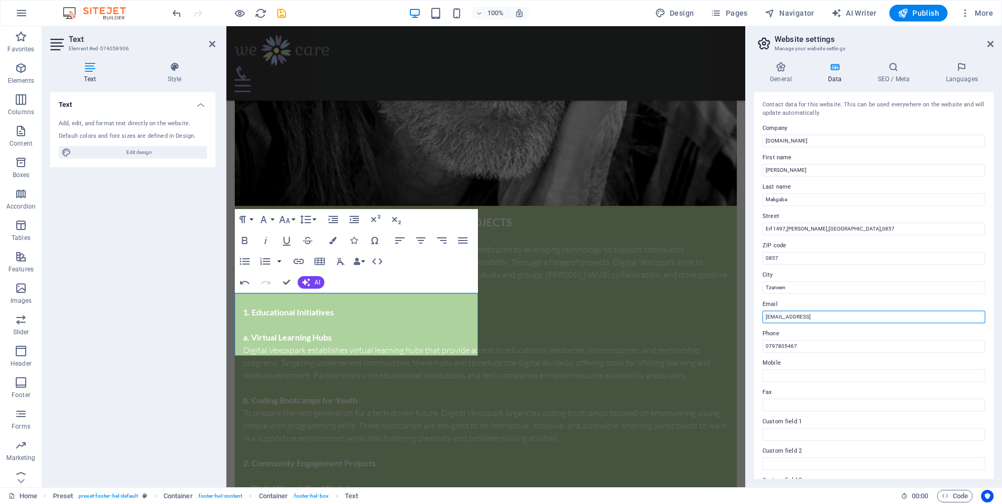
click at [837, 321] on input "047e3e68bab921f2542af9178a3cb0@cpanel.local" at bounding box center [874, 317] width 223 height 13
type input "[EMAIL_ADDRESS][DOMAIN_NAME]"
click at [794, 373] on input "Mobile" at bounding box center [874, 376] width 223 height 13
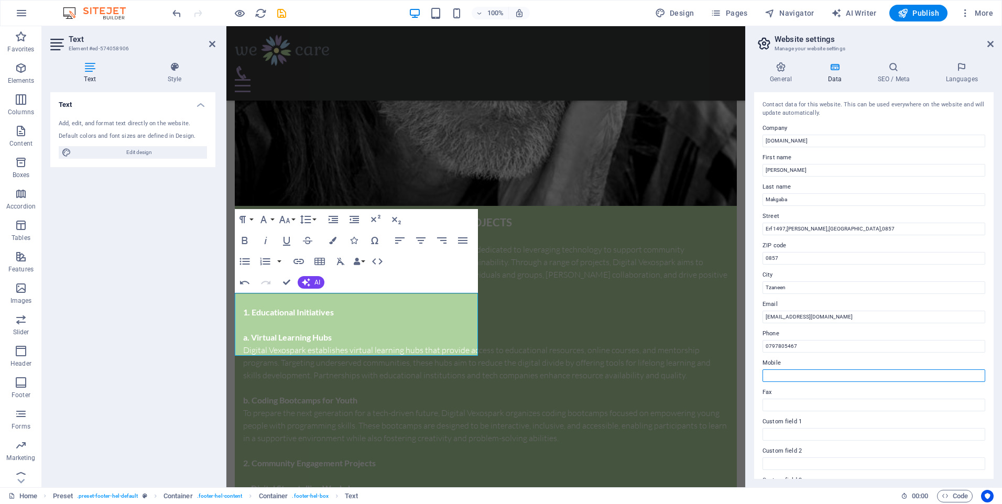
type input "0797805467"
click at [794, 201] on input "Makgaba" at bounding box center [874, 199] width 223 height 13
type input "M"
click at [806, 172] on input "William Lesetja" at bounding box center [874, 170] width 223 height 13
type input "W"
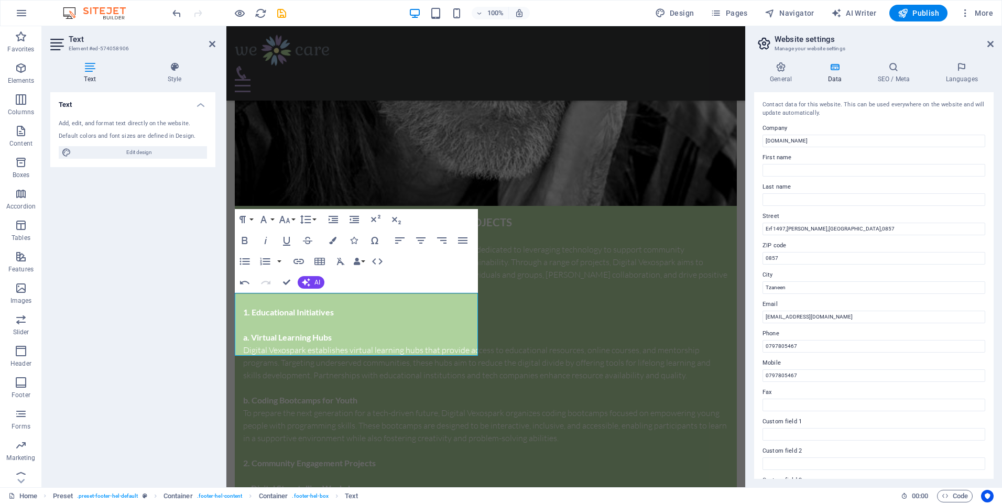
drag, startPoint x: 991, startPoint y: 217, endPoint x: 977, endPoint y: 325, distance: 109.0
click at [977, 325] on div "Contact data for this website. This can be used everywhere on the website and w…" at bounding box center [874, 285] width 240 height 387
drag, startPoint x: 991, startPoint y: 263, endPoint x: 983, endPoint y: 380, distance: 117.2
click at [983, 380] on div "Contact data for this website. This can be used everywhere on the website and w…" at bounding box center [874, 285] width 240 height 387
drag, startPoint x: 994, startPoint y: 372, endPoint x: 981, endPoint y: 504, distance: 132.7
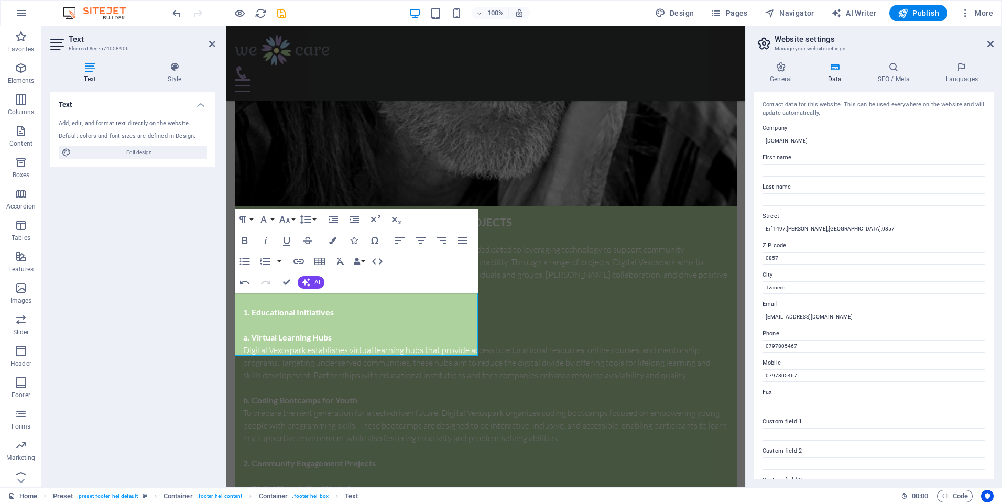
click at [981, 488] on div "Home Favorites Elements Columns Content Boxes Accordion Tables Features Images …" at bounding box center [501, 256] width 1002 height 461
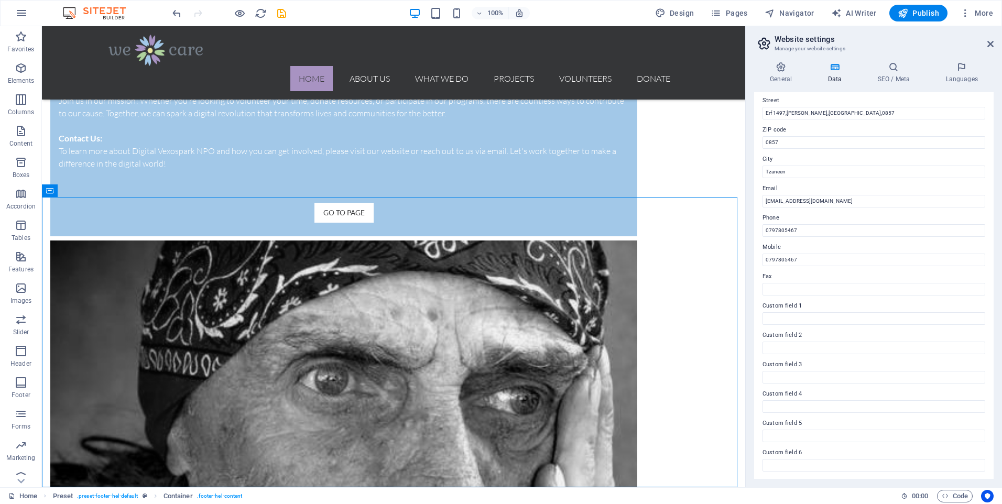
scroll to position [117, 0]
click at [778, 70] on icon at bounding box center [780, 67] width 53 height 10
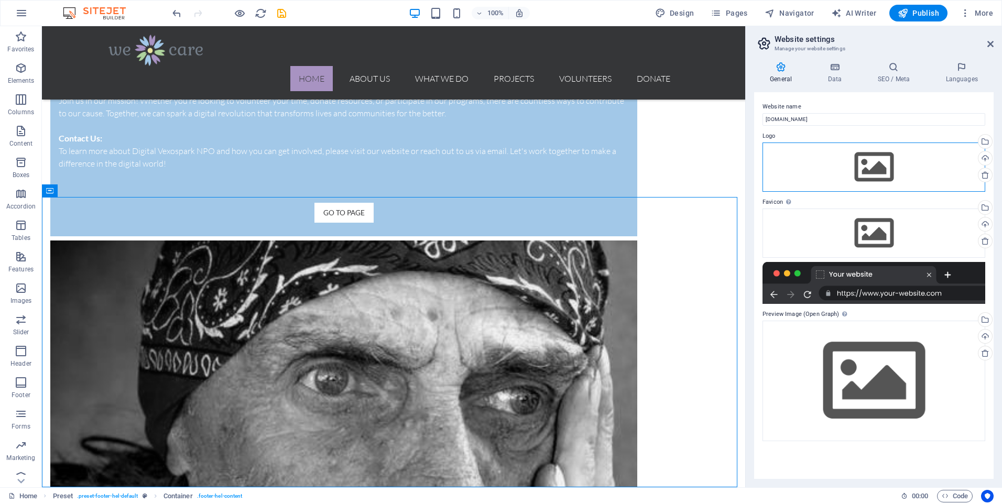
click at [877, 169] on div "Drag files here, click to choose files or select files from Files or our free s…" at bounding box center [874, 167] width 223 height 49
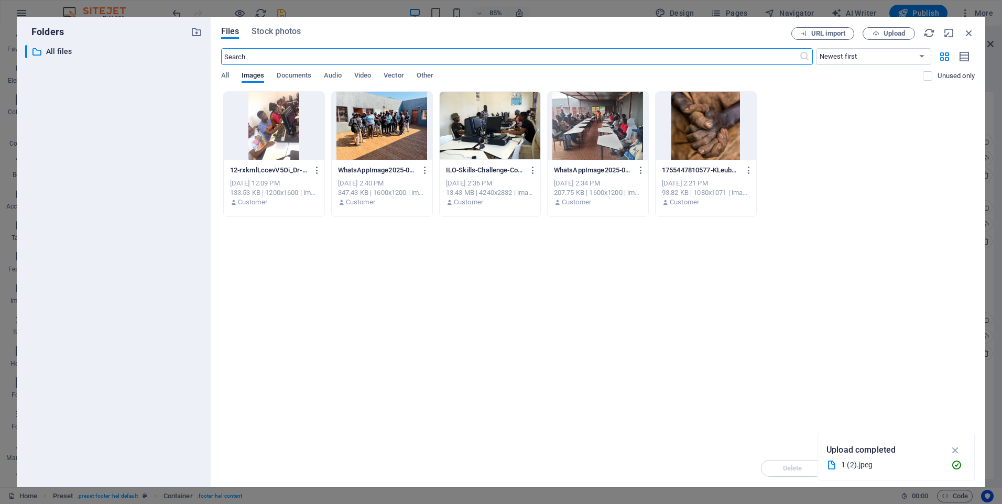
scroll to position [2408, 0]
click at [894, 33] on span "Upload" at bounding box center [894, 33] width 21 height 6
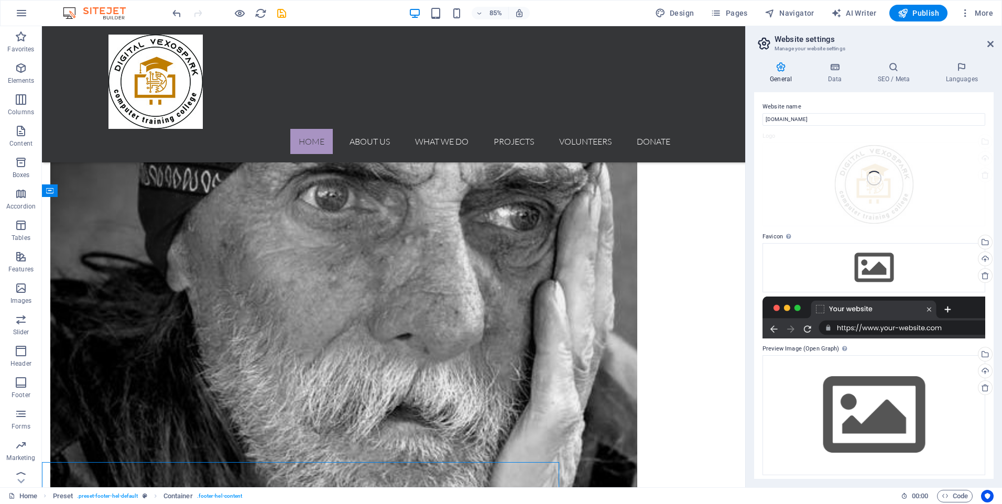
scroll to position [2224, 0]
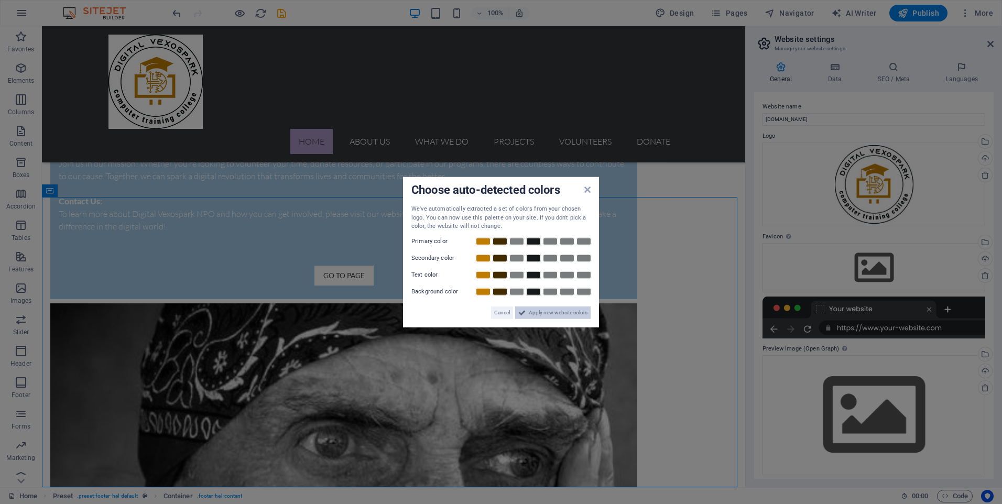
click at [539, 314] on span "Apply new website colors" at bounding box center [558, 312] width 59 height 13
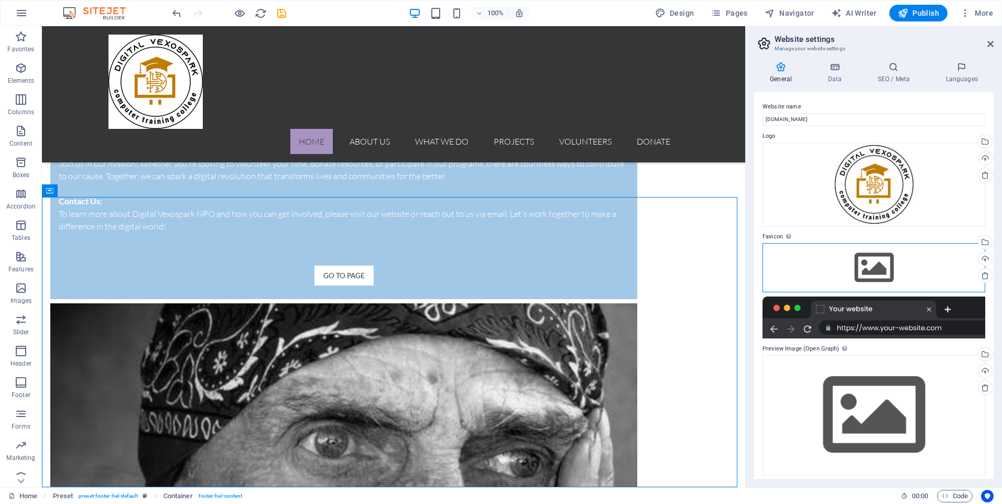
click at [874, 264] on div "Drag files here, click to choose files or select files from Files or our free s…" at bounding box center [874, 267] width 223 height 49
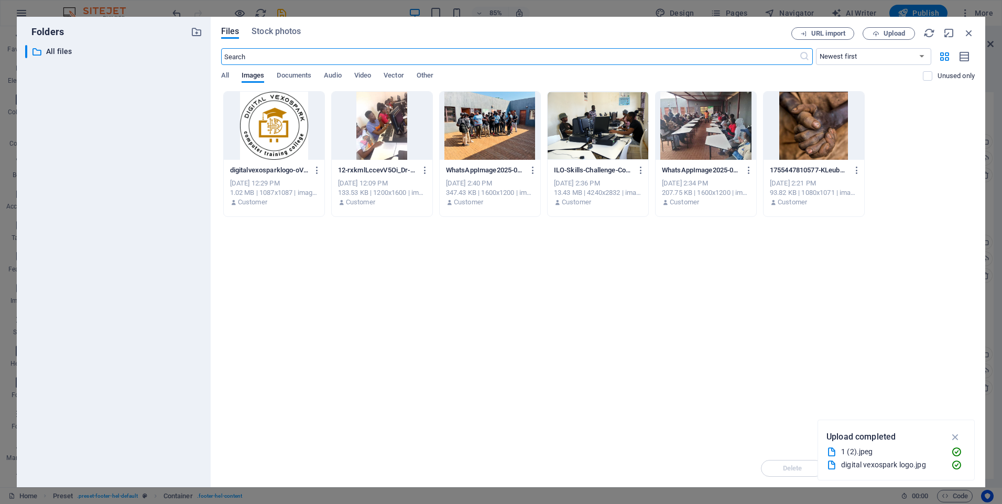
scroll to position [2408, 0]
click at [290, 127] on div at bounding box center [274, 126] width 101 height 68
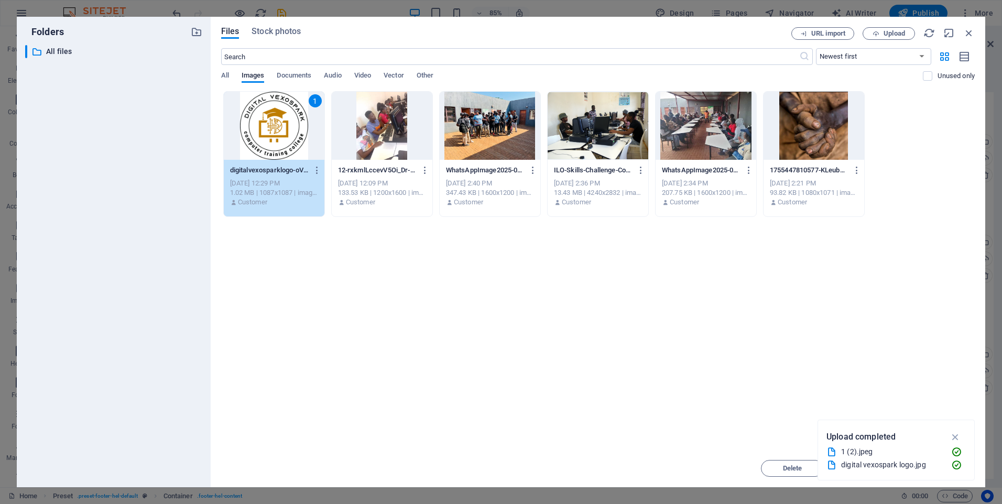
click at [290, 127] on div "1" at bounding box center [274, 126] width 101 height 68
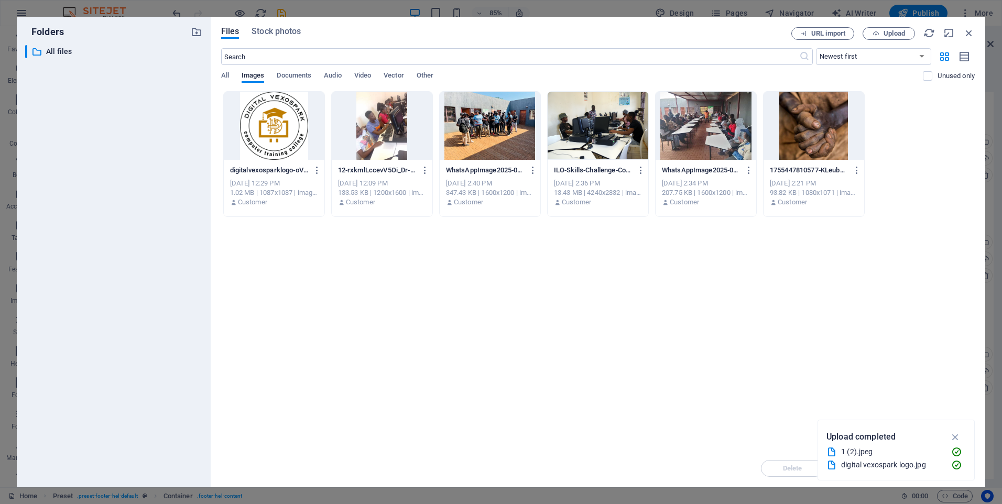
click at [290, 127] on div at bounding box center [274, 126] width 101 height 68
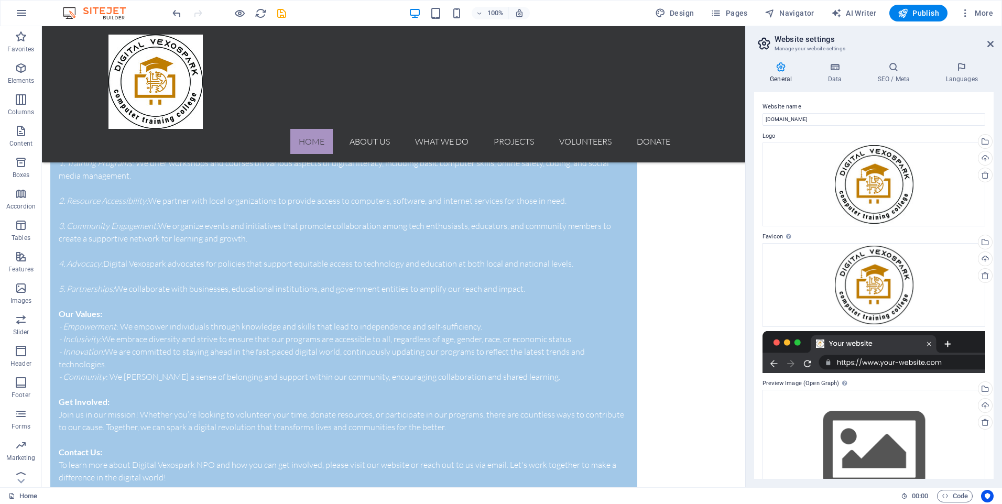
scroll to position [2008, 0]
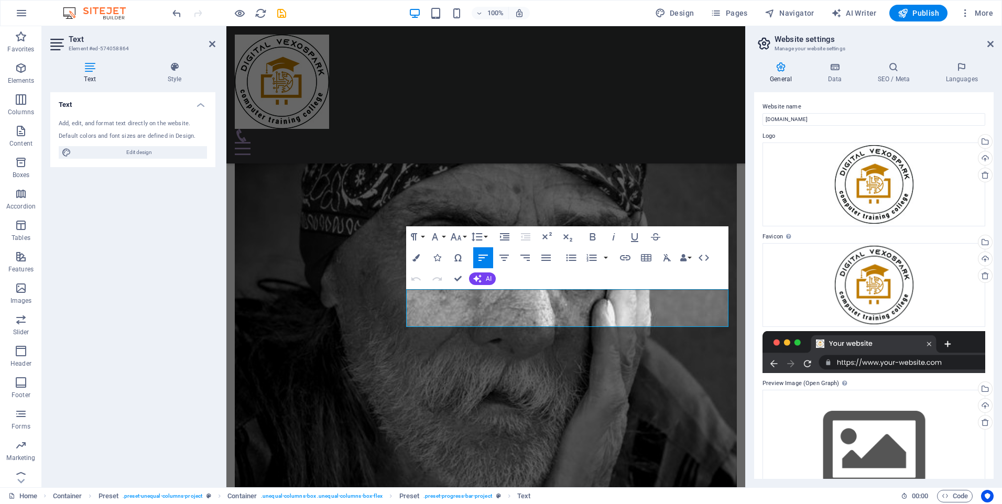
scroll to position [2189, 0]
drag, startPoint x: 557, startPoint y: 320, endPoint x: 406, endPoint y: 297, distance: 152.1
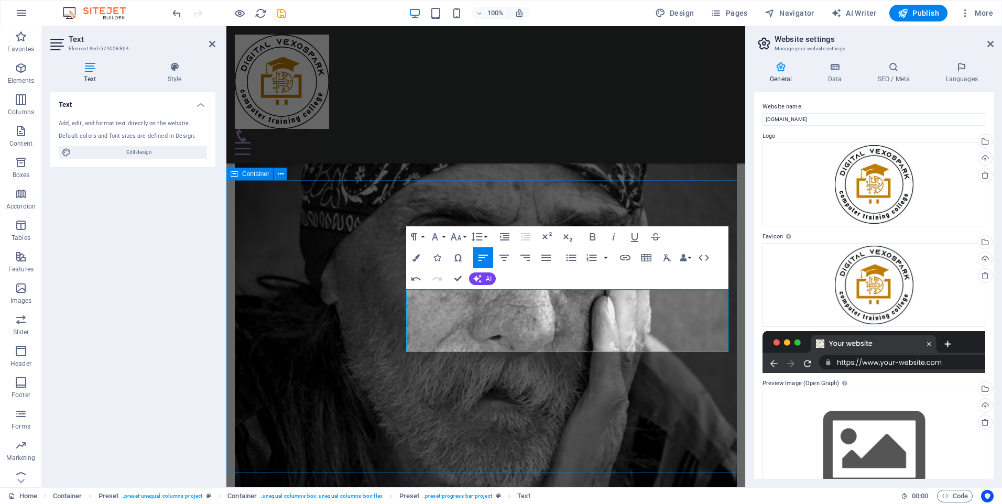
scroll to position [3461, 1]
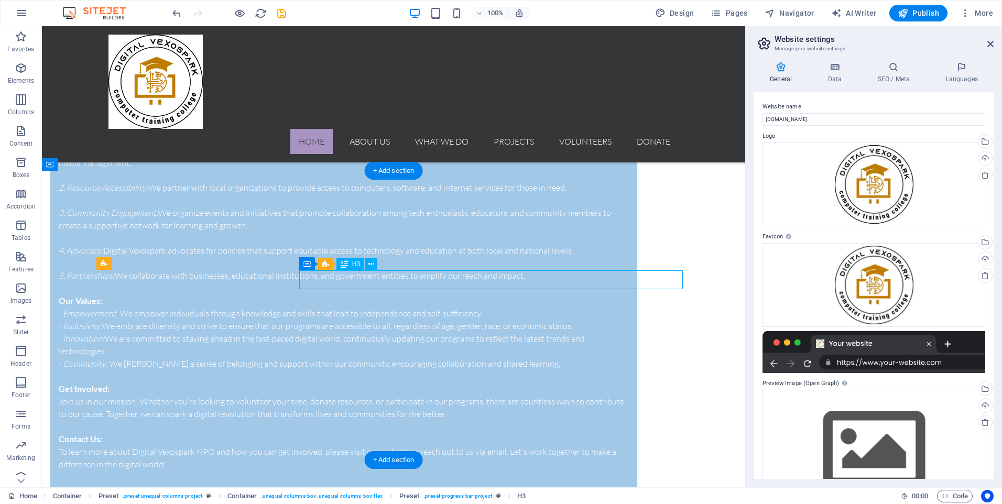
drag, startPoint x: 467, startPoint y: 280, endPoint x: 283, endPoint y: 280, distance: 184.5
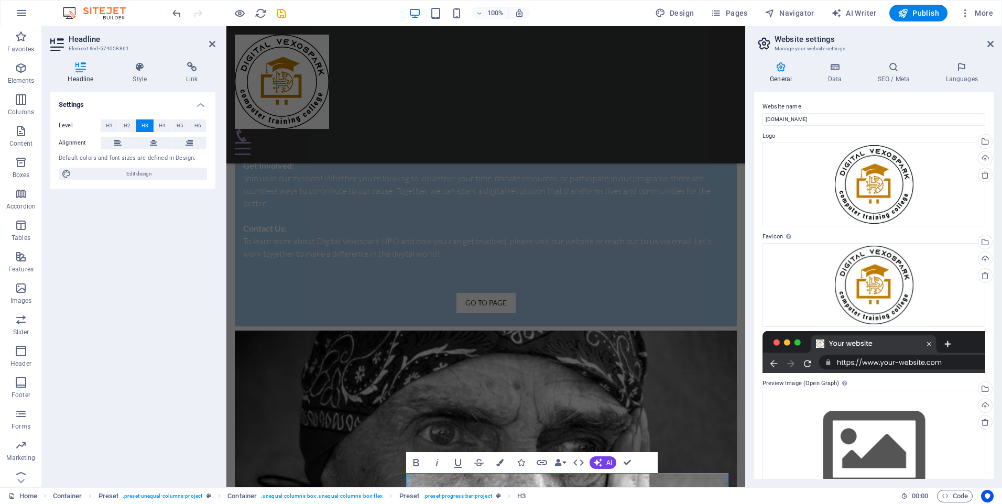
click at [175, 377] on div "Settings Level H1 H2 H3 H4 H5 H6 Alignment Default colors and font sizes are de…" at bounding box center [132, 285] width 165 height 387
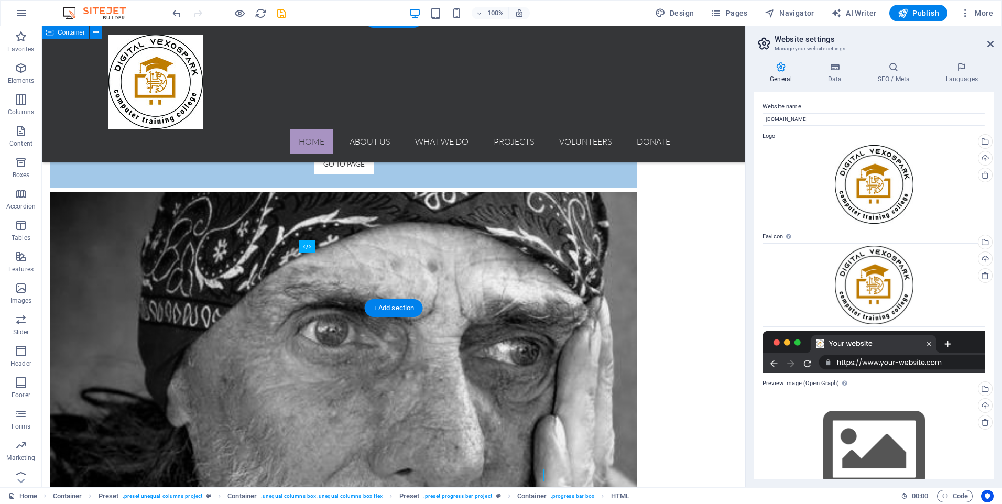
scroll to position [2138, 0]
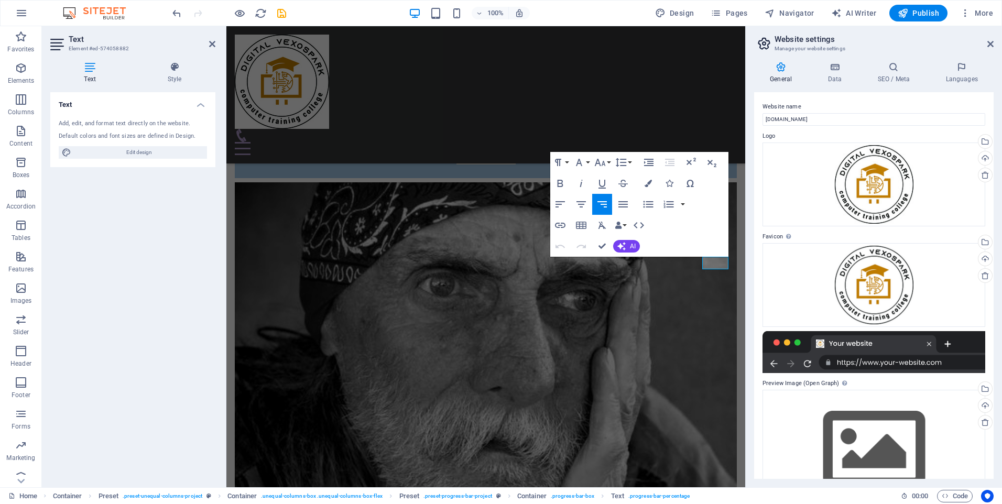
scroll to position [2336, 0]
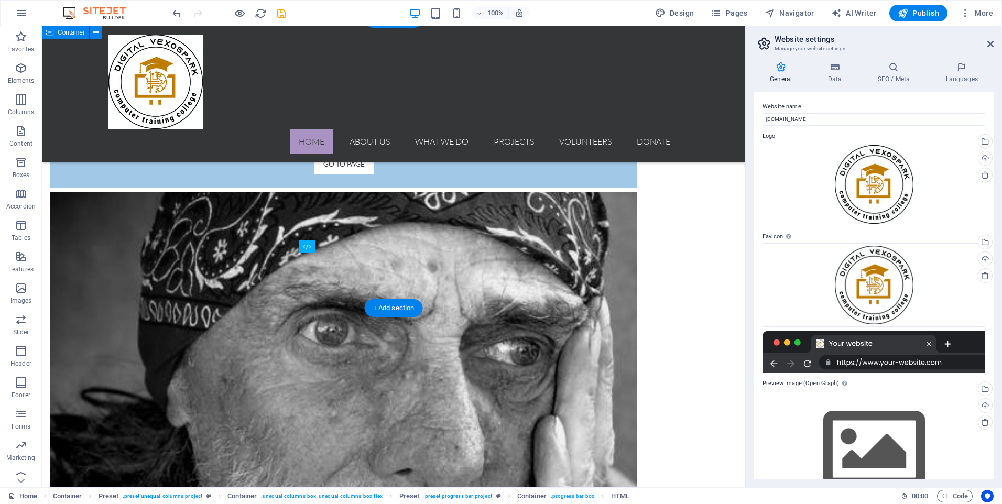
scroll to position [2138, 0]
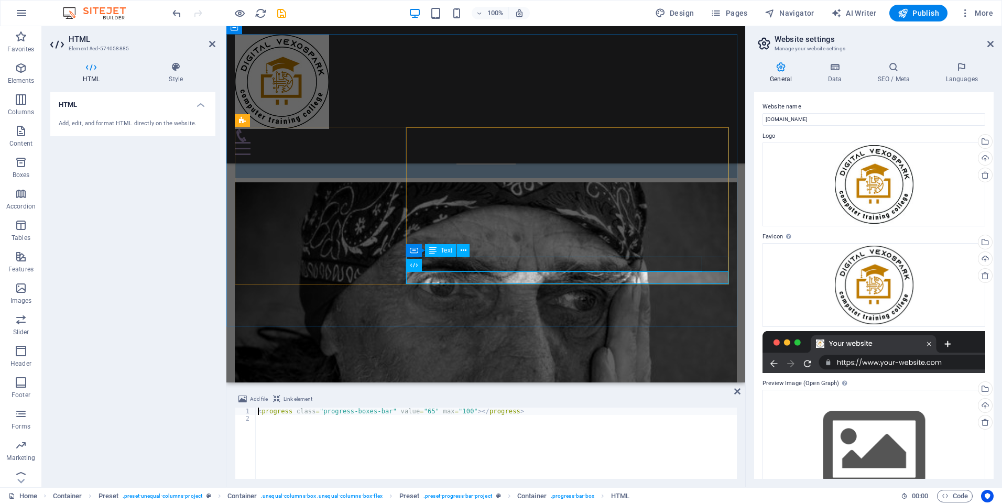
scroll to position [2241, 0]
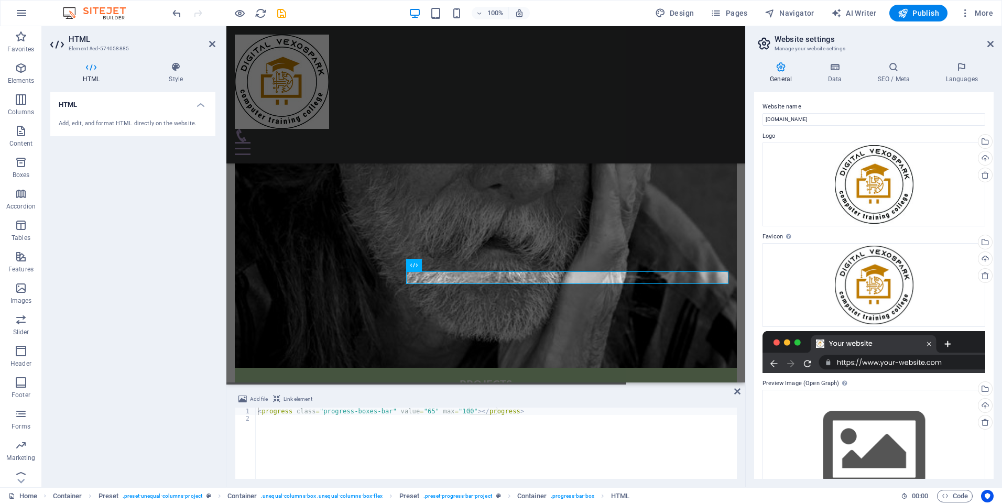
click at [756, 398] on div "Website name digitalvexos.org Logo Drag files here, click to choose files or se…" at bounding box center [874, 285] width 240 height 387
click at [737, 390] on icon at bounding box center [737, 391] width 6 height 8
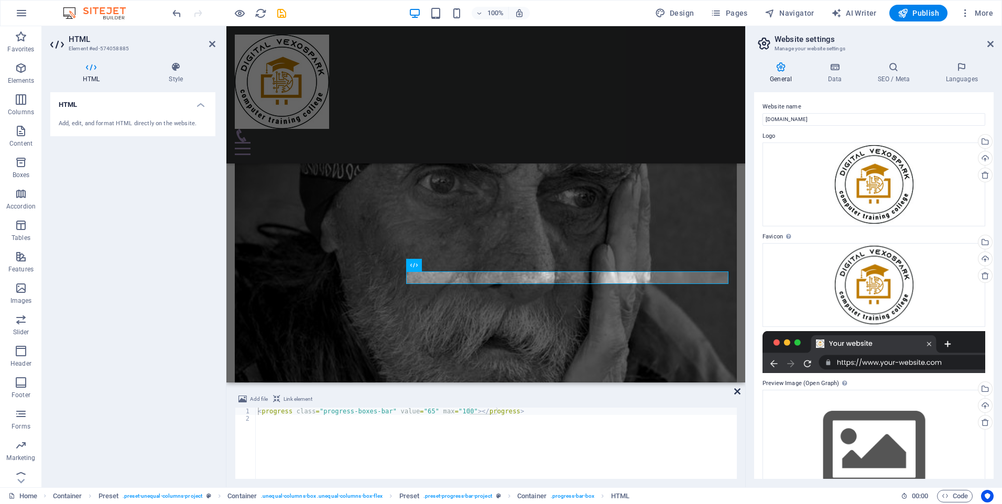
scroll to position [2138, 0]
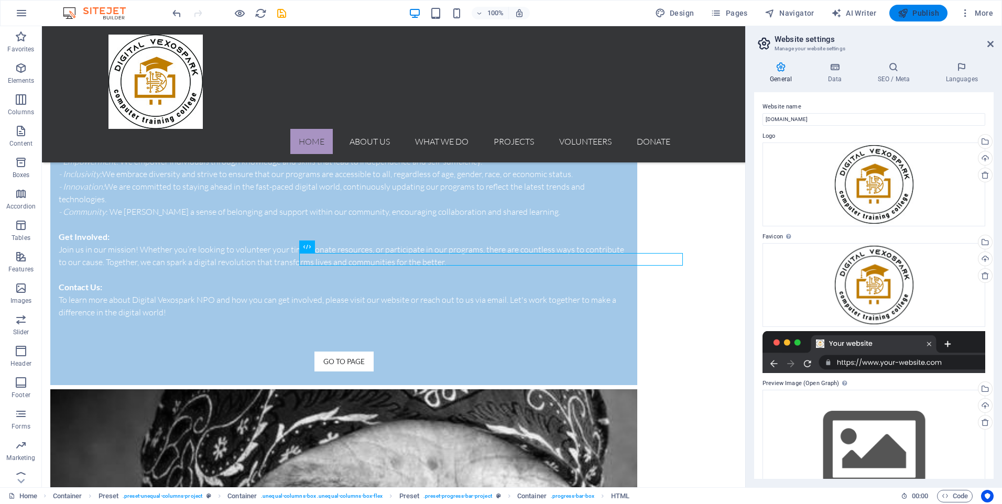
click at [913, 15] on span "Publish" at bounding box center [918, 13] width 41 height 10
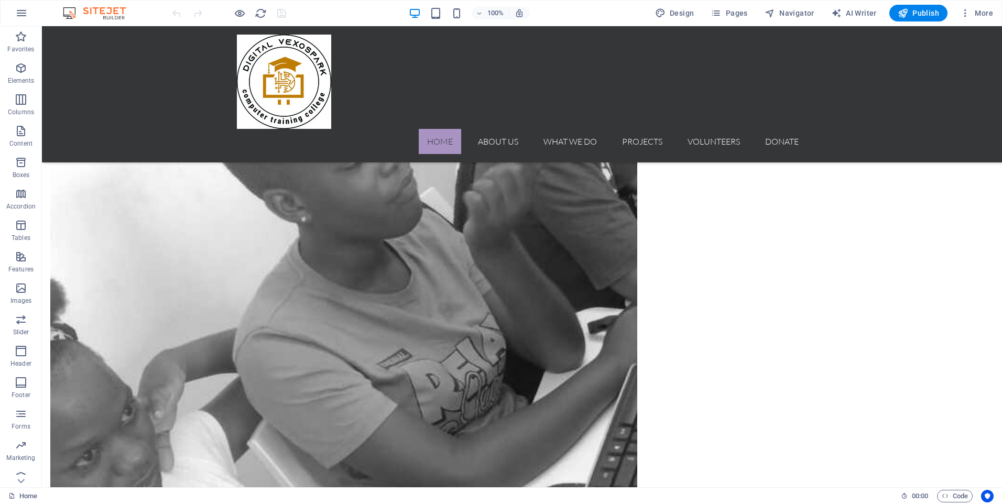
scroll to position [1794, 0]
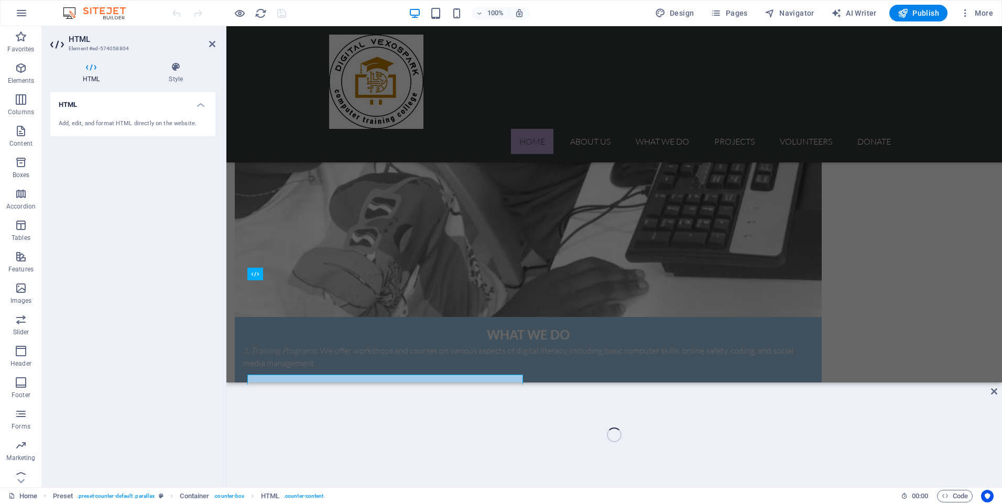
scroll to position [1700, 0]
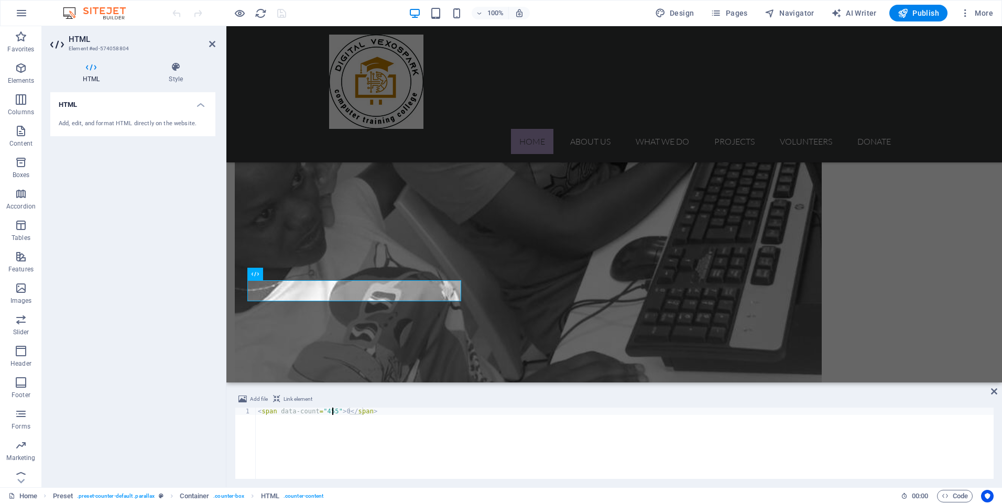
click at [331, 412] on div "< span data-count = "455" > 0 </ span >" at bounding box center [625, 451] width 738 height 86
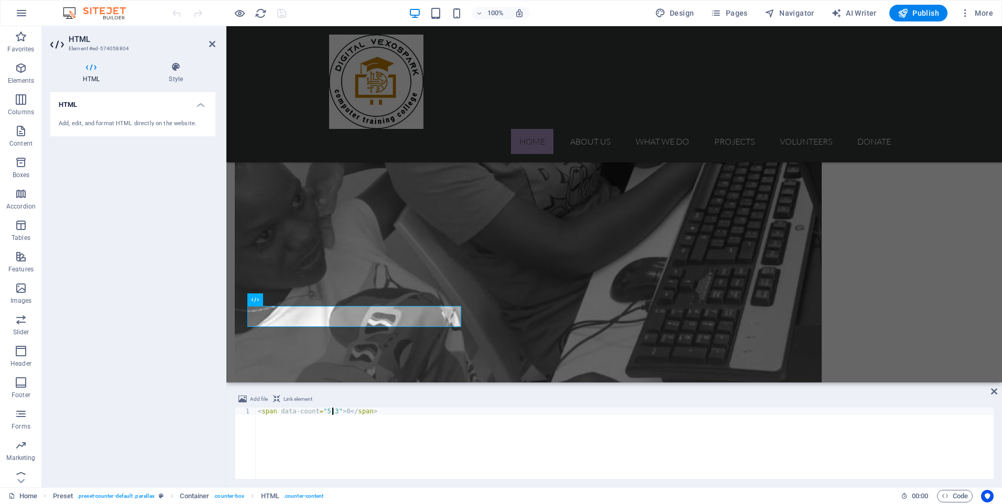
scroll to position [1674, 0]
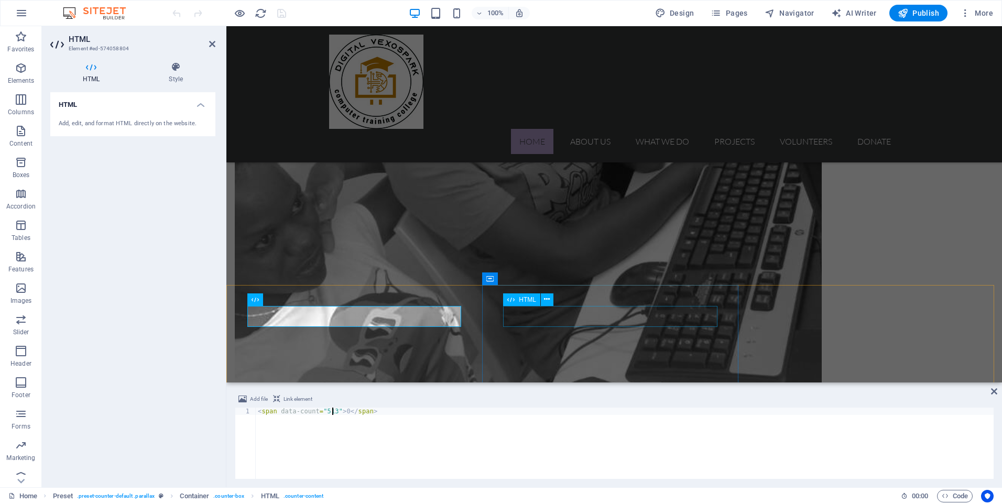
type textarea "<span data-count="513">0</span>"
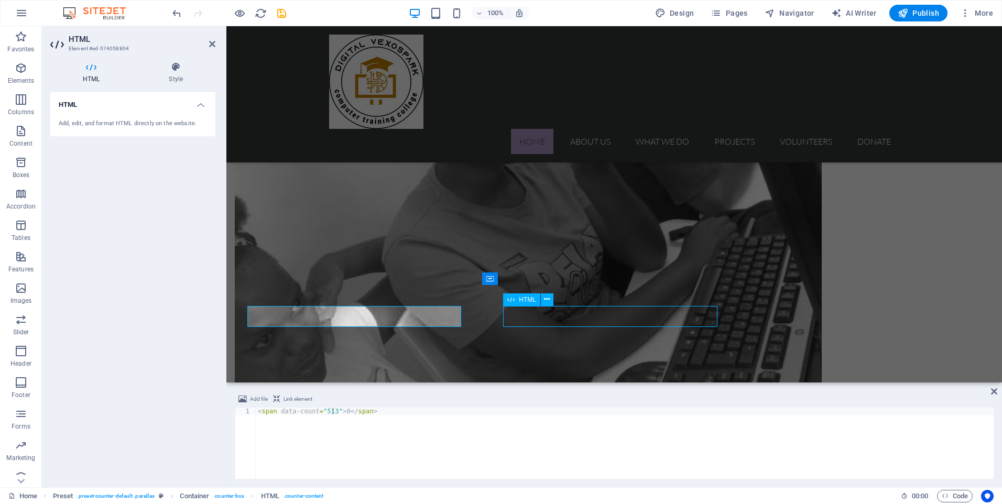
scroll to position [1768, 0]
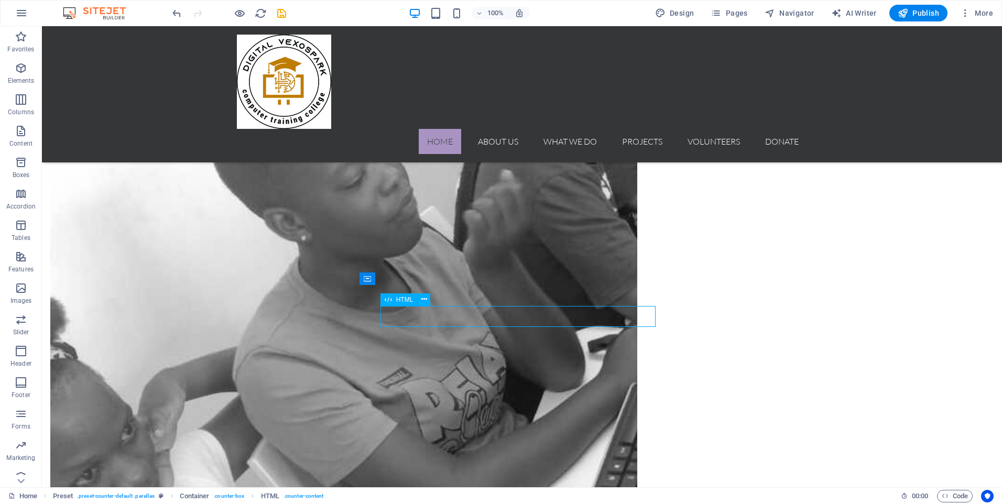
drag, startPoint x: 583, startPoint y: 316, endPoint x: 398, endPoint y: 316, distance: 184.5
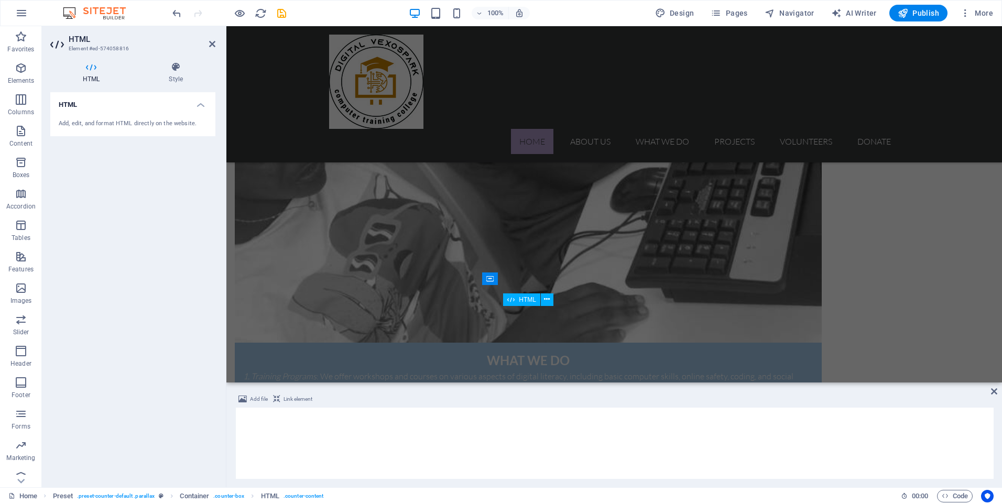
scroll to position [1674, 0]
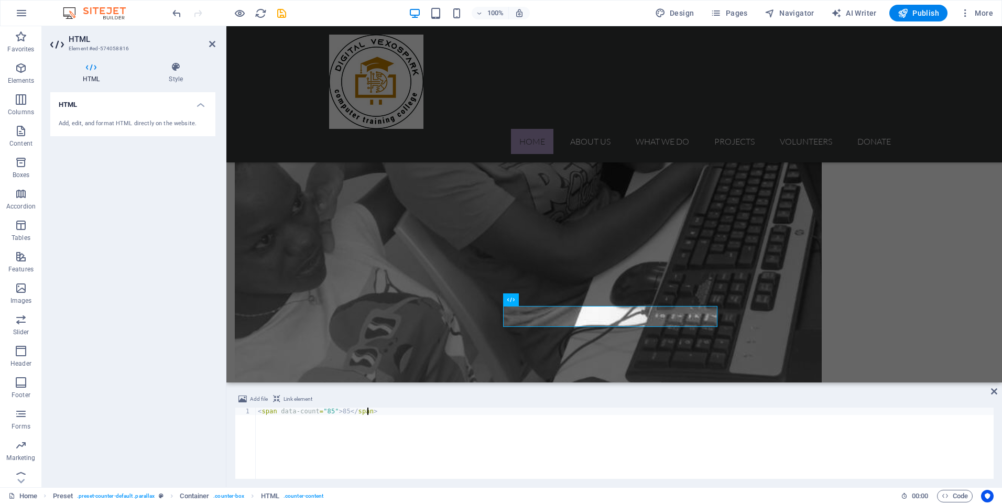
click at [328, 416] on div "< span data-count = "85" > 85 </ span >" at bounding box center [625, 451] width 738 height 86
click at [328, 413] on div "< span data-count = "85" > 85 </ span >" at bounding box center [625, 451] width 738 height 86
click at [343, 409] on div "< span data-count = "98" > 85 </ span >" at bounding box center [625, 451] width 738 height 86
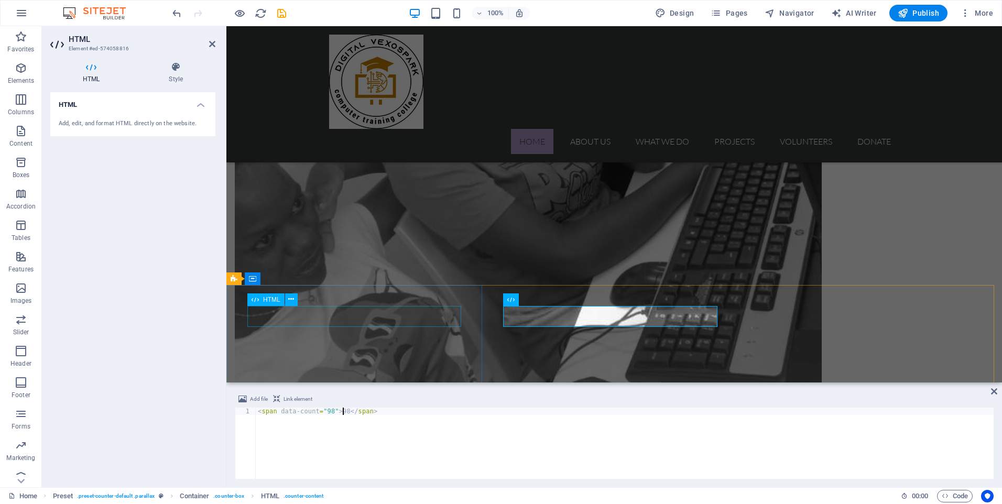
type textarea "<span data-count="98">98</span>"
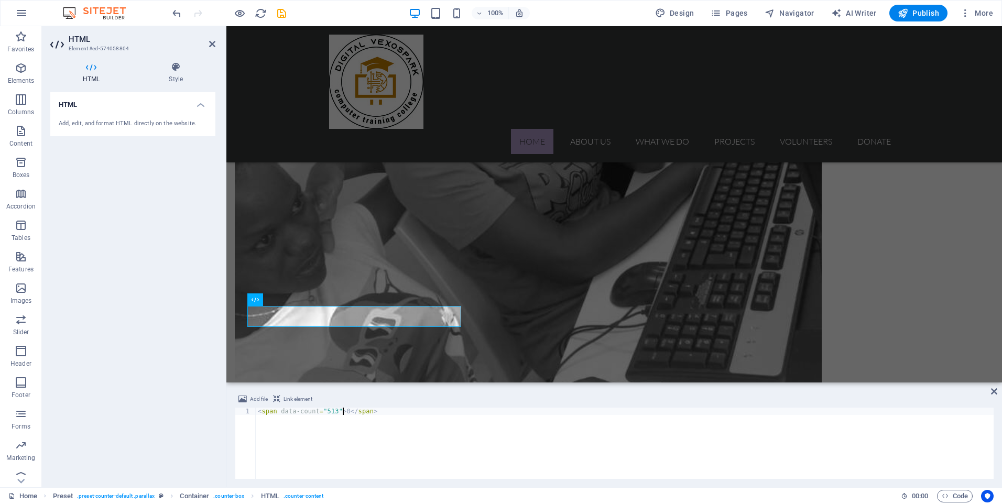
click at [344, 412] on div "< span data-count = "513" > 0 </ span >" at bounding box center [625, 451] width 738 height 86
type textarea "<span data-count="513">513</span>"
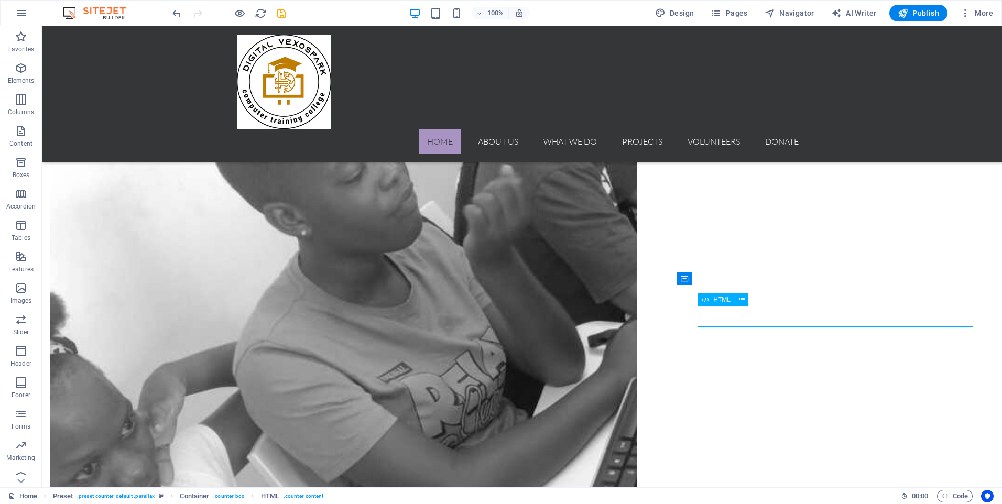
scroll to position [1768, 0]
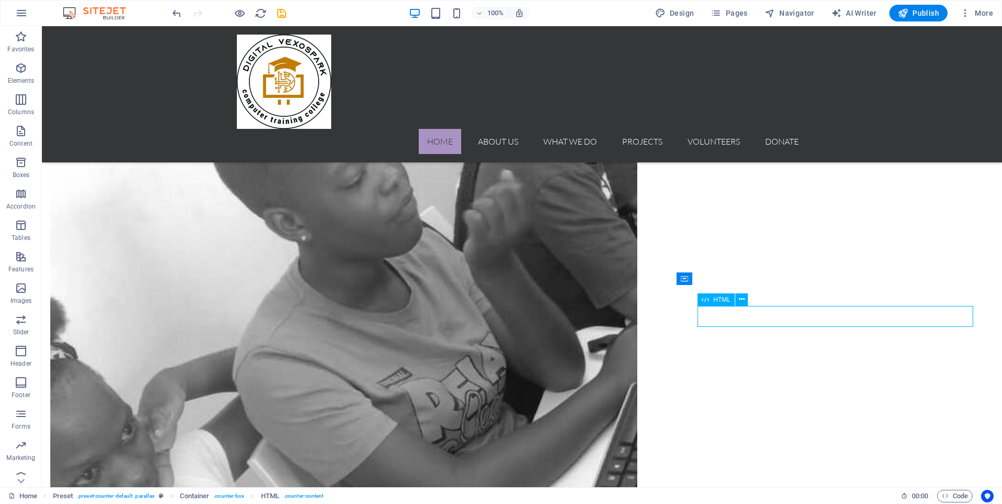
drag, startPoint x: 667, startPoint y: 316, endPoint x: 852, endPoint y: 316, distance: 184.5
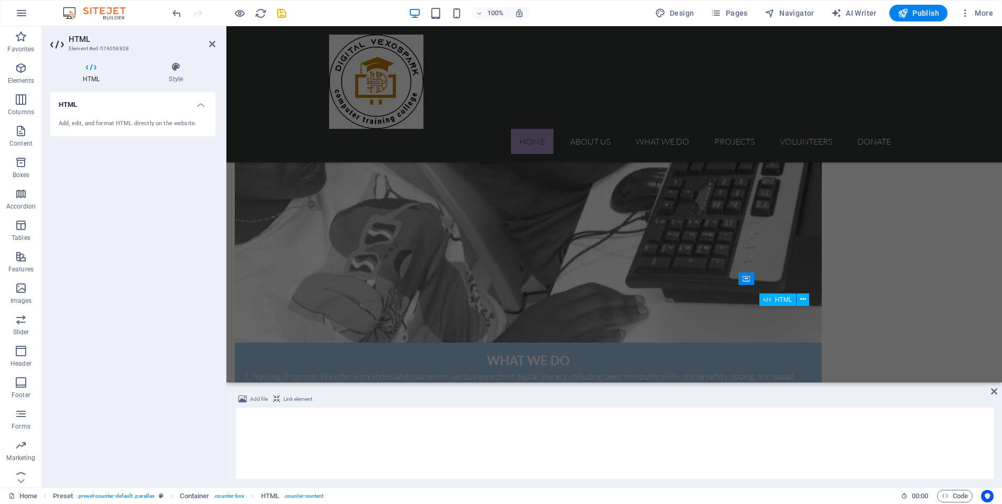
scroll to position [1674, 0]
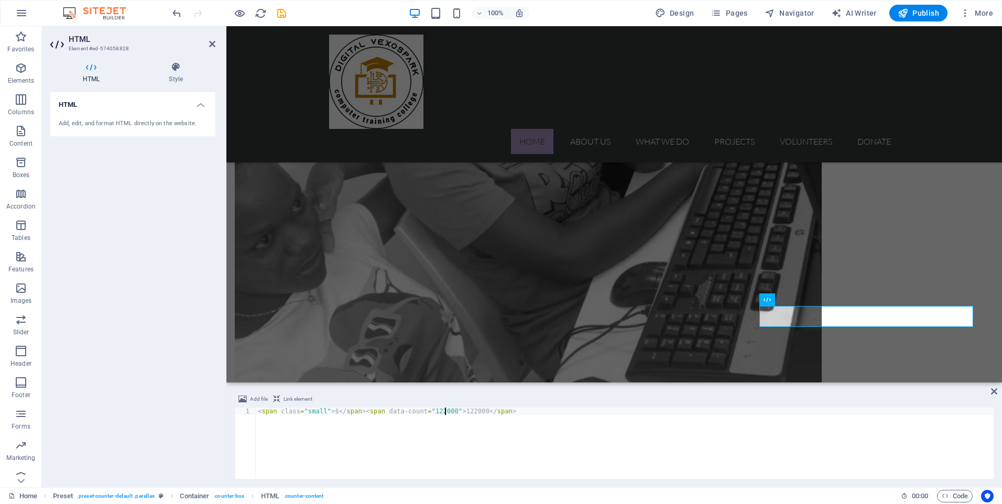
click at [445, 413] on div "< span class = "small" > $ </ span > < span data-count = "122000" > 122000 </ s…" at bounding box center [625, 451] width 738 height 86
click at [470, 411] on div "< span class = "small" > $ </ span > < span data-count = "25000" > 122000 </ sp…" at bounding box center [625, 451] width 738 height 86
click at [334, 413] on div "< span class = "small" > $ </ span > < span data-count = "25000" > 25000 </ spa…" at bounding box center [625, 451] width 738 height 86
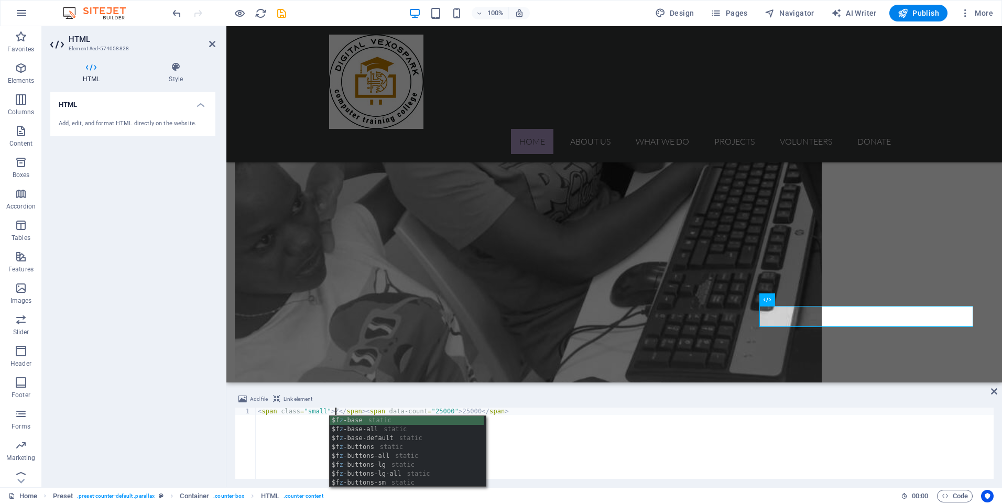
scroll to position [0, 7]
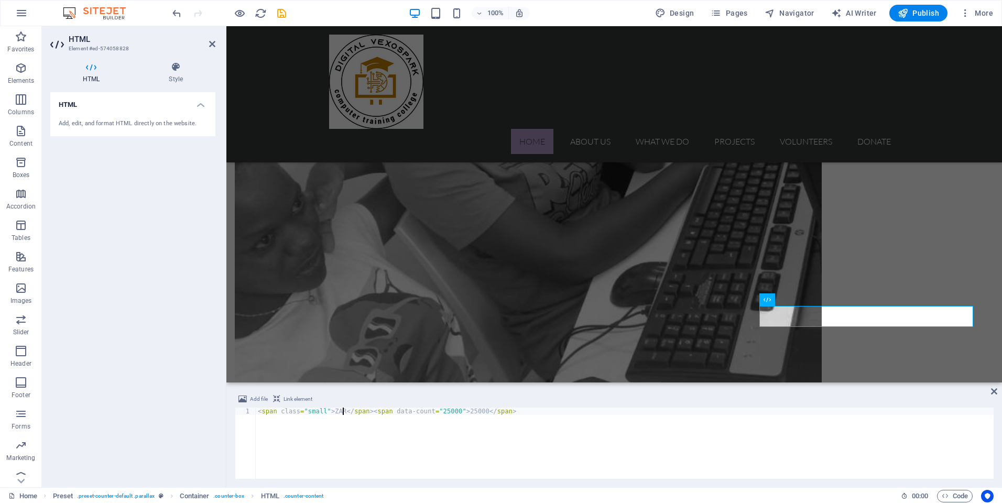
type textarea "<span class="small"> ZAR</span><span data-count="25000">25000</span>"
click at [208, 361] on div "HTML Add, edit, and format HTML directly on the website." at bounding box center [132, 285] width 165 height 387
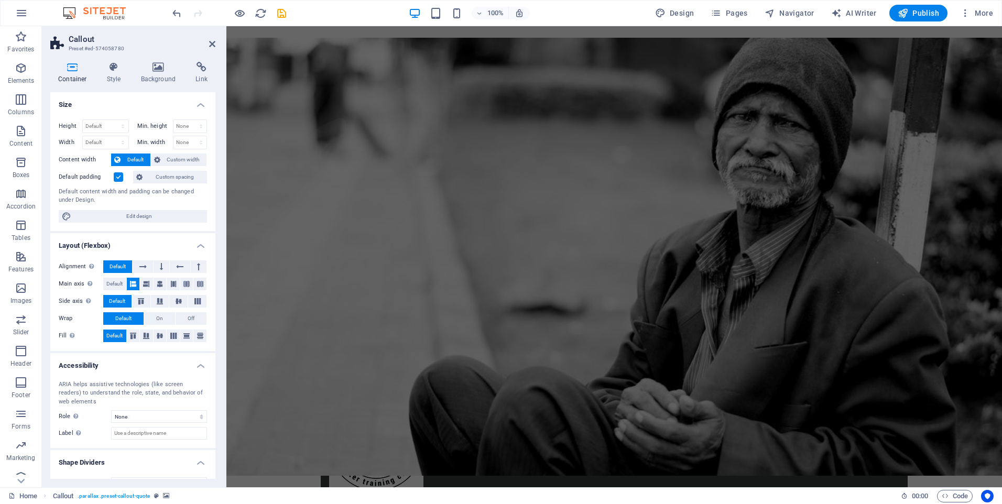
scroll to position [0, 0]
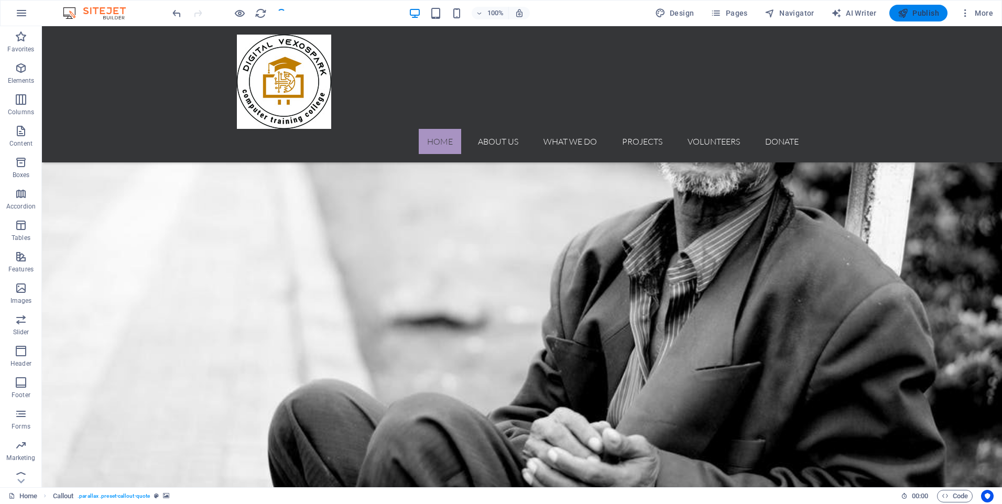
scroll to position [1692, 0]
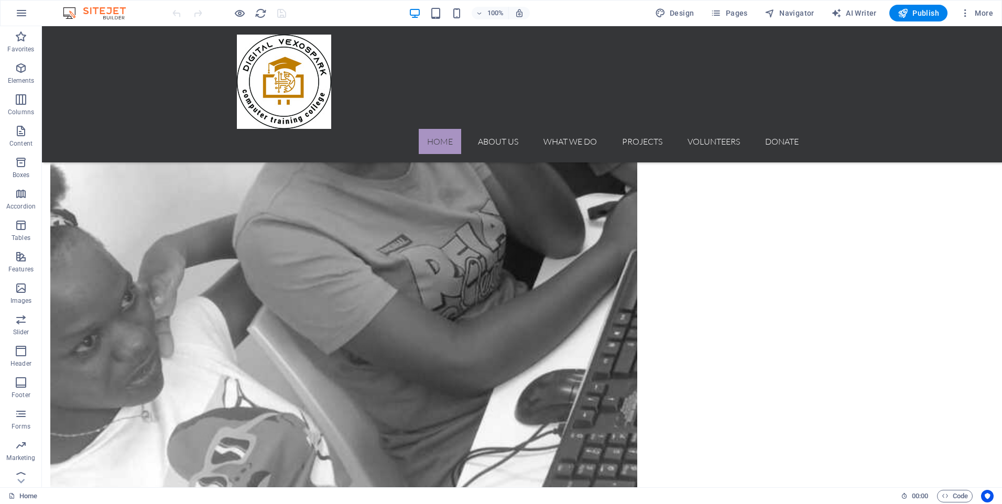
scroll to position [1872, 0]
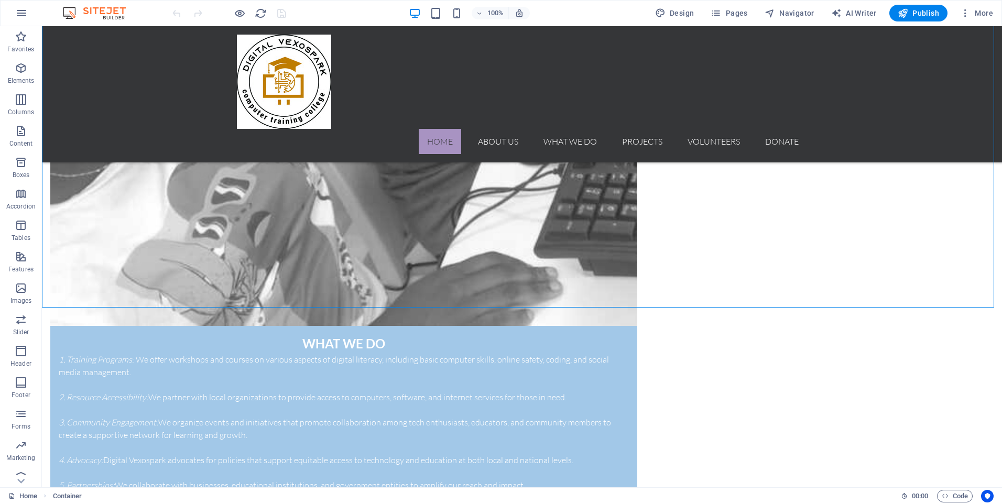
scroll to position [2073, 0]
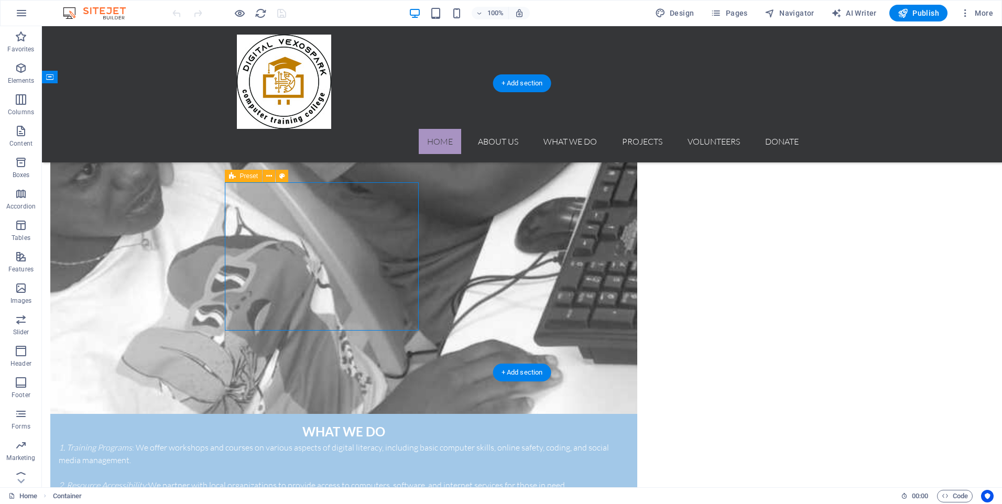
select select "px"
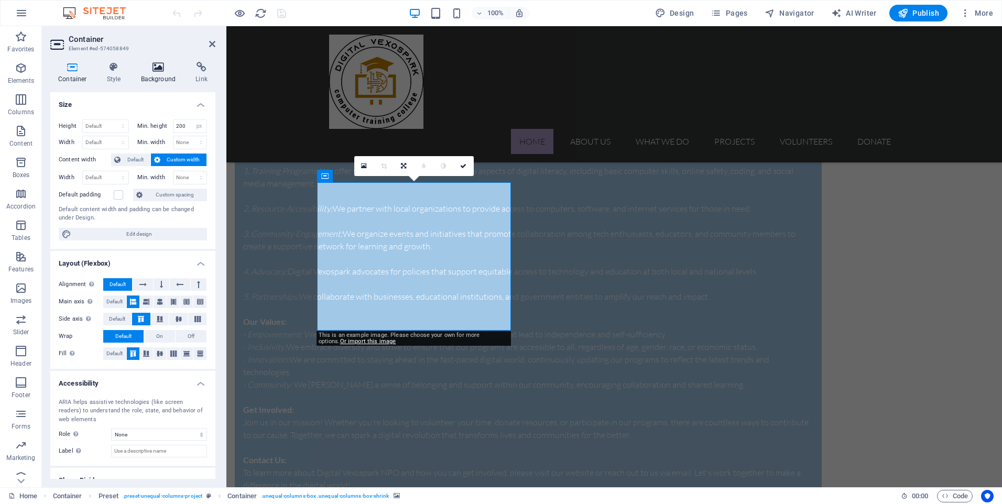
click at [160, 64] on icon at bounding box center [158, 67] width 51 height 10
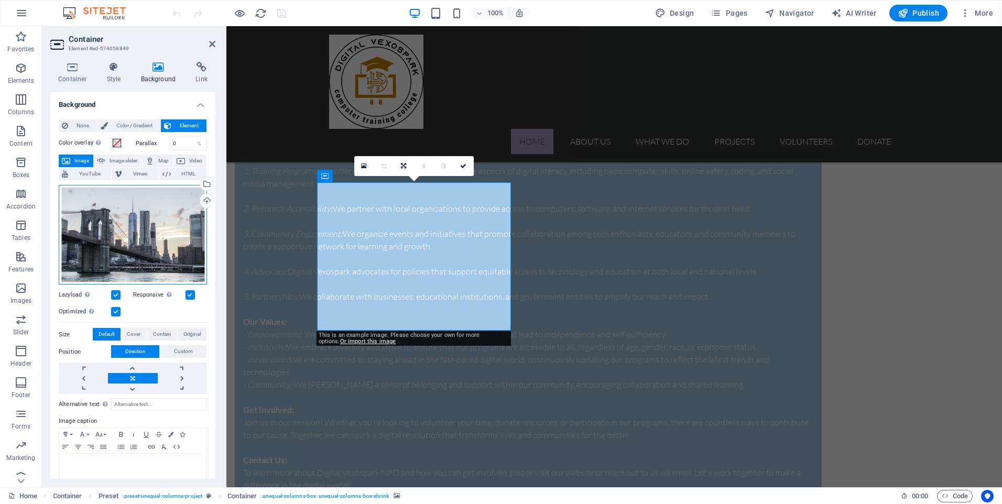
click at [136, 225] on div "Drag files here, click to choose files or select files from Files or our free s…" at bounding box center [133, 235] width 148 height 100
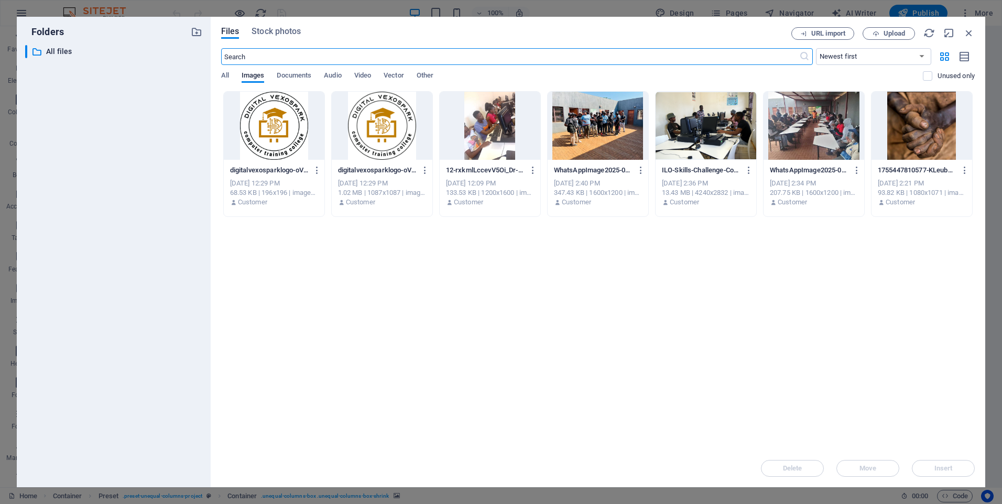
scroll to position [2271, 0]
click at [894, 31] on span "Upload" at bounding box center [894, 33] width 21 height 6
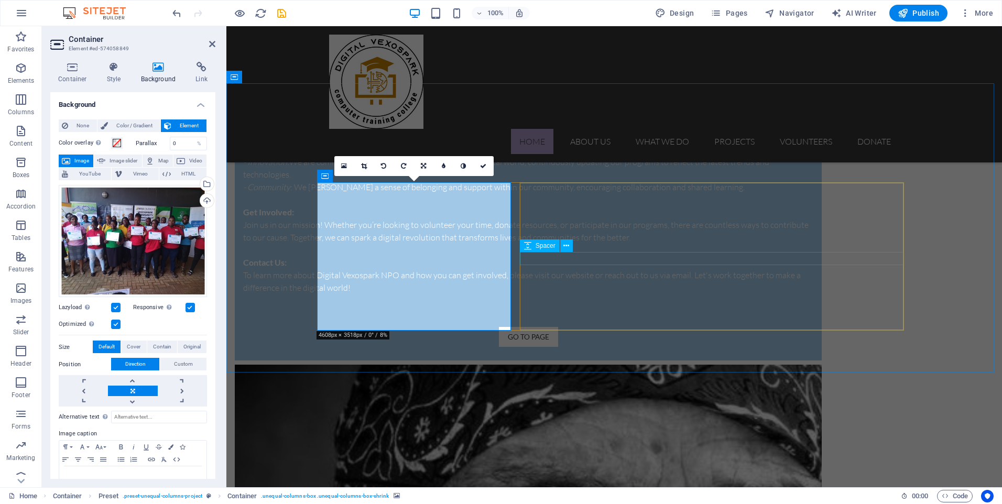
scroll to position [2073, 0]
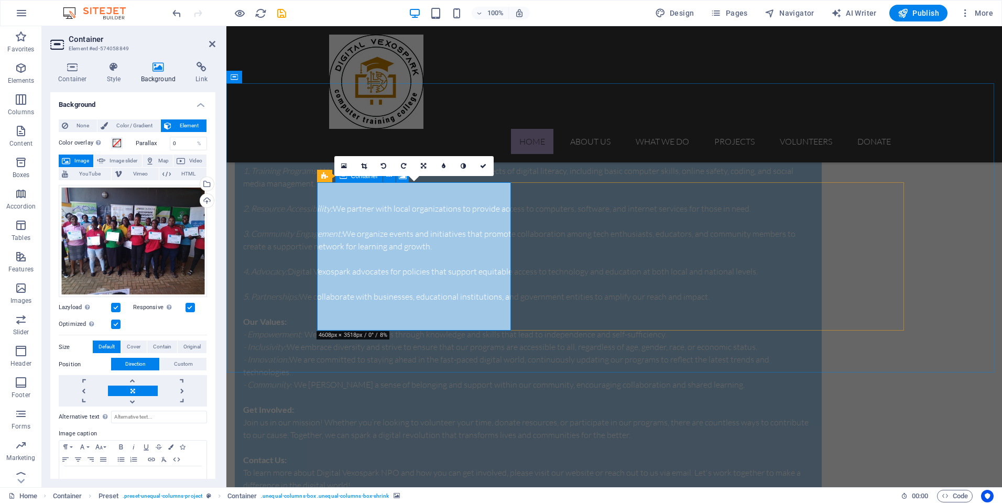
click at [202, 67] on icon at bounding box center [202, 67] width 28 height 10
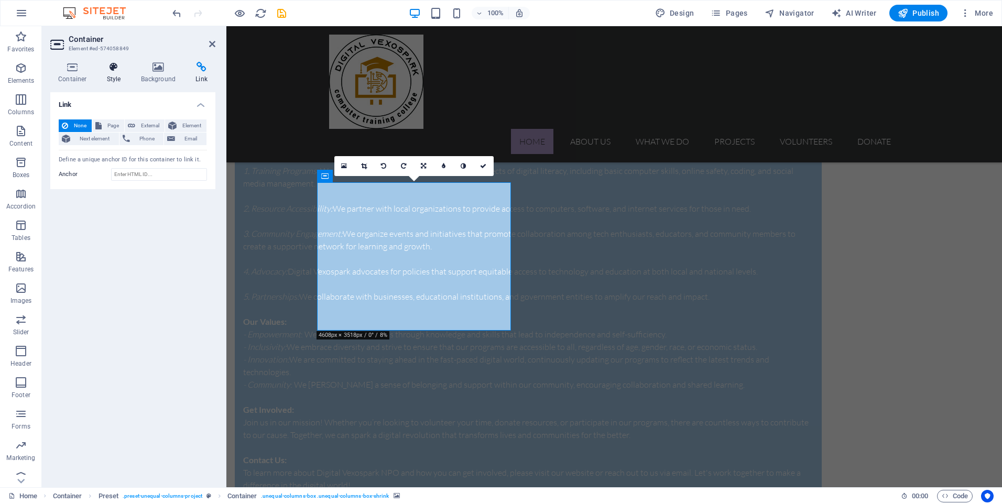
click at [112, 66] on icon at bounding box center [114, 67] width 30 height 10
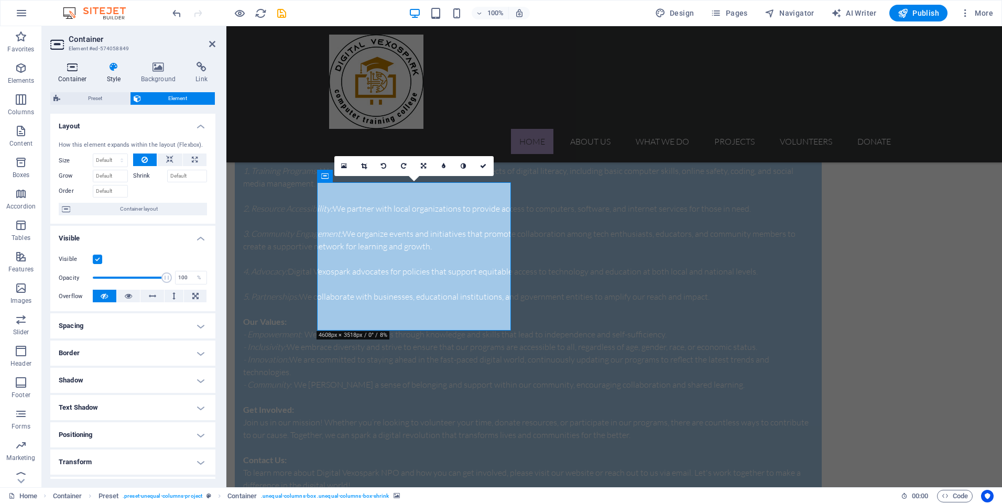
click at [77, 73] on h4 "Container" at bounding box center [74, 73] width 49 height 22
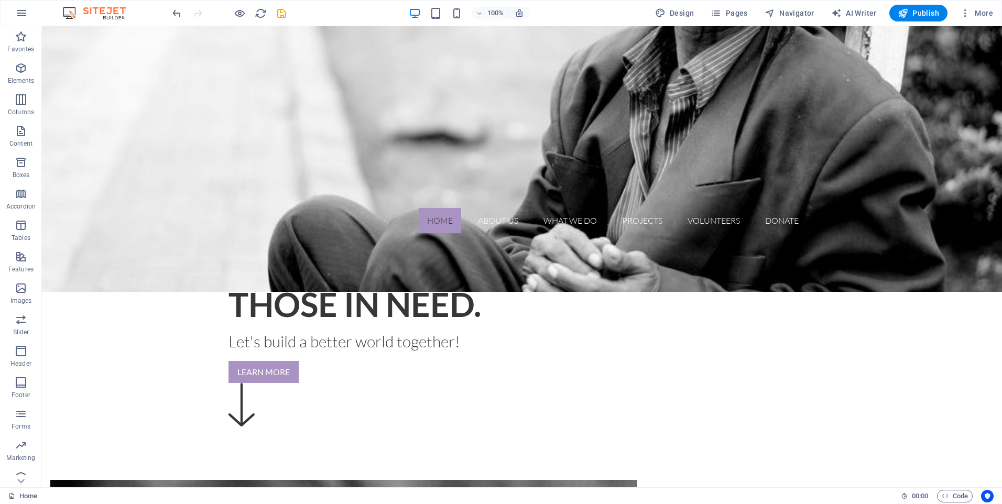
scroll to position [289, 0]
